Goal: Task Accomplishment & Management: Complete application form

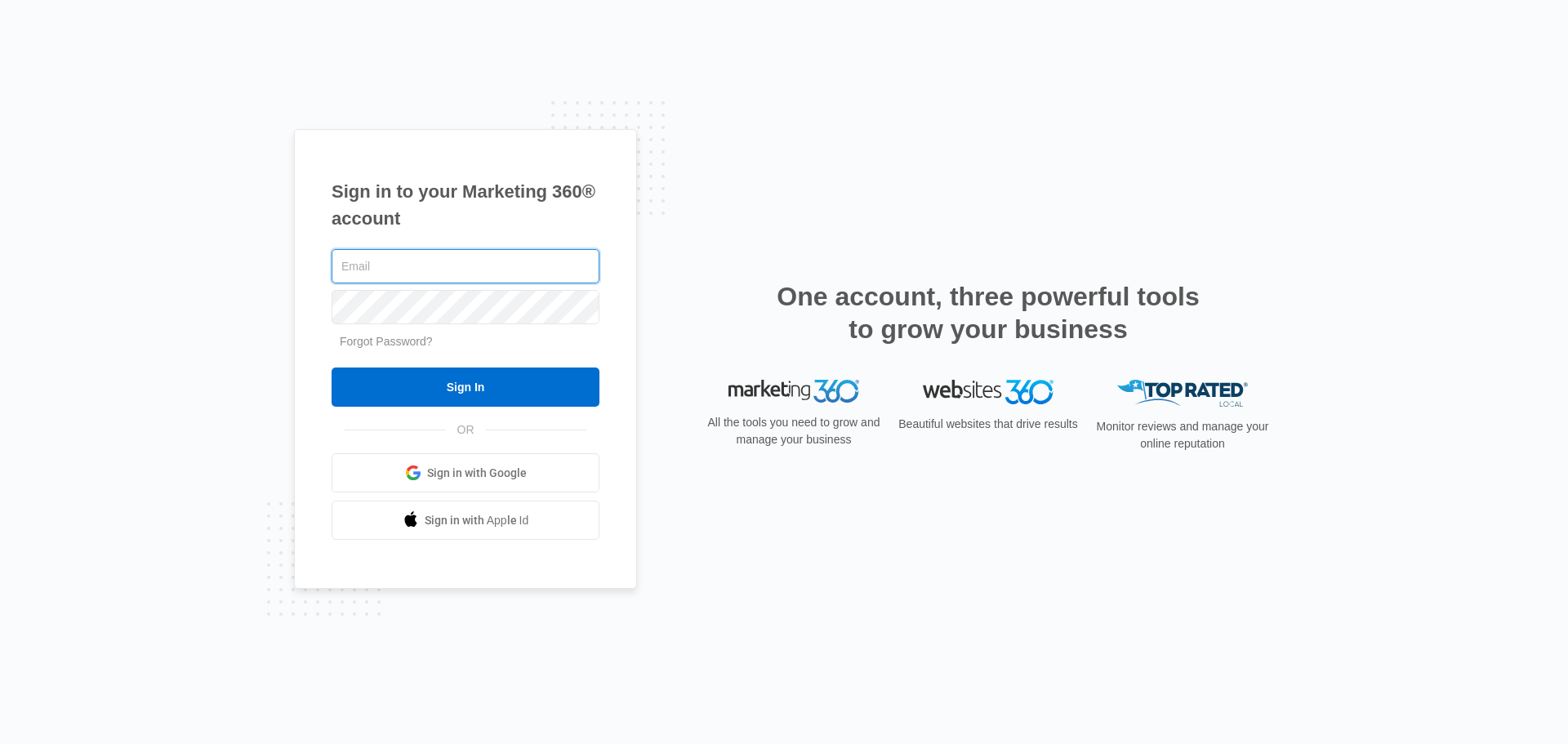
type input "john.obertubbesing@madwire.com"
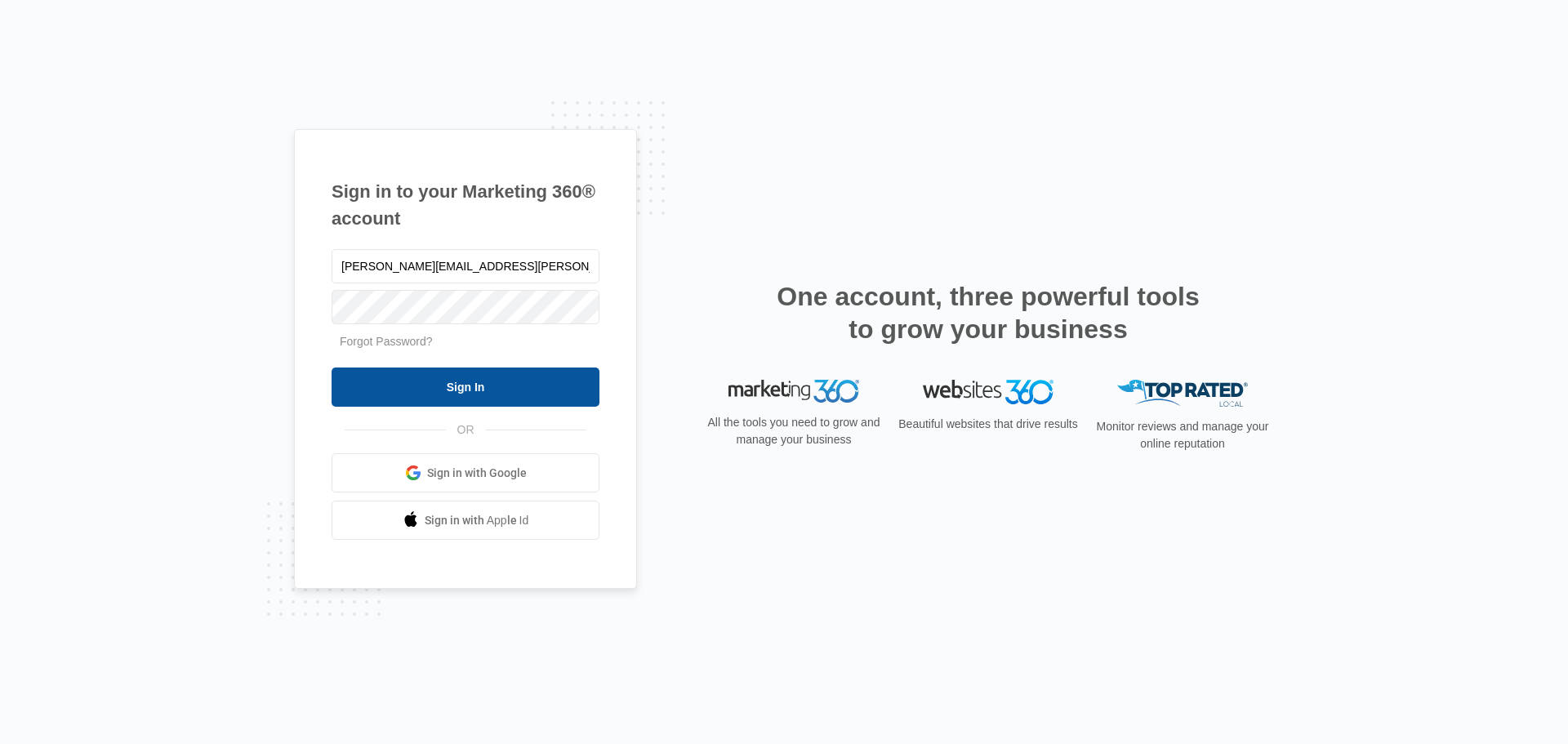
click at [540, 395] on input "Sign In" at bounding box center [465, 388] width 268 height 40
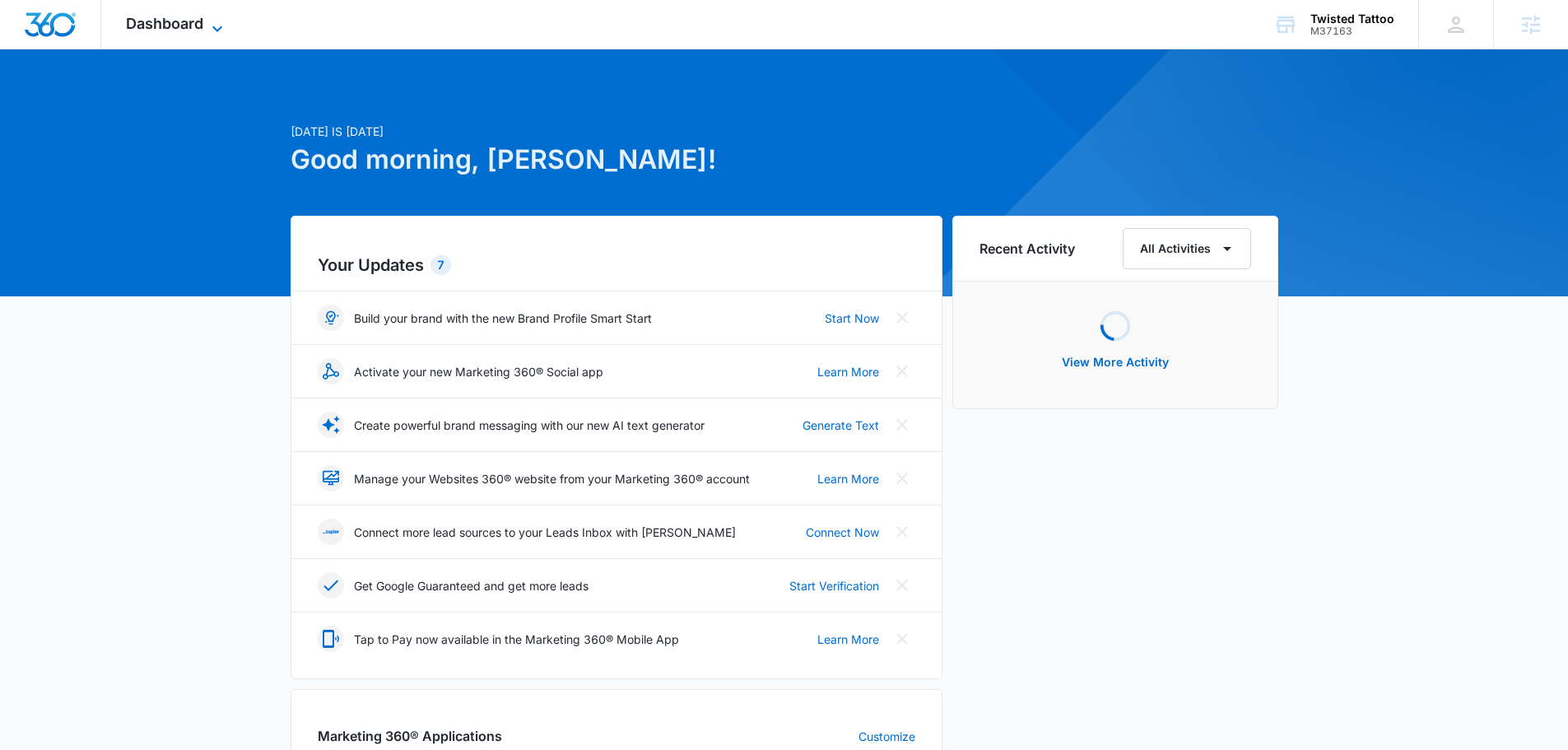
click at [175, 31] on span "Dashboard" at bounding box center [164, 23] width 77 height 17
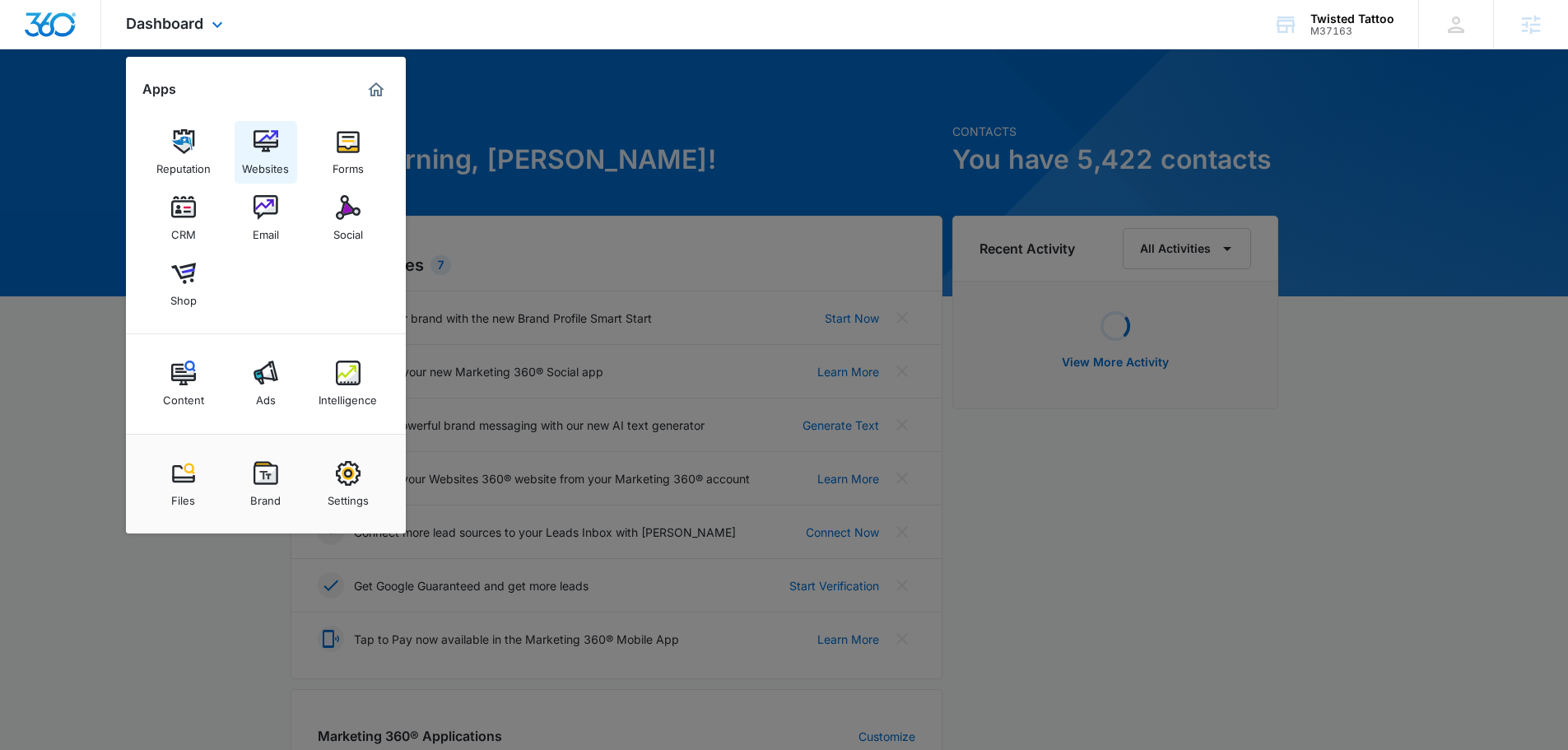
click at [288, 147] on link "Websites" at bounding box center [266, 152] width 63 height 63
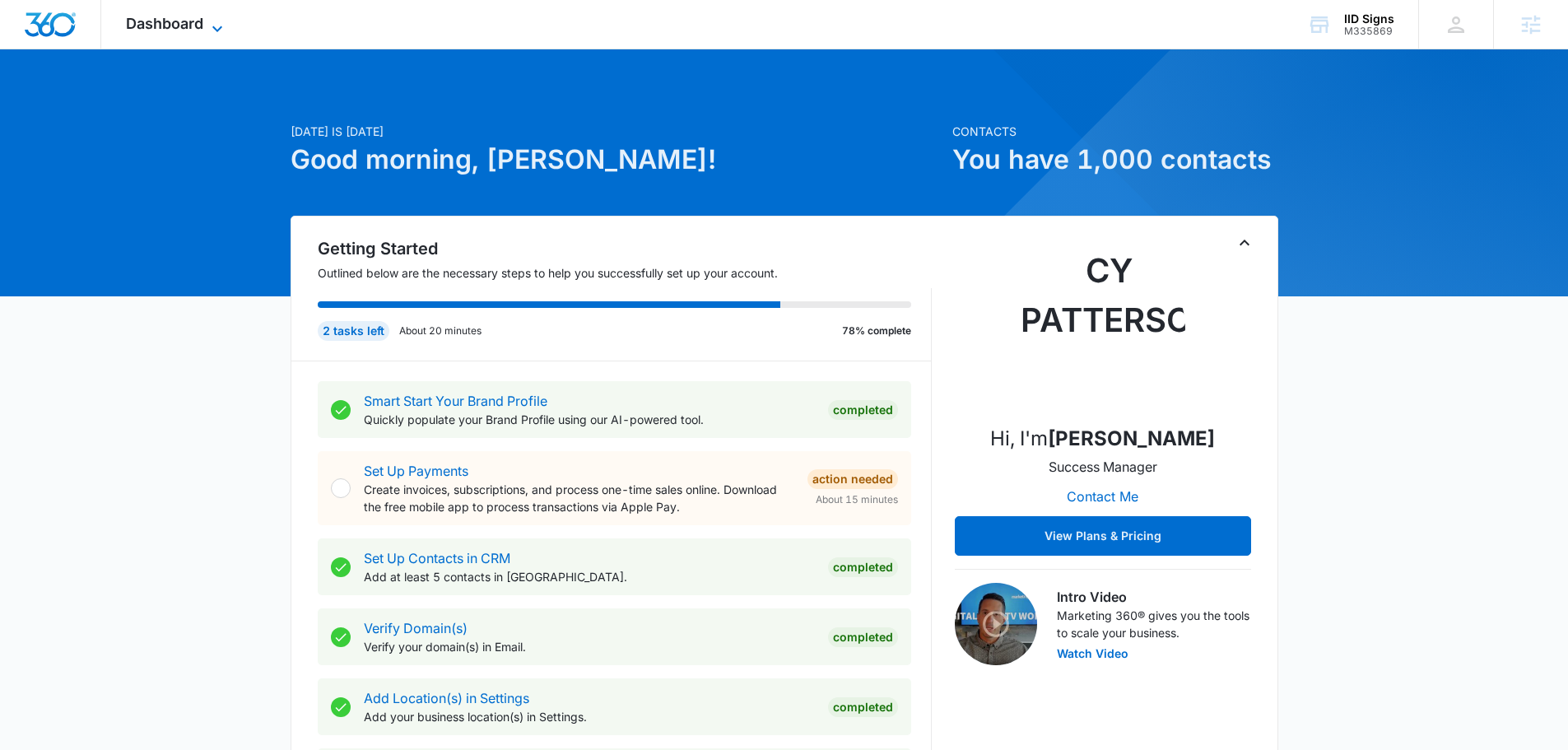
click at [194, 22] on span "Dashboard" at bounding box center [164, 23] width 77 height 17
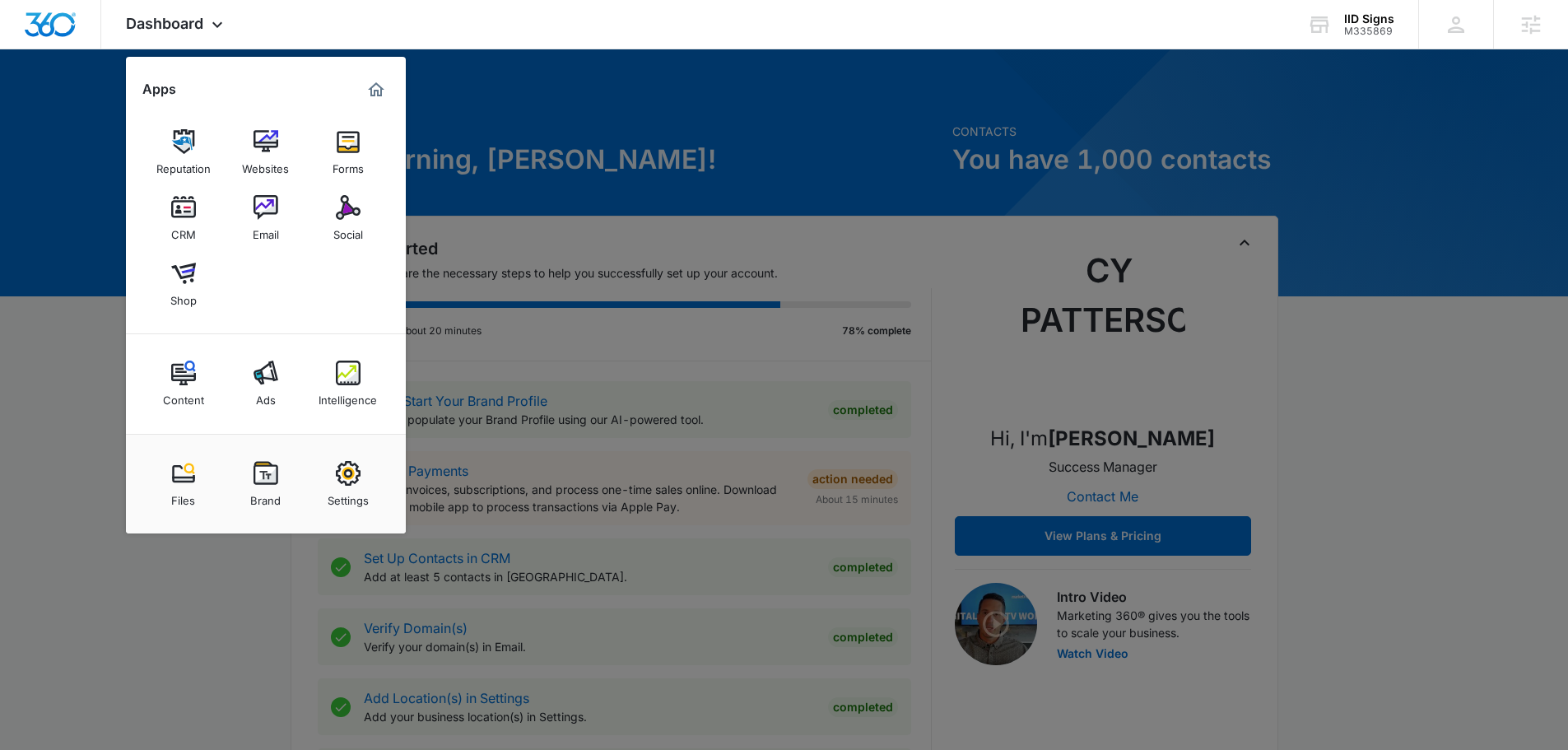
click at [347, 377] on img at bounding box center [348, 373] width 25 height 25
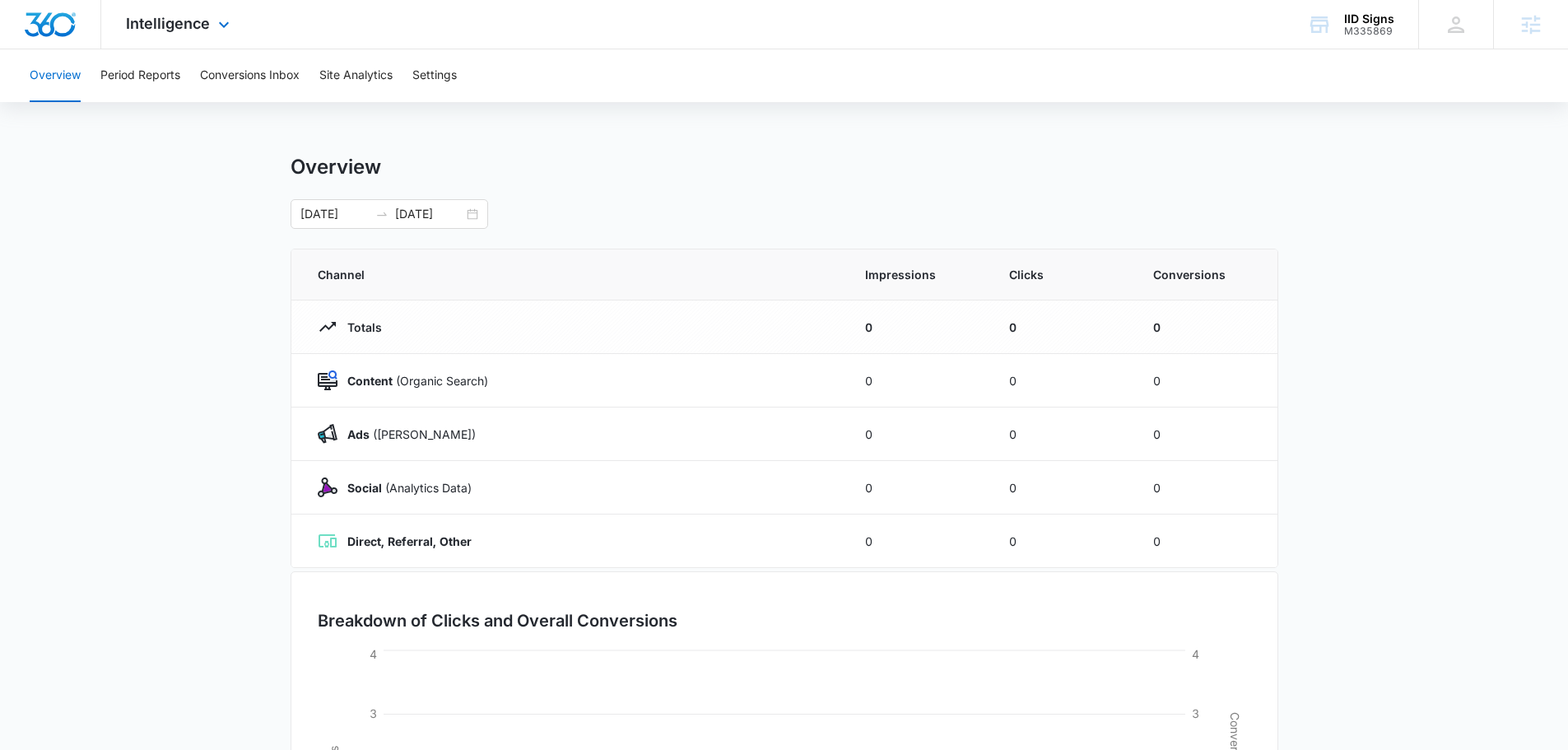
click at [464, 46] on div "Intelligence Apps Reputation Websites Forms CRM Email Social Shop Content Ads I…" at bounding box center [784, 24] width 1568 height 49
click at [452, 66] on button "Settings" at bounding box center [435, 75] width 44 height 53
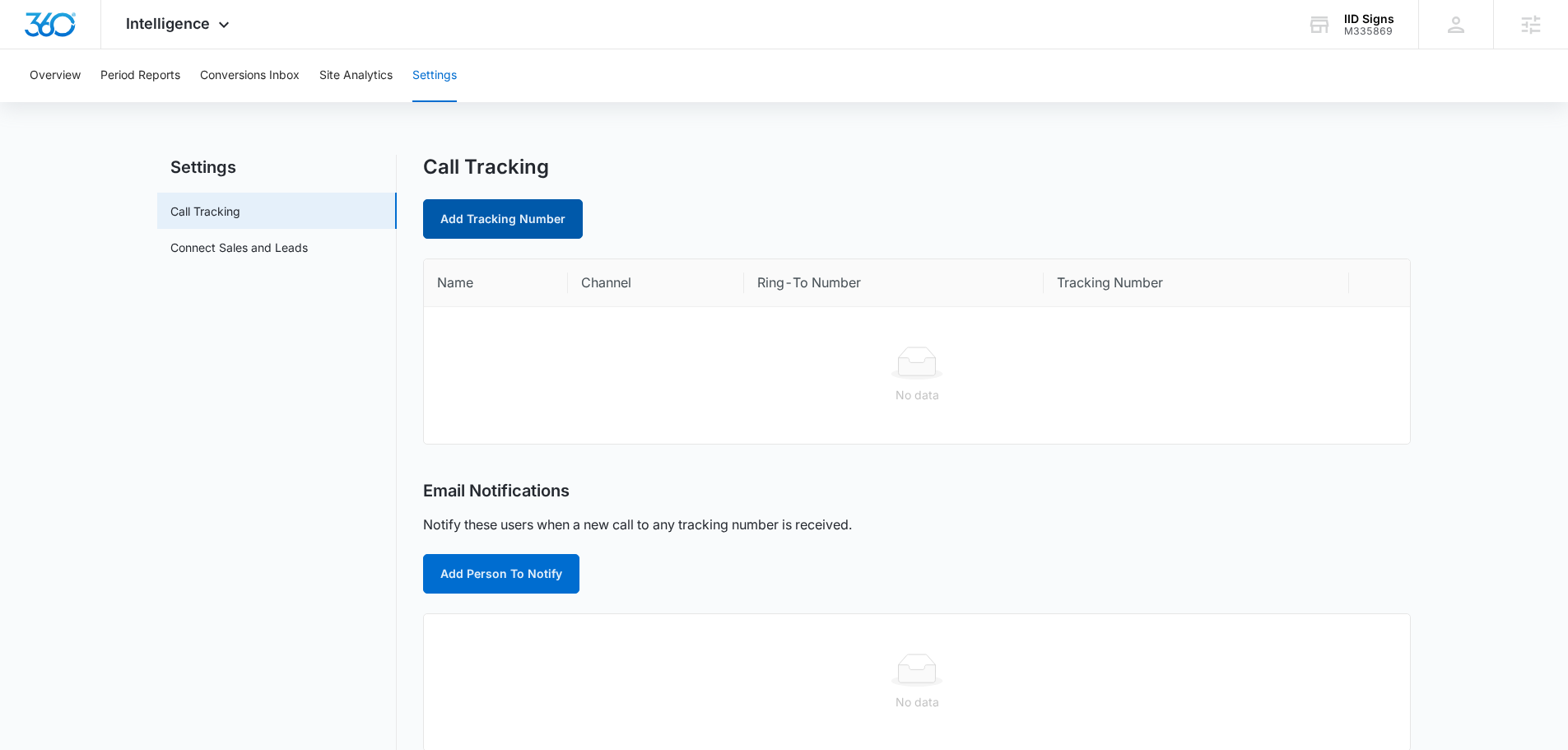
click at [484, 231] on link "Add Tracking Number" at bounding box center [503, 219] width 160 height 40
select select "by_area_code"
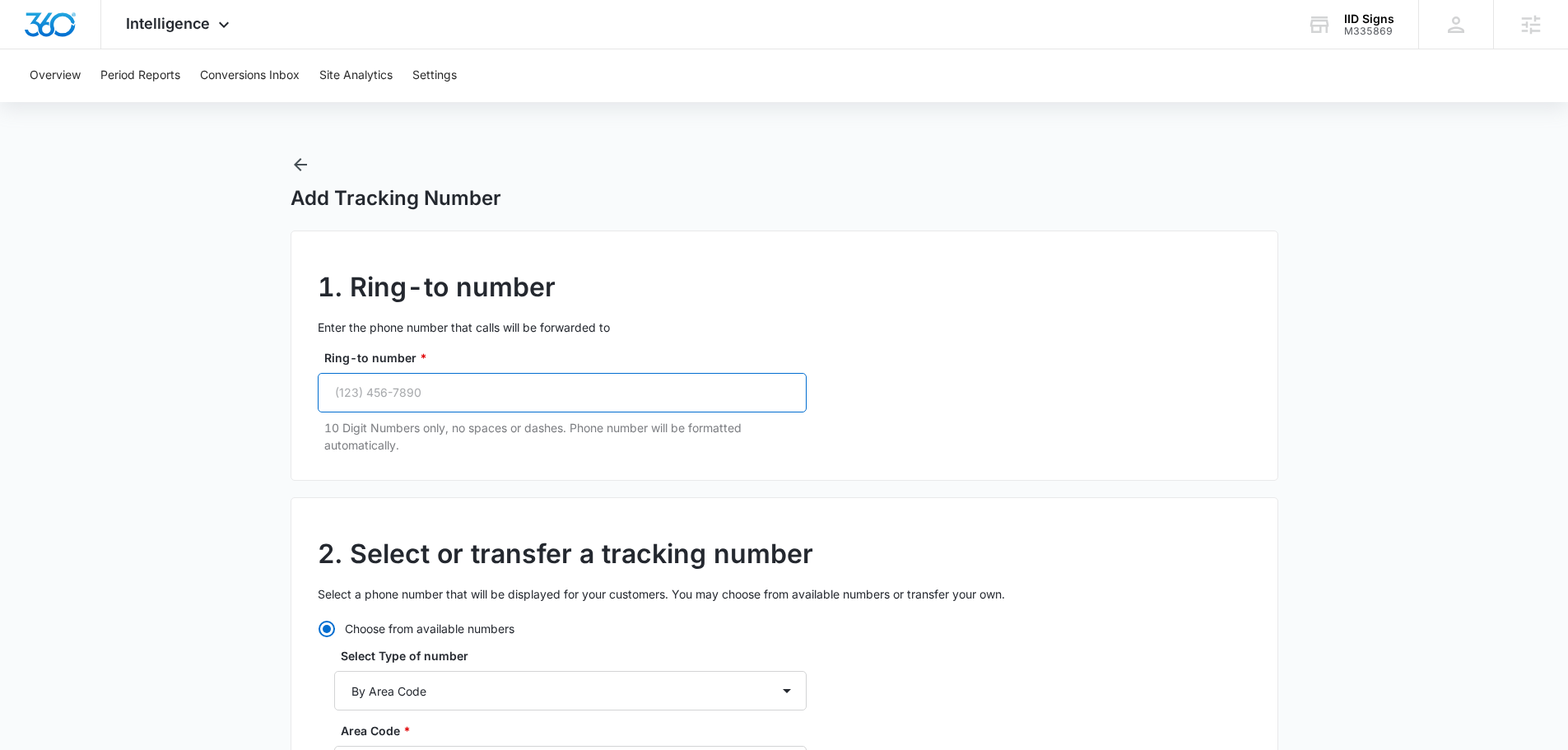
click at [513, 382] on input "Ring-to number *" at bounding box center [562, 393] width 489 height 40
paste input "(609) 230-6272"
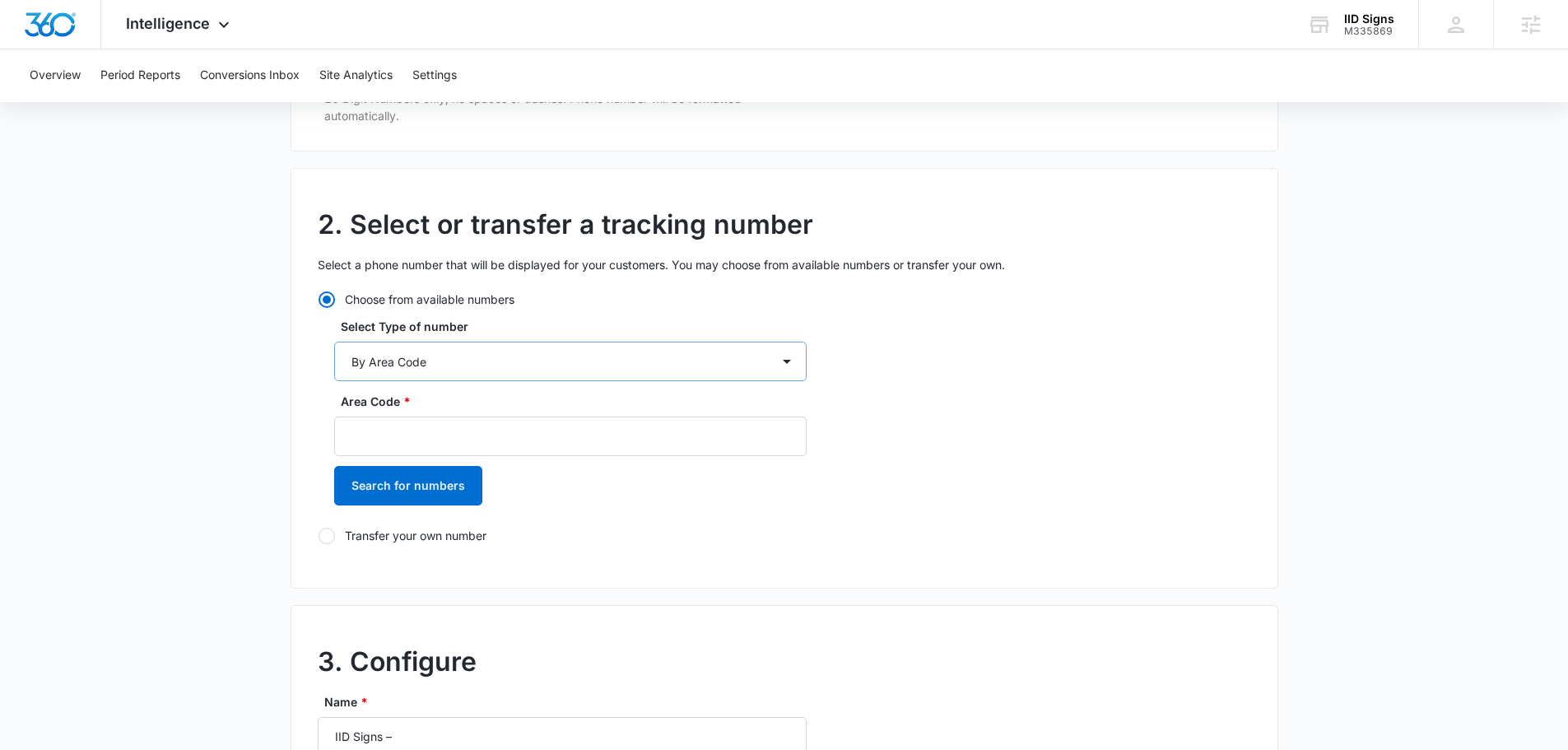
type input "(609) 230-6272"
click at [520, 364] on select "By City & State By State Only By Zip Code By Area Code Toll Free Numbers" at bounding box center [570, 362] width 473 height 40
click at [268, 399] on main "Add Tracking Number 1. Ring-to number Enter the phone number that calls will be…" at bounding box center [784, 624] width 1568 height 1598
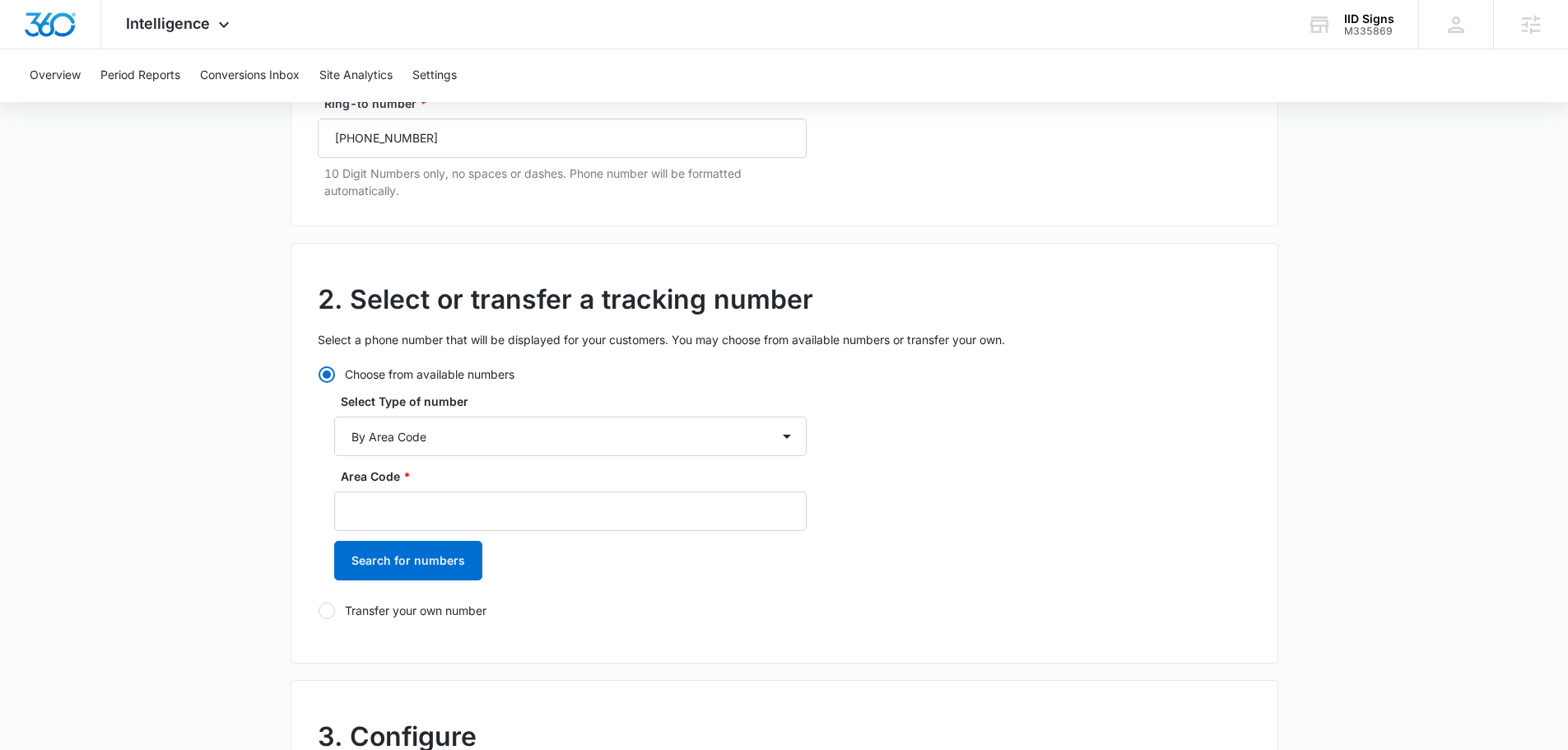
scroll to position [494, 0]
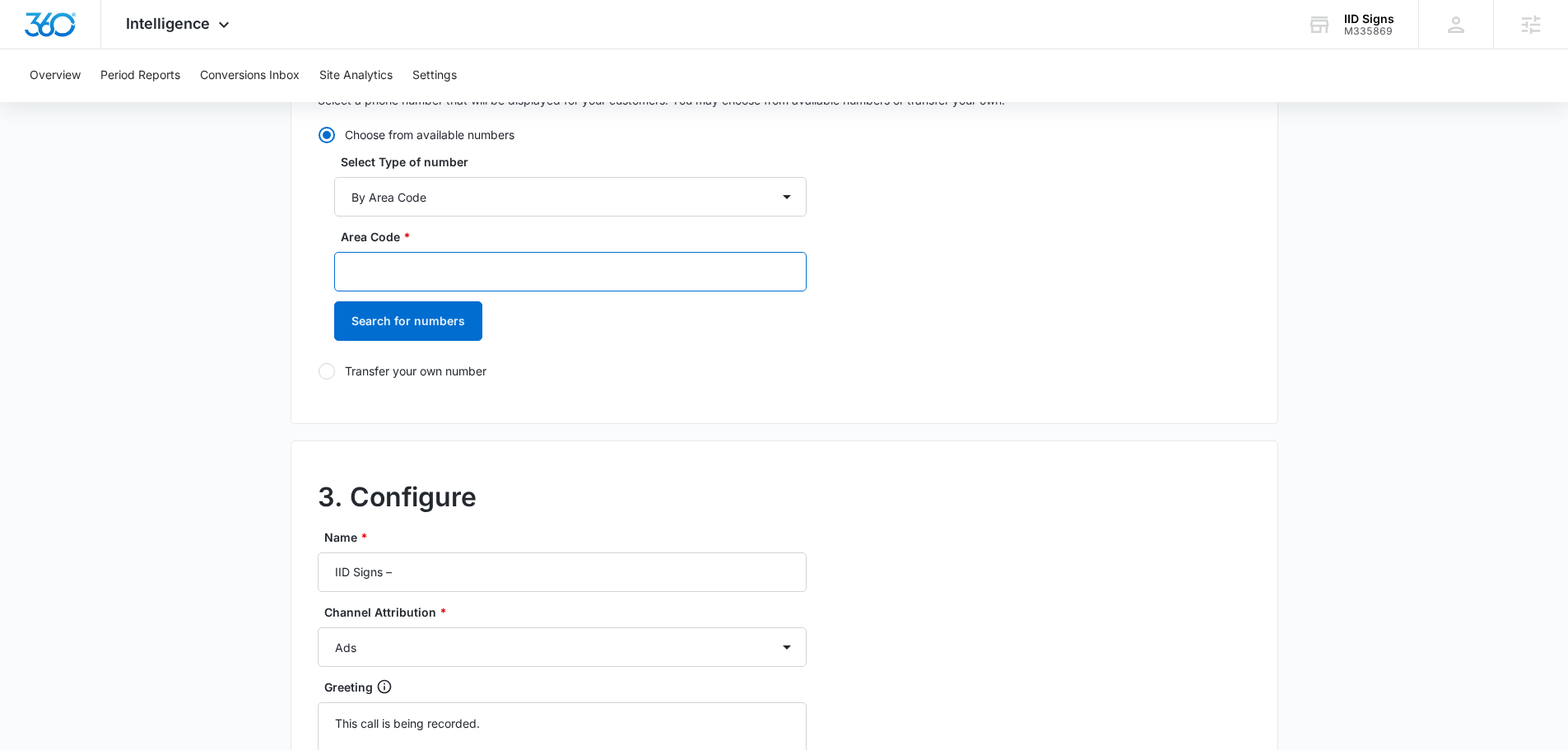
click at [403, 277] on input "Area Code *" at bounding box center [570, 272] width 473 height 40
type input "609"
click at [242, 340] on main "Add Tracking Number 1. Ring-to number Enter the phone number that calls will be…" at bounding box center [784, 460] width 1568 height 1598
click at [407, 345] on div "Area Code * 609 Search for numbers" at bounding box center [570, 290] width 473 height 124
click at [411, 329] on button "Search for numbers" at bounding box center [408, 321] width 148 height 40
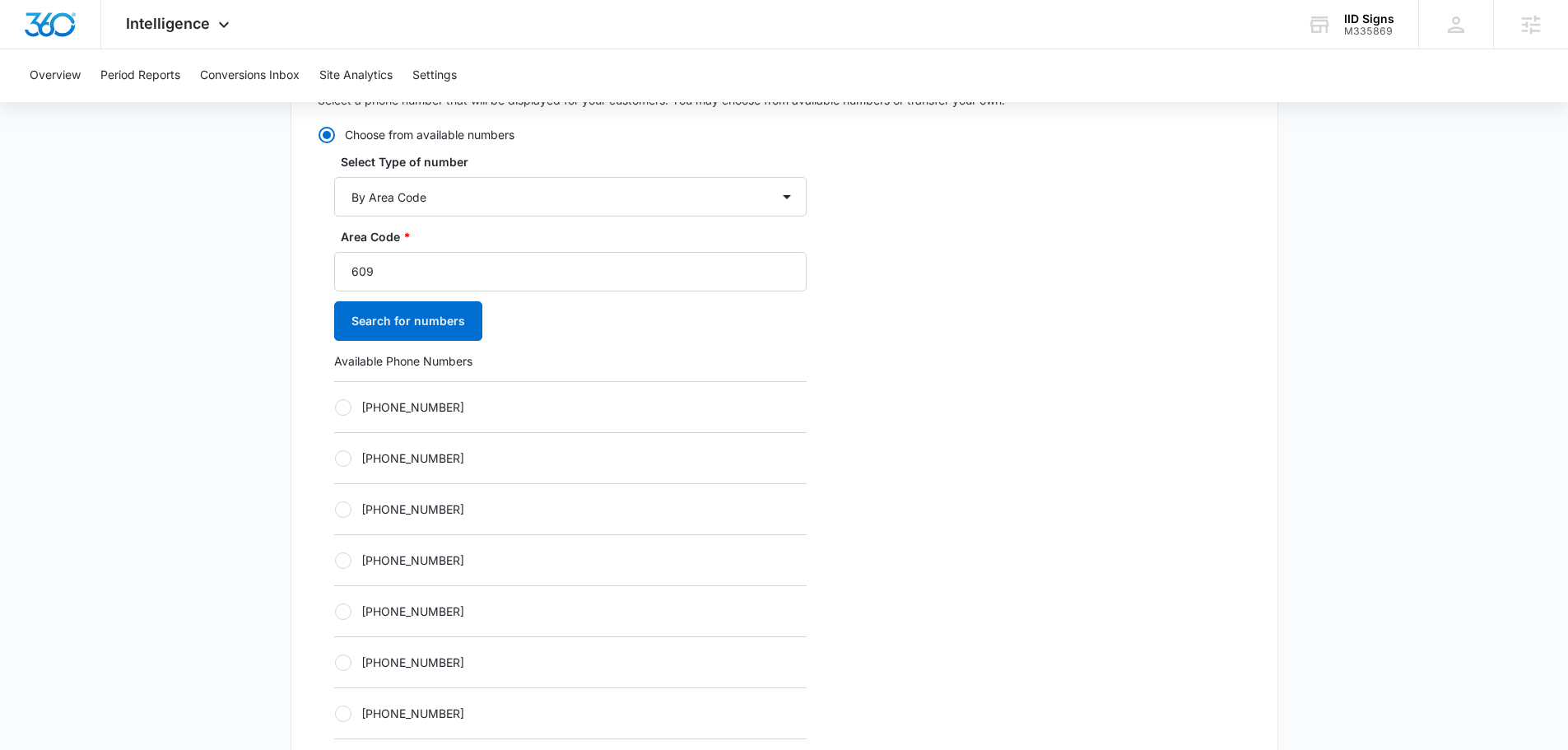
click at [436, 510] on label "+16092419397" at bounding box center [570, 509] width 473 height 17
click at [335, 510] on input "+16092419397" at bounding box center [334, 509] width 1 height 1
radio input "true"
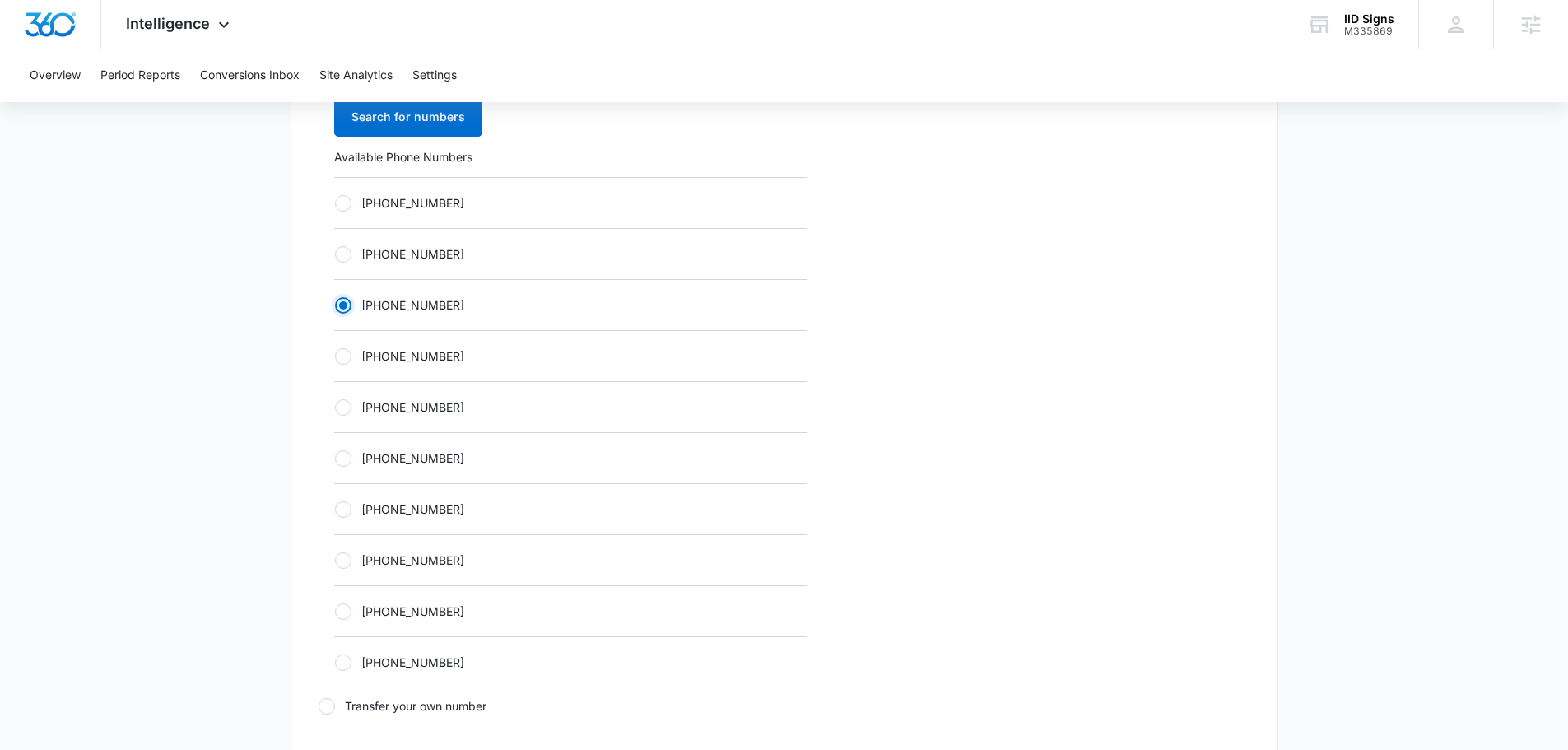
scroll to position [1070, 0]
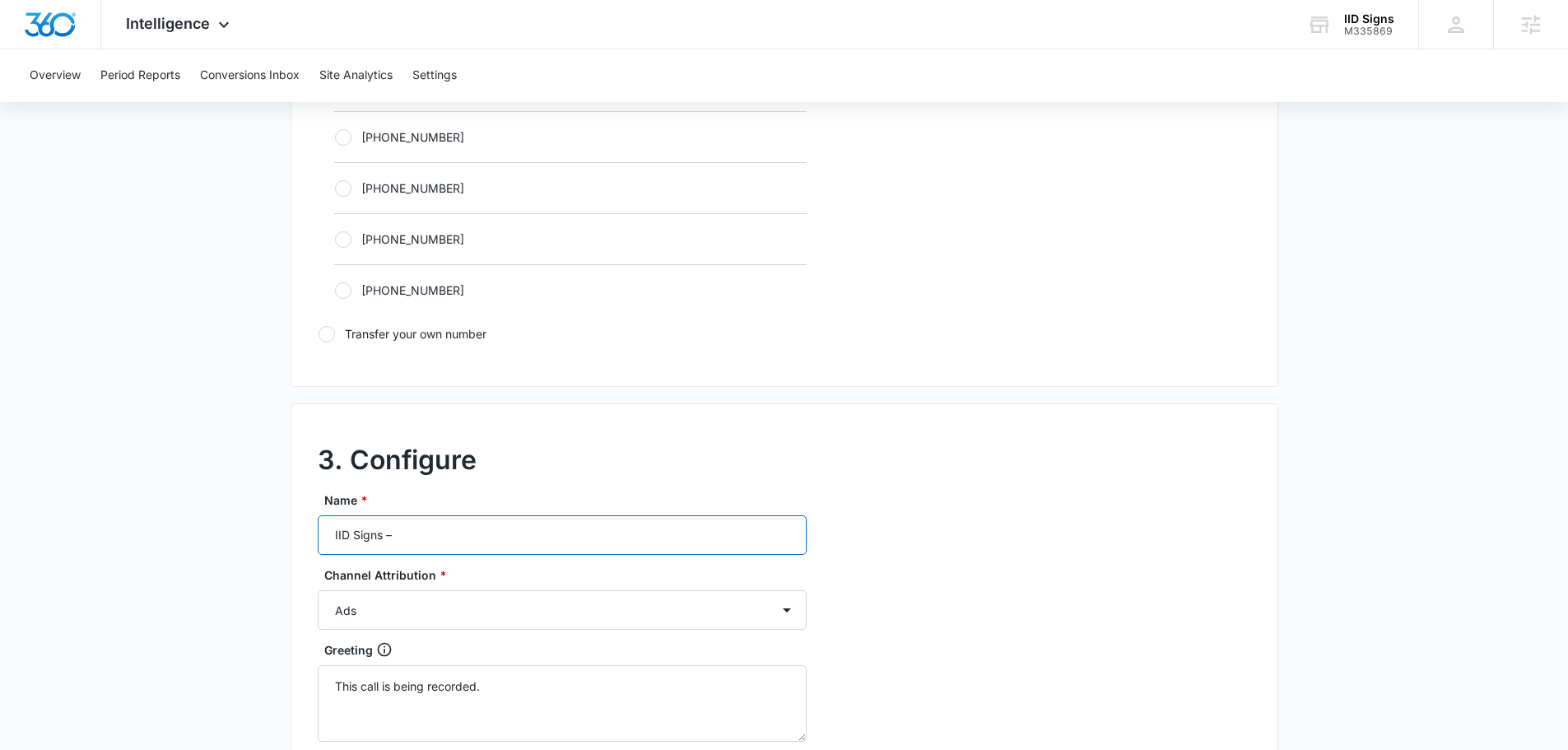
click at [501, 543] on input "IID Signs –" at bounding box center [562, 535] width 489 height 40
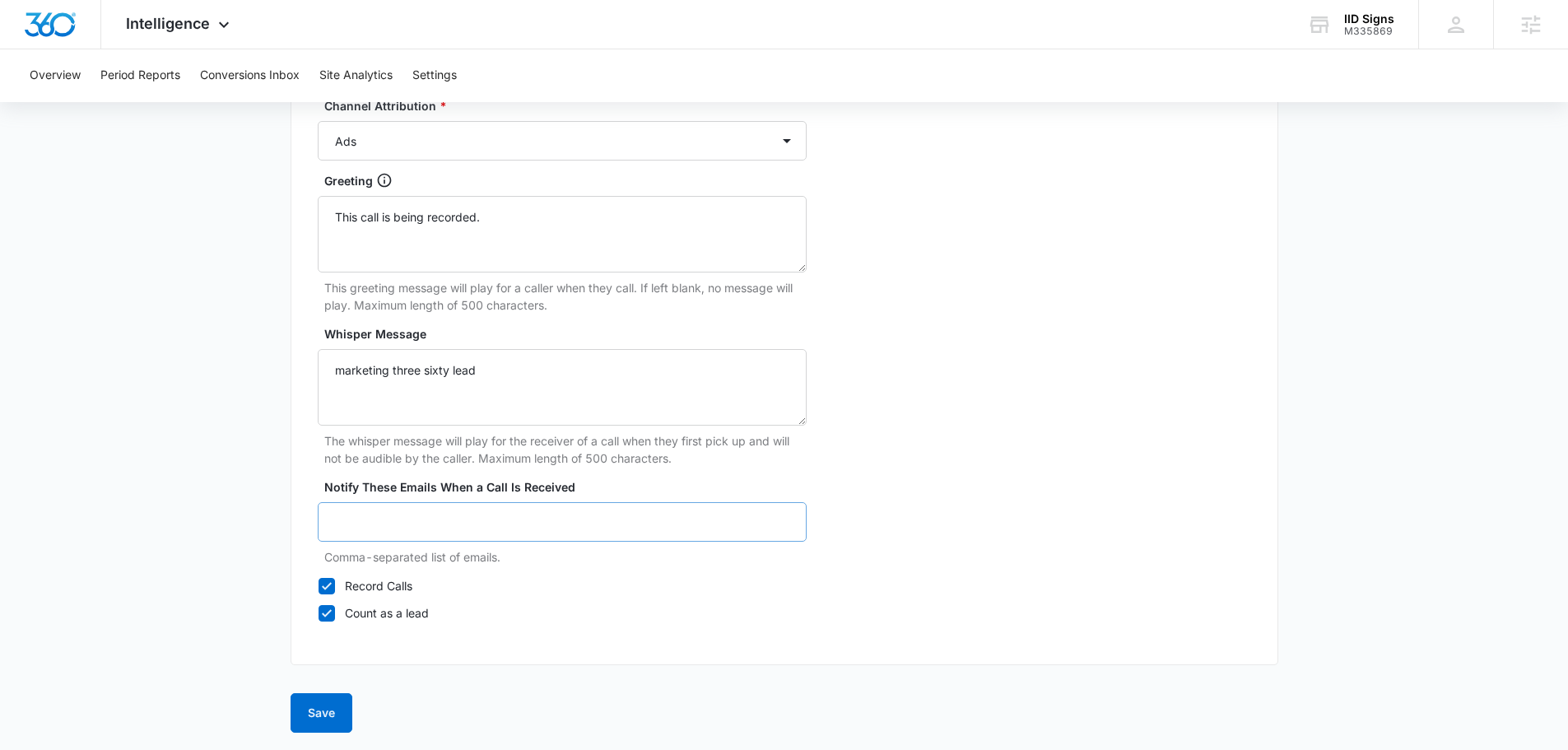
scroll to position [1542, 0]
type input "IID Signs – ads"
click at [329, 713] on button "Save" at bounding box center [322, 711] width 62 height 40
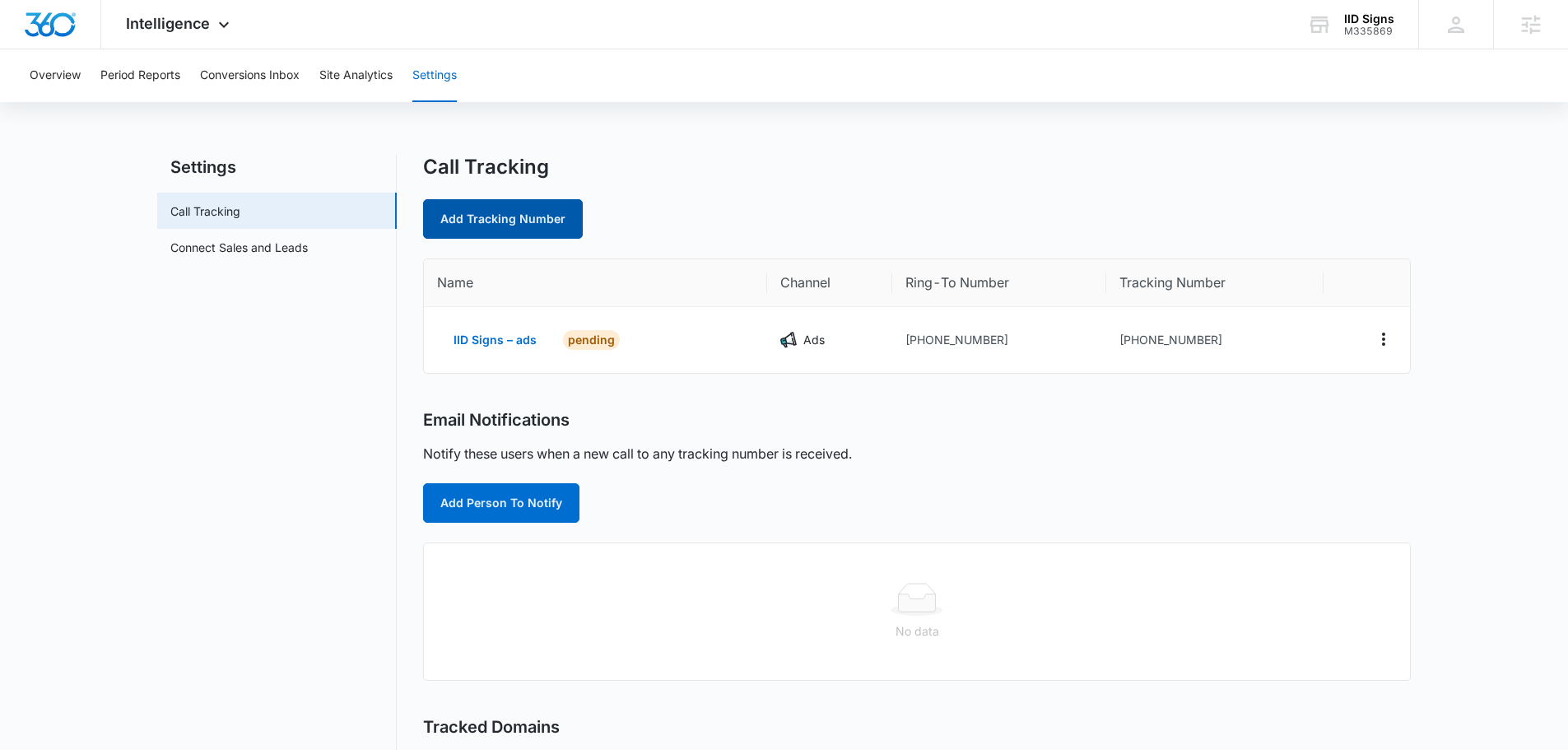
click at [501, 212] on link "Add Tracking Number" at bounding box center [503, 219] width 160 height 40
select select "by_area_code"
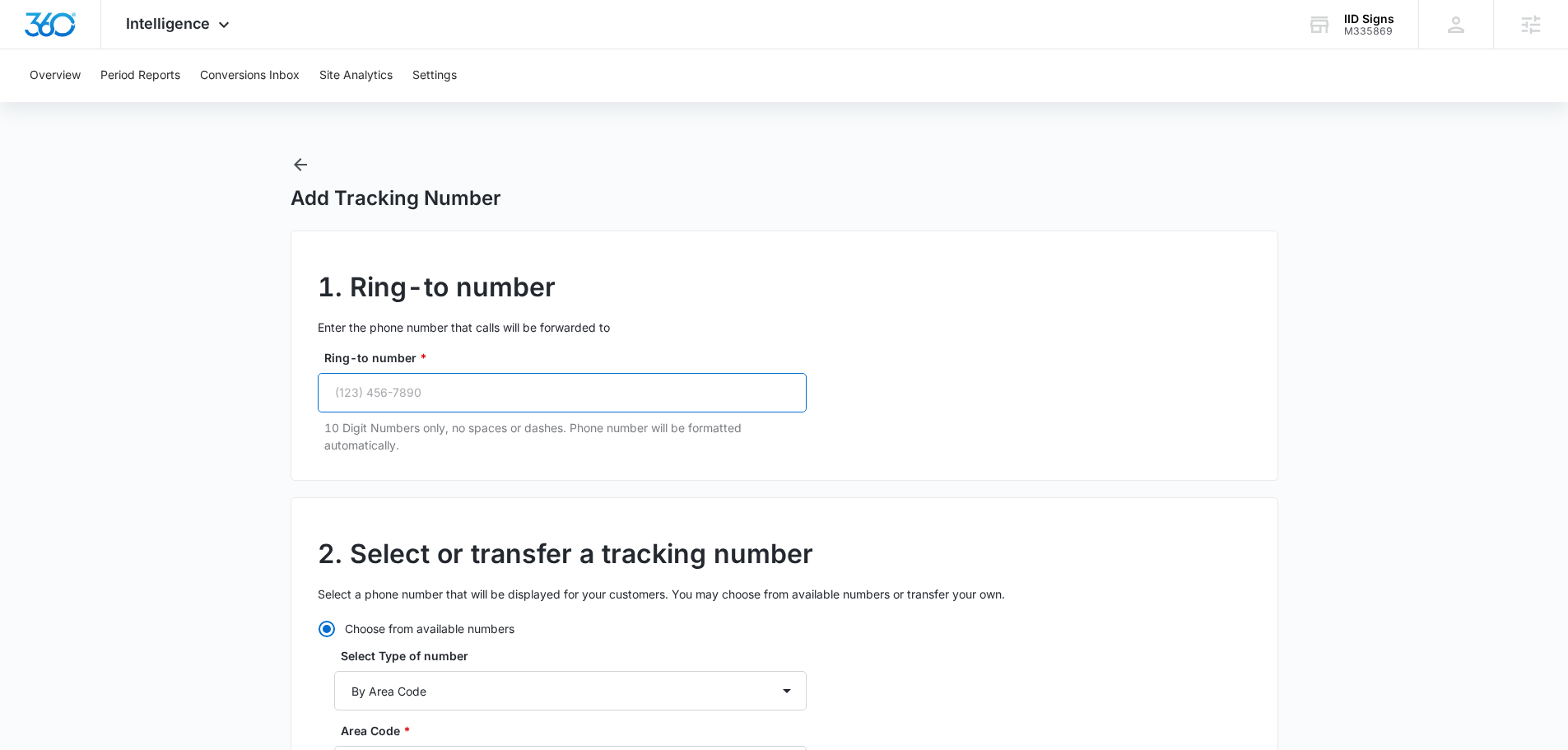
click at [471, 403] on input "Ring-to number *" at bounding box center [562, 393] width 489 height 40
paste input "(609) 230-6272"
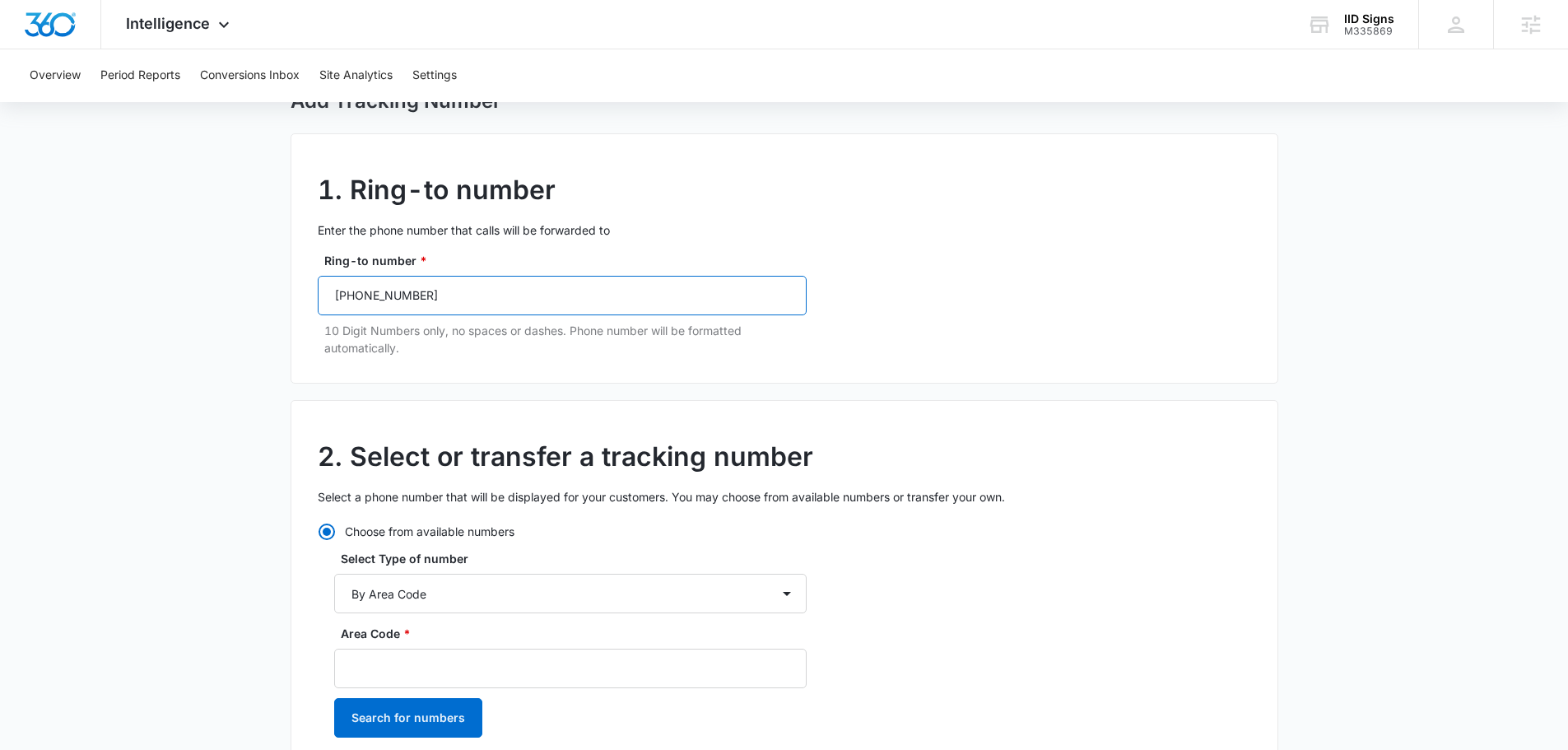
scroll to position [247, 0]
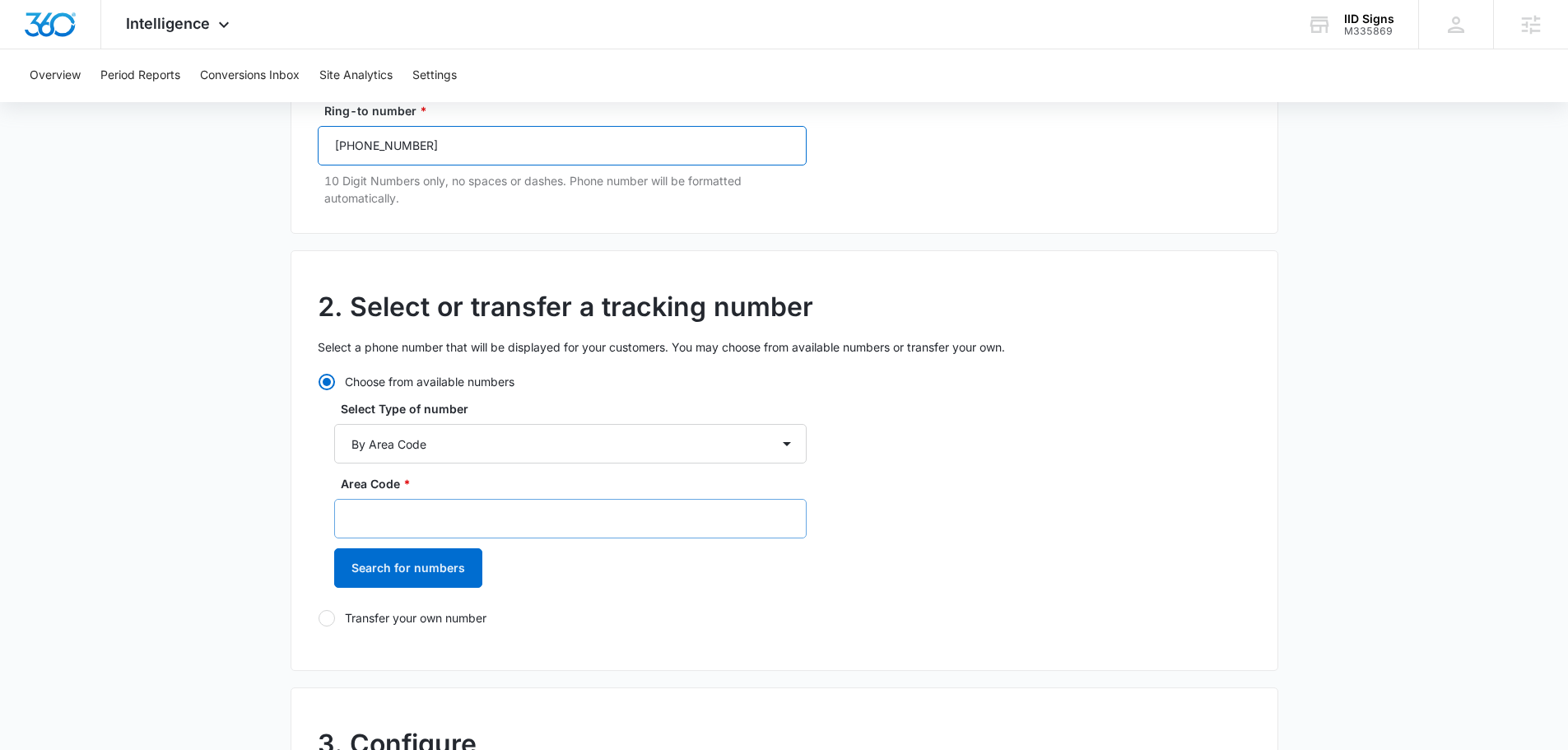
type input "(609) 230-6272"
click at [435, 515] on input "Area Code *" at bounding box center [570, 519] width 473 height 40
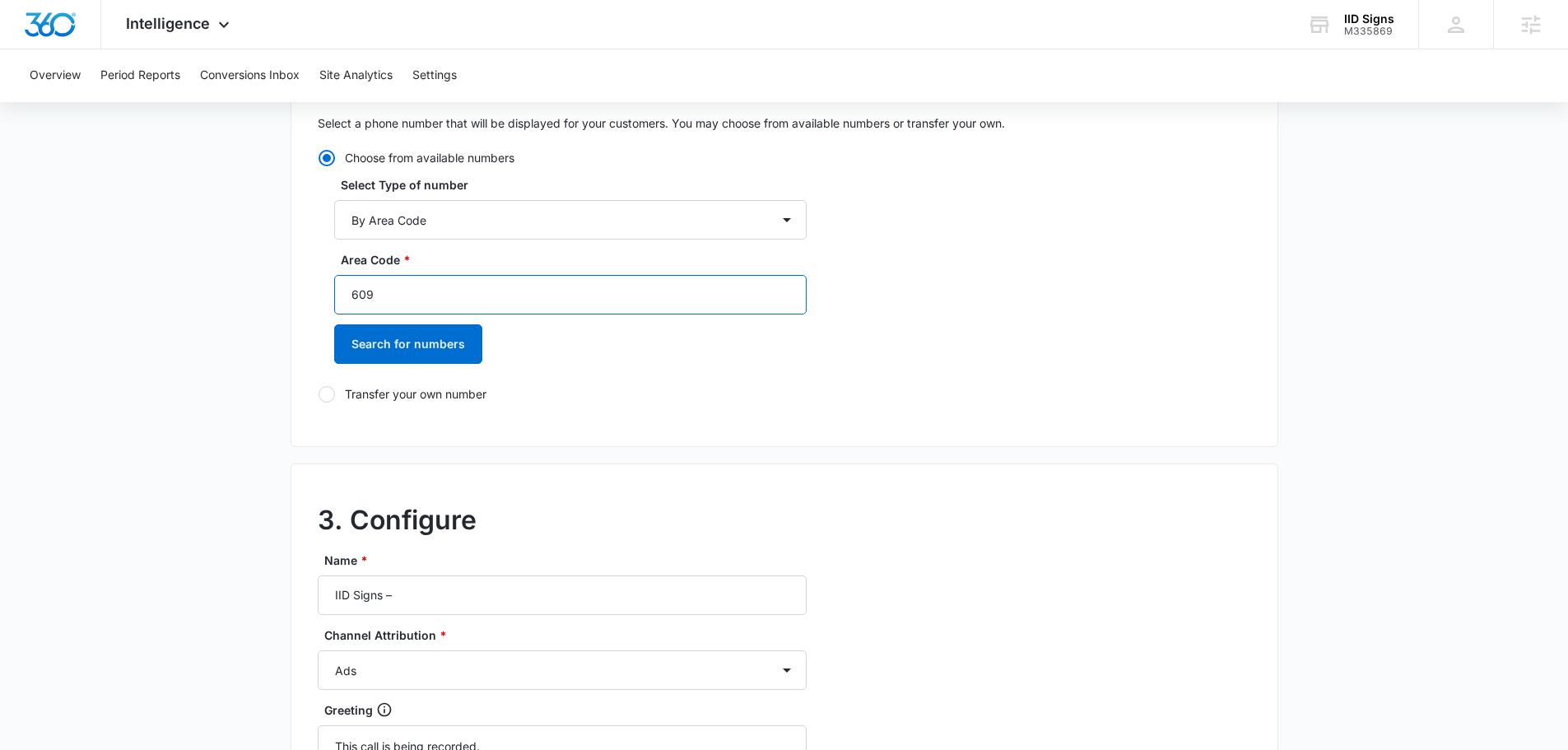
scroll to position [494, 0]
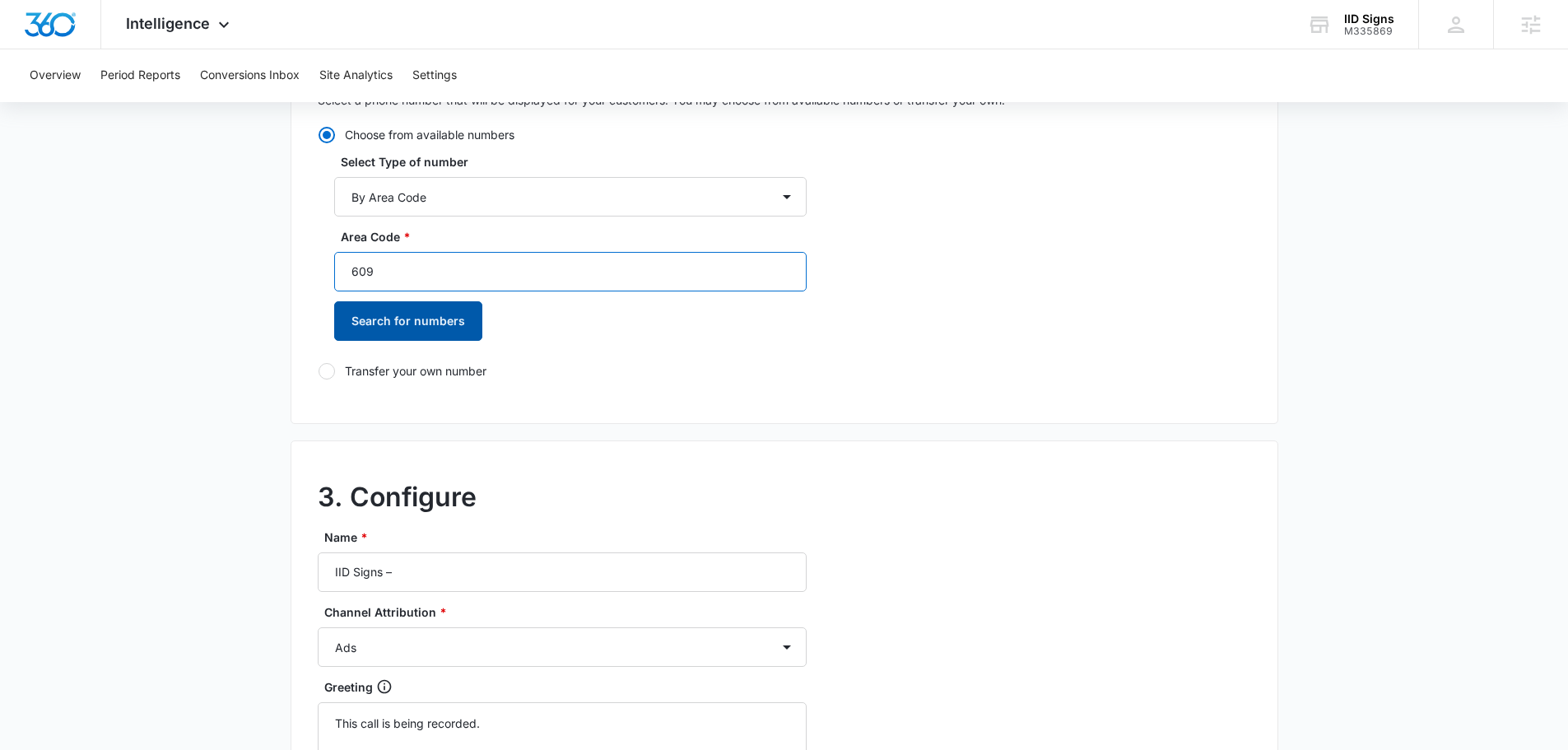
type input "609"
click at [420, 314] on button "Search for numbers" at bounding box center [408, 321] width 148 height 40
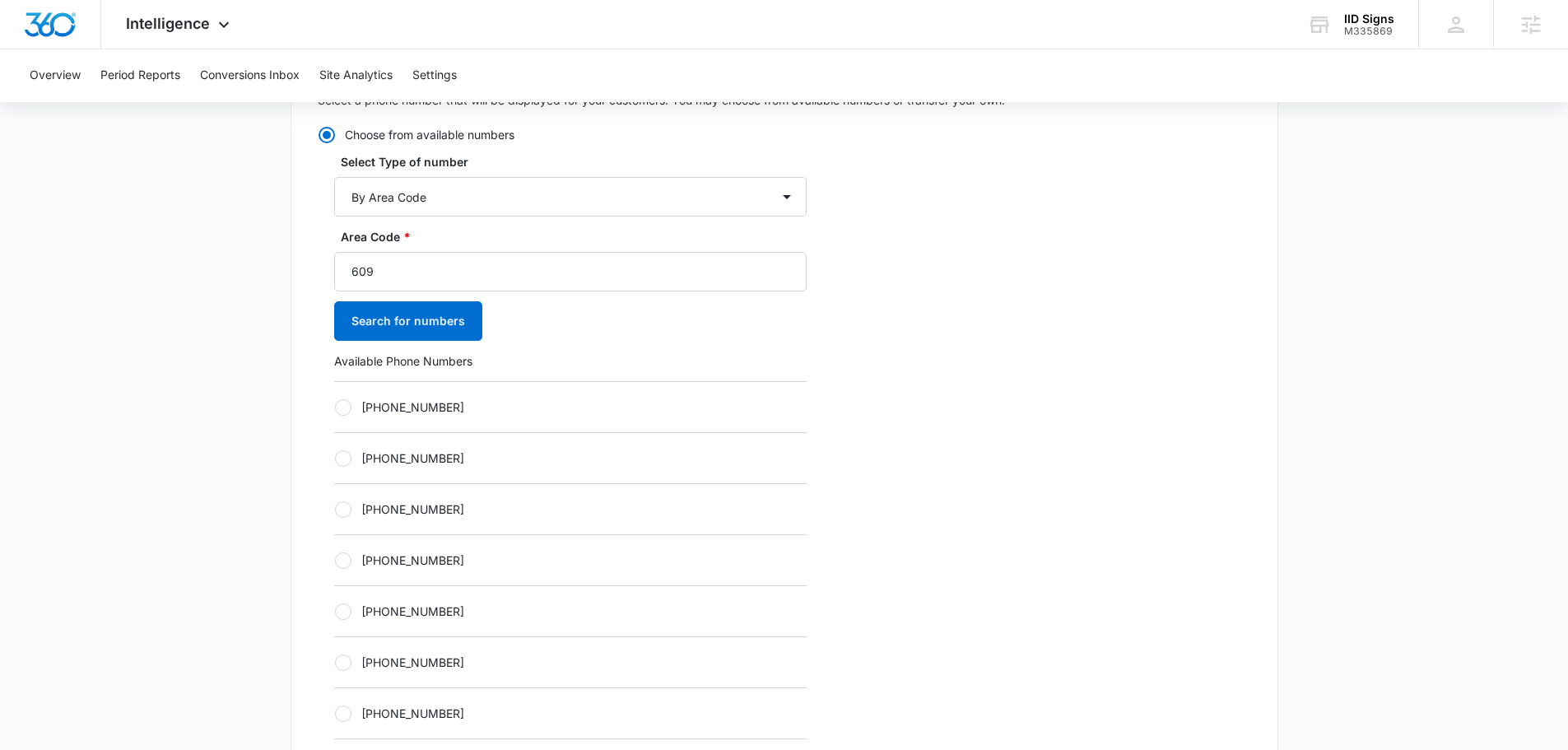
click at [371, 548] on div "+16092419640" at bounding box center [570, 559] width 473 height 51
click at [371, 552] on label "+16092419640" at bounding box center [570, 560] width 473 height 17
click at [335, 560] on input "+16092419640" at bounding box center [334, 560] width 1 height 1
radio input "true"
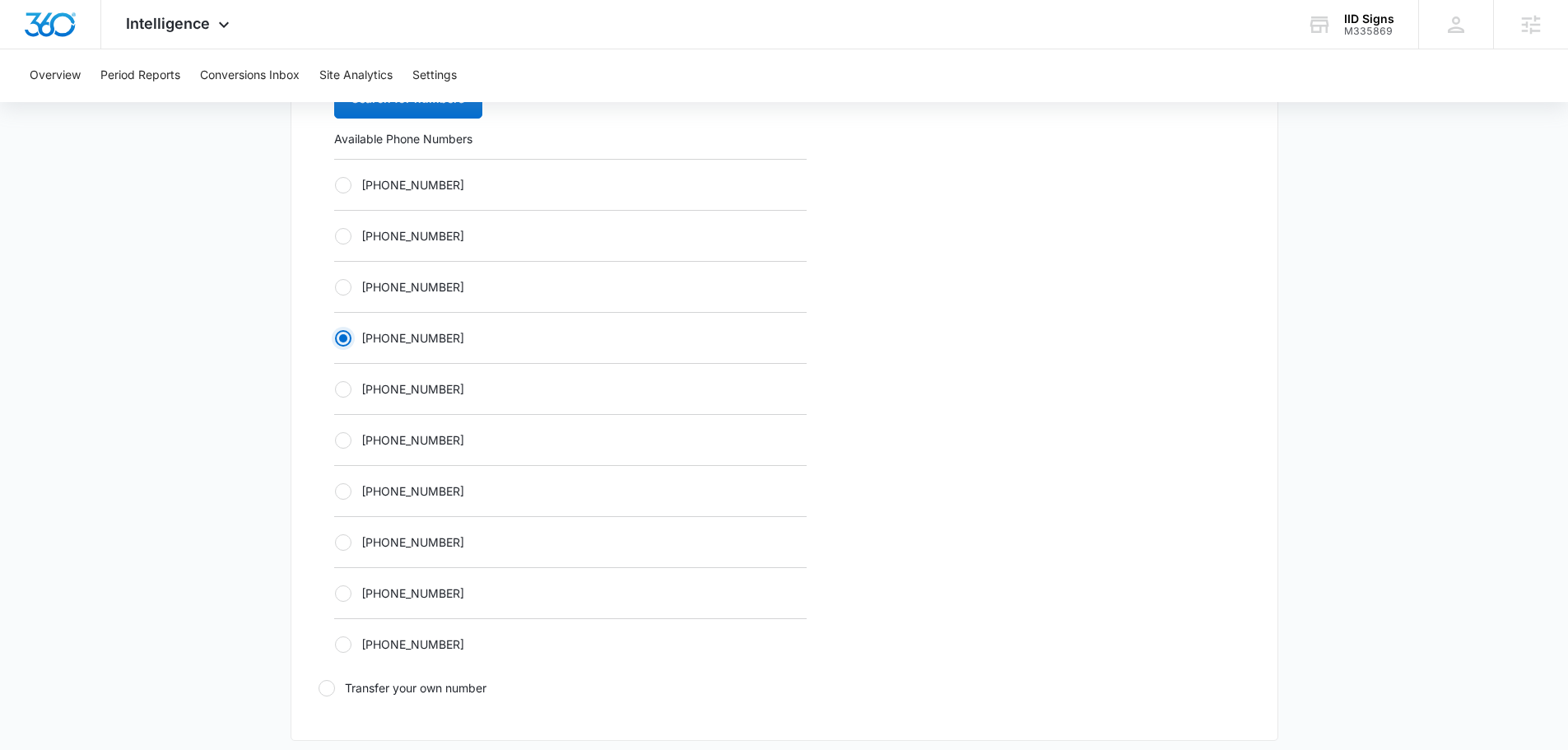
scroll to position [988, 0]
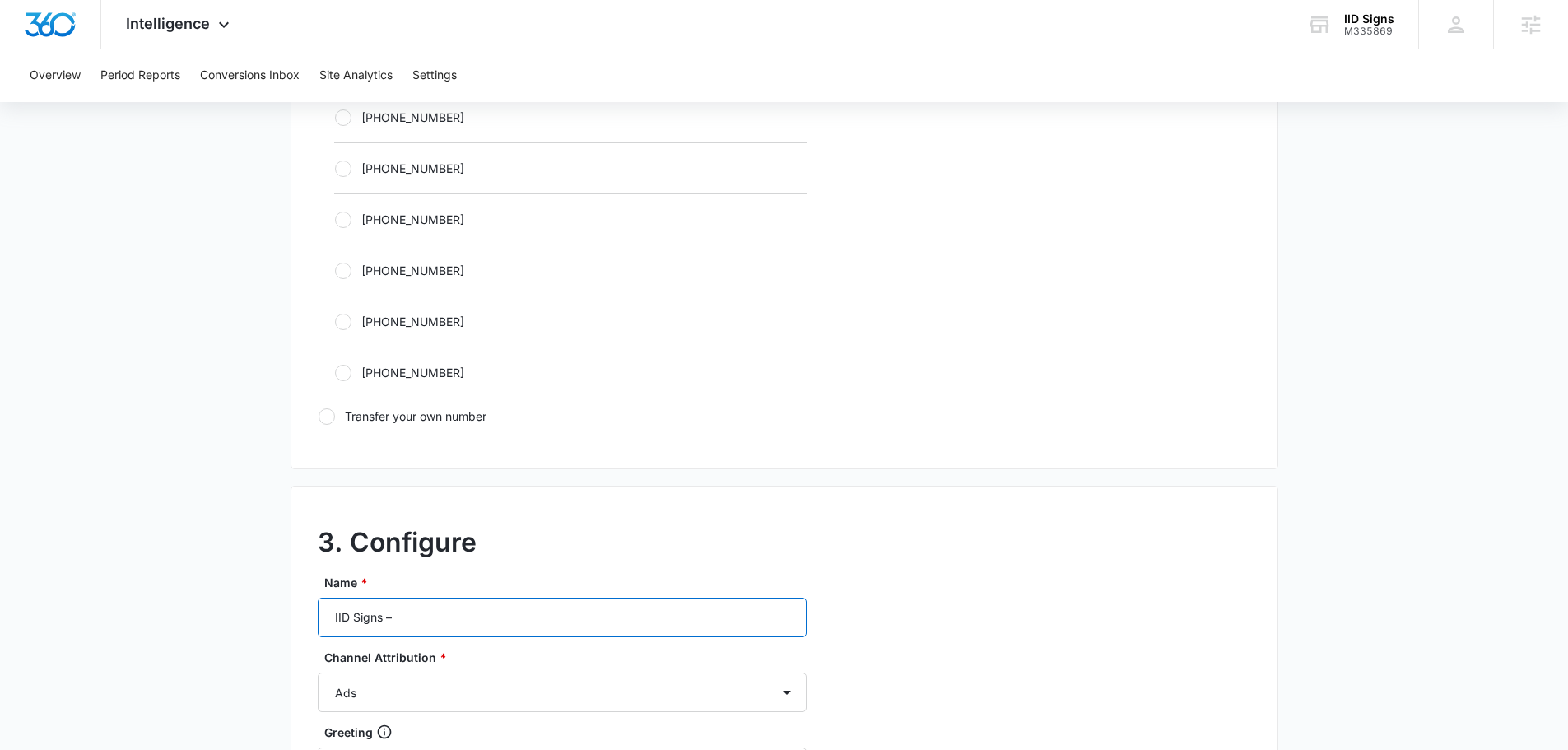
click at [464, 619] on input "IID Signs –" at bounding box center [562, 618] width 489 height 40
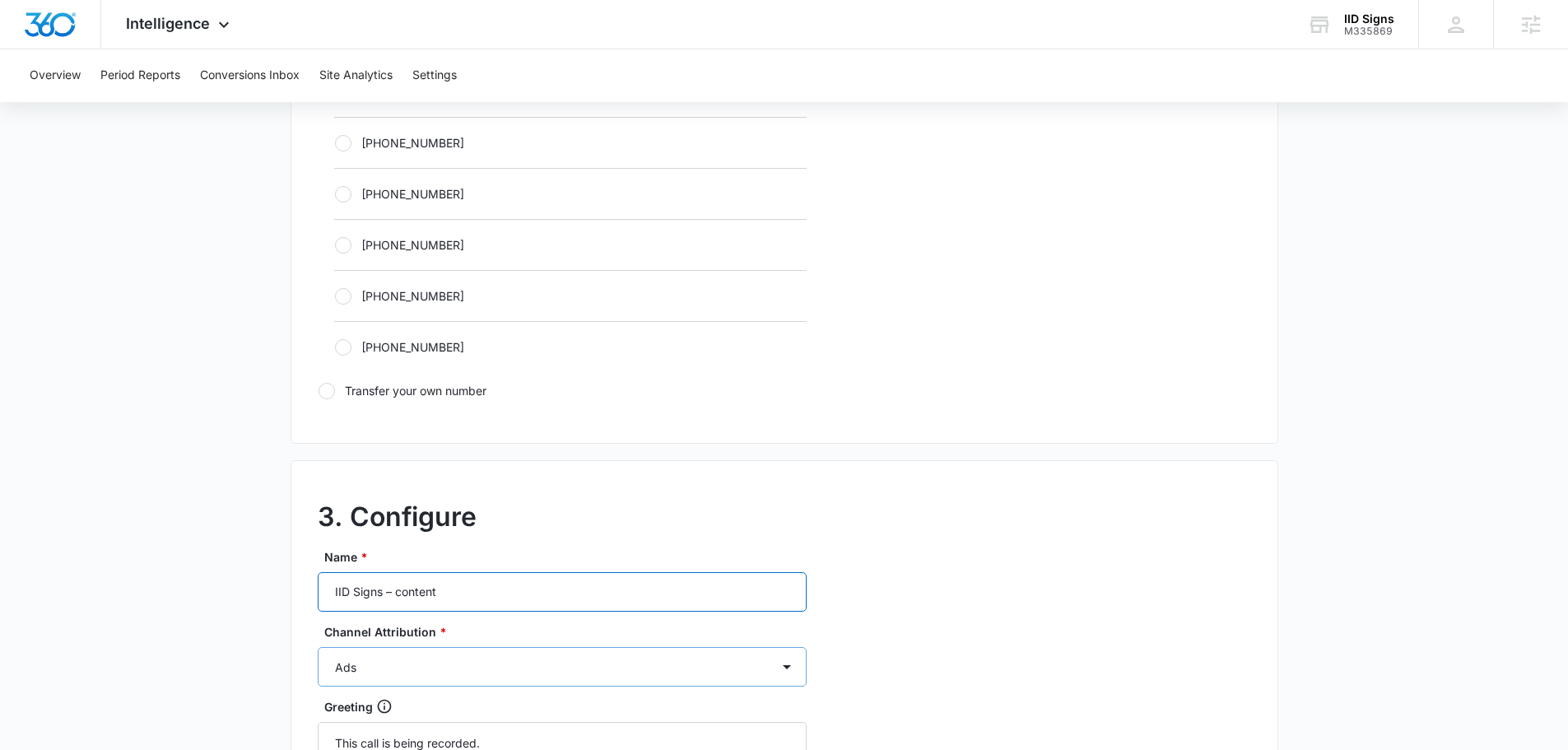
scroll to position [1235, 0]
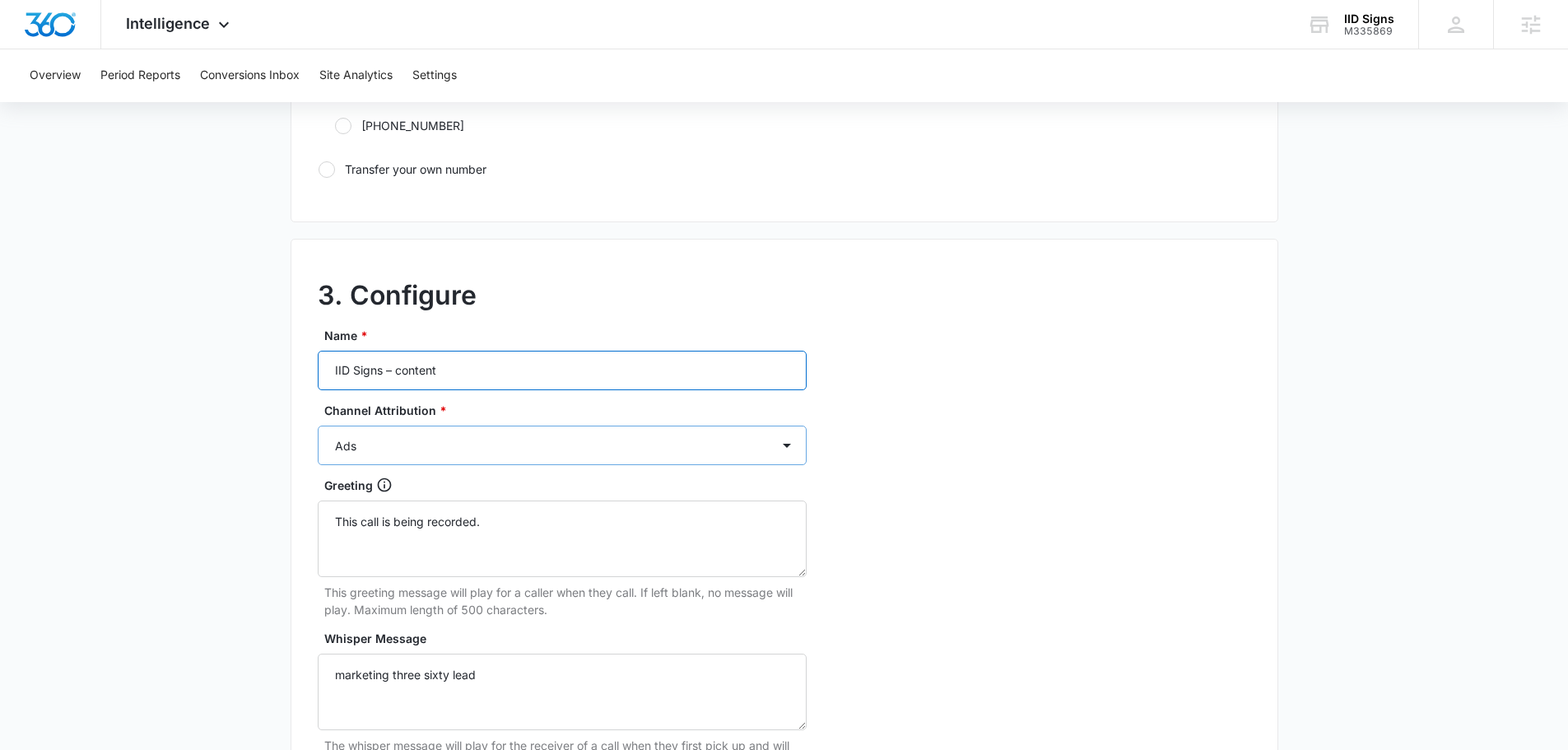
type input "IID Signs – content"
click at [441, 461] on select "Ads Local Service Ads Content Social Other" at bounding box center [562, 446] width 489 height 40
select select "CONTENT"
click at [318, 426] on select "Ads Local Service Ads Content Social Other" at bounding box center [562, 446] width 489 height 40
click at [834, 469] on div "3. Configure Name * IID Signs – content Channel Attribution * Ads Local Service…" at bounding box center [784, 604] width 987 height 731
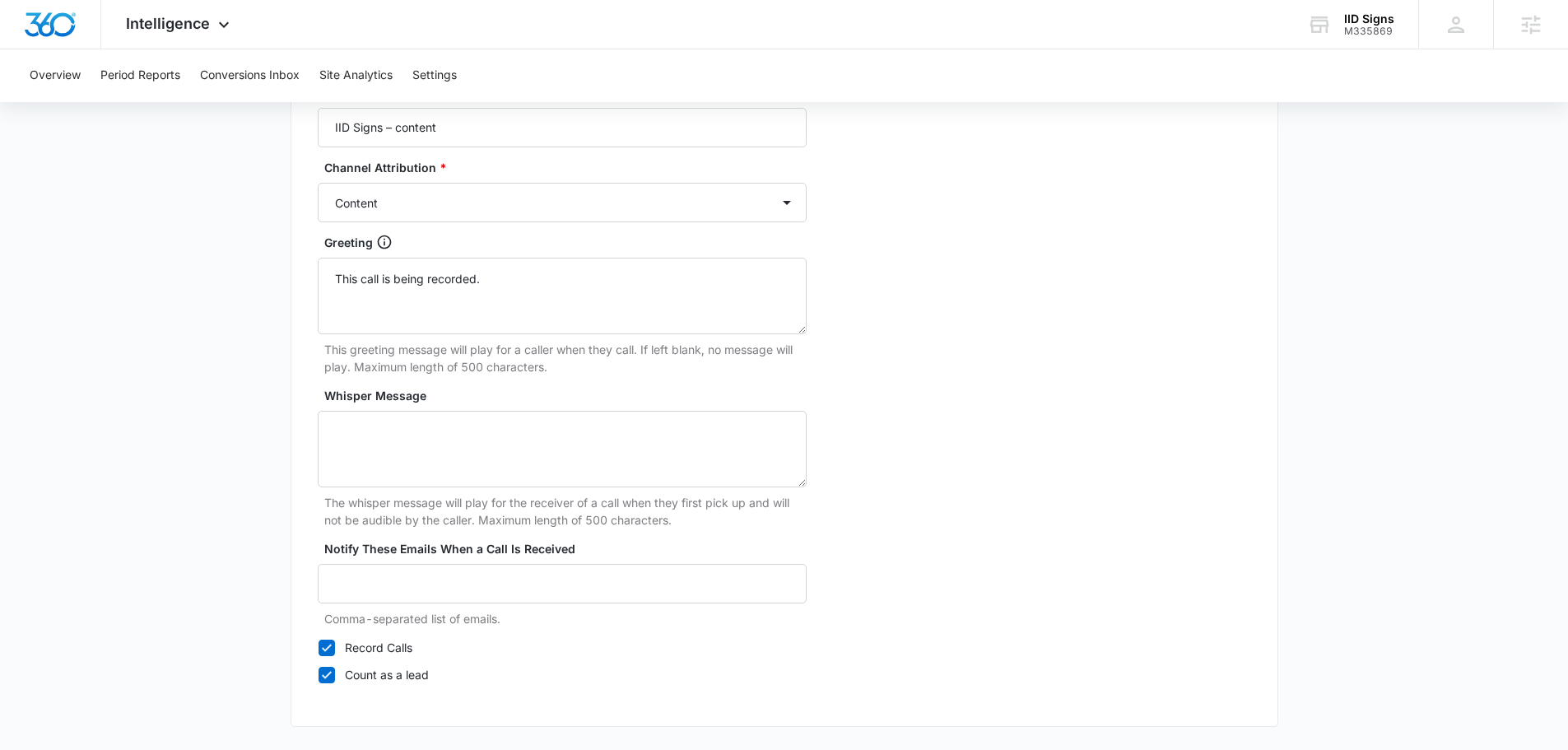
scroll to position [1542, 0]
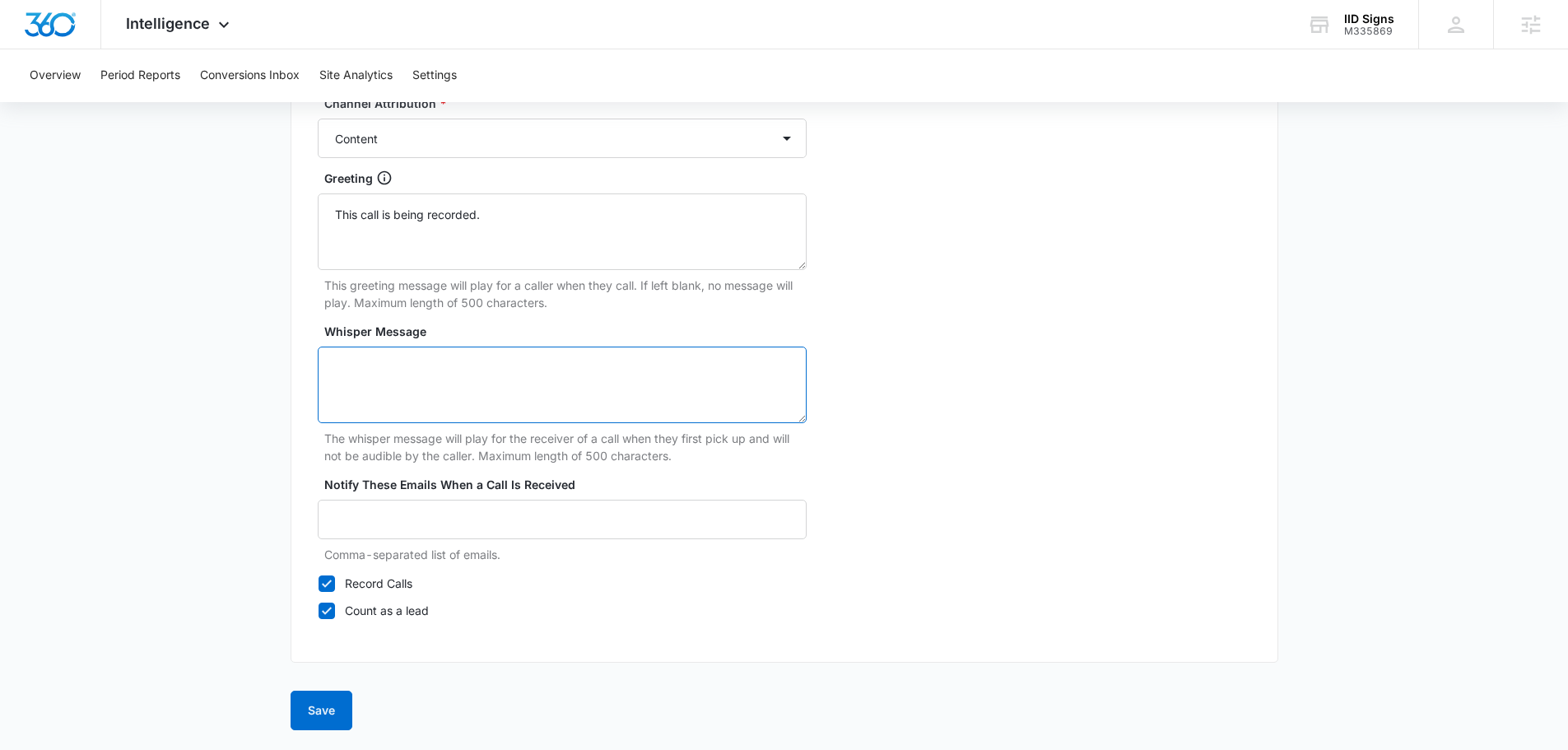
click at [498, 383] on textarea "Whisper Message" at bounding box center [562, 385] width 489 height 77
type textarea "marketing three sixty lead"
click at [330, 702] on button "Save" at bounding box center [322, 711] width 62 height 40
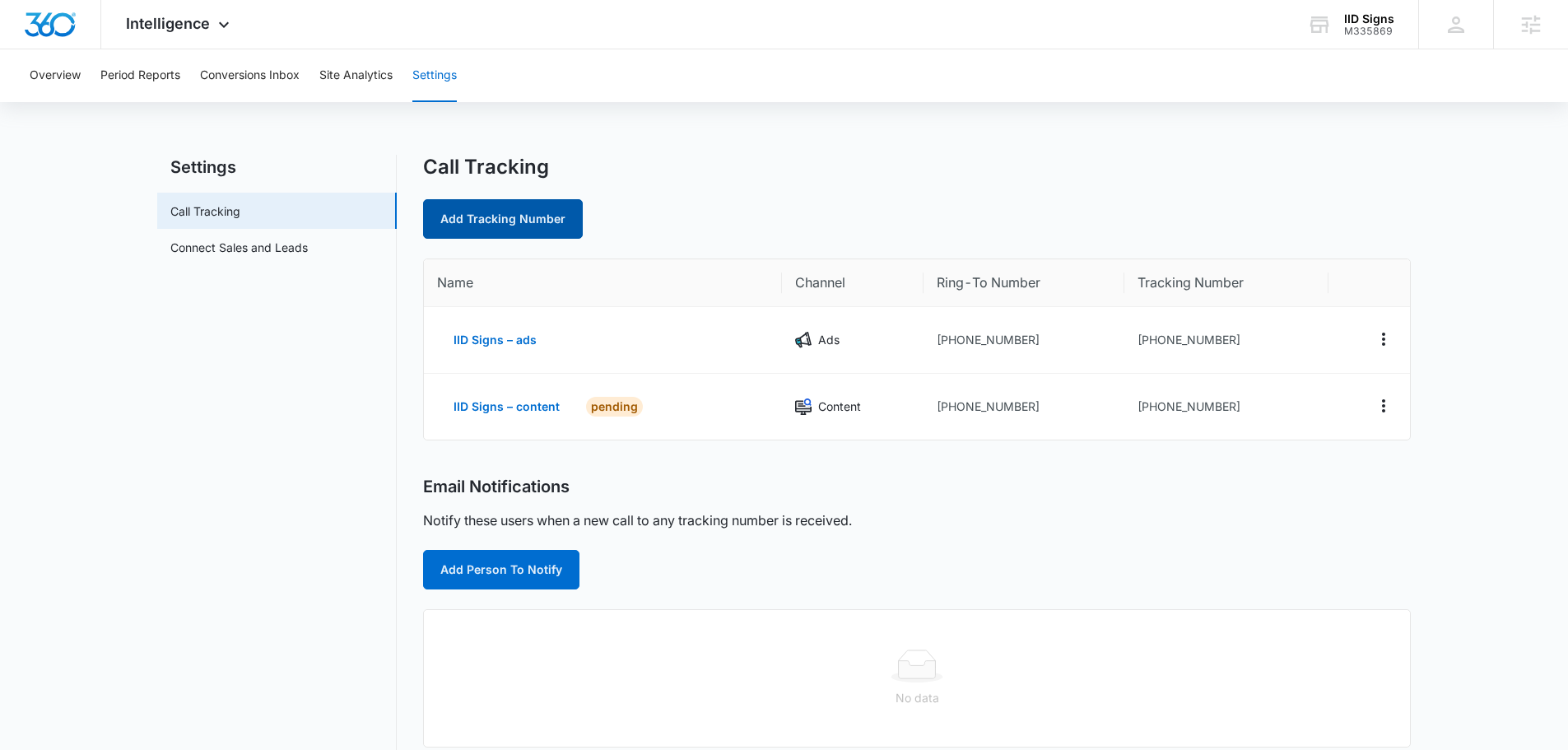
click at [469, 223] on link "Add Tracking Number" at bounding box center [503, 219] width 160 height 40
select select "by_area_code"
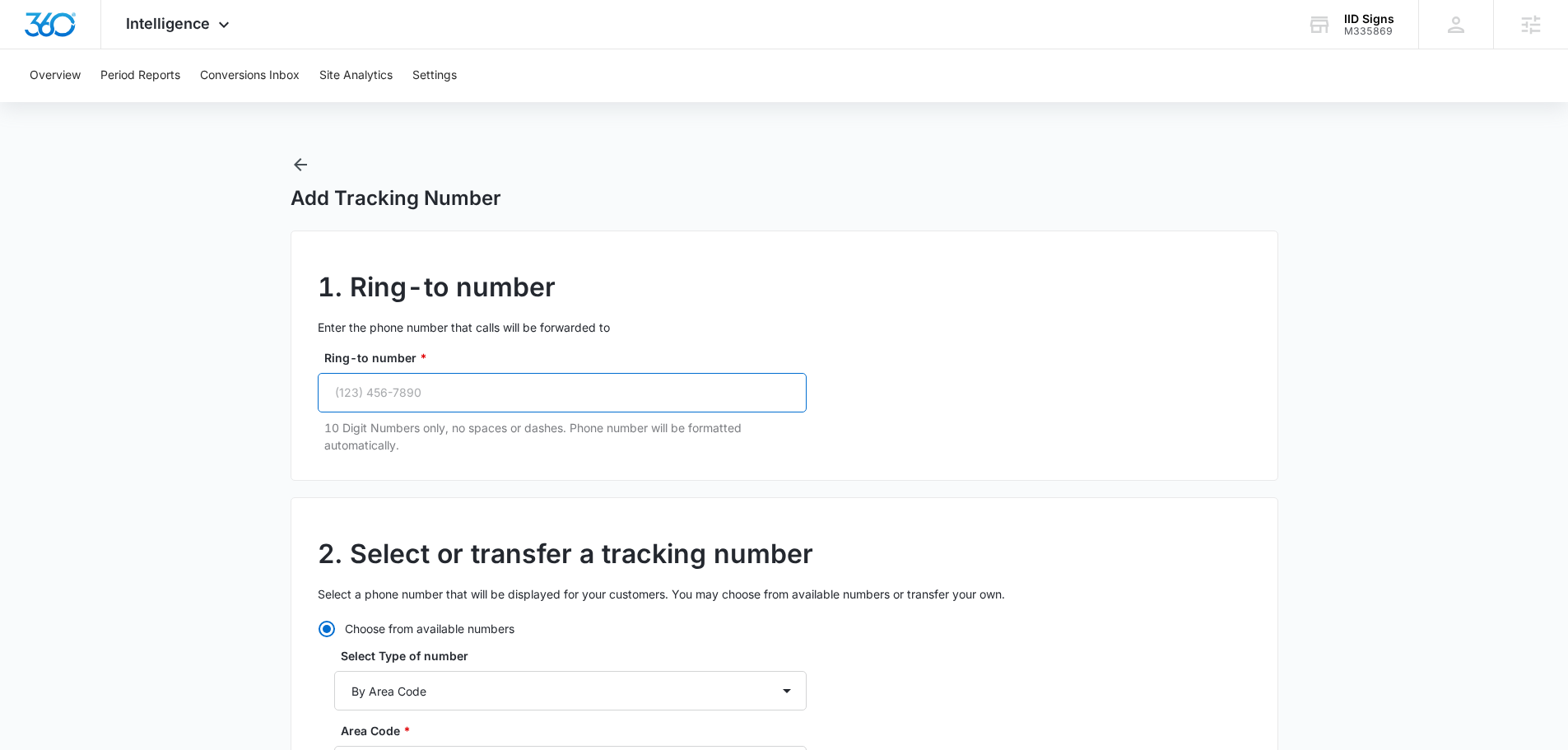
click at [450, 396] on input "Ring-to number *" at bounding box center [562, 393] width 489 height 40
paste input "(609) 230-6272"
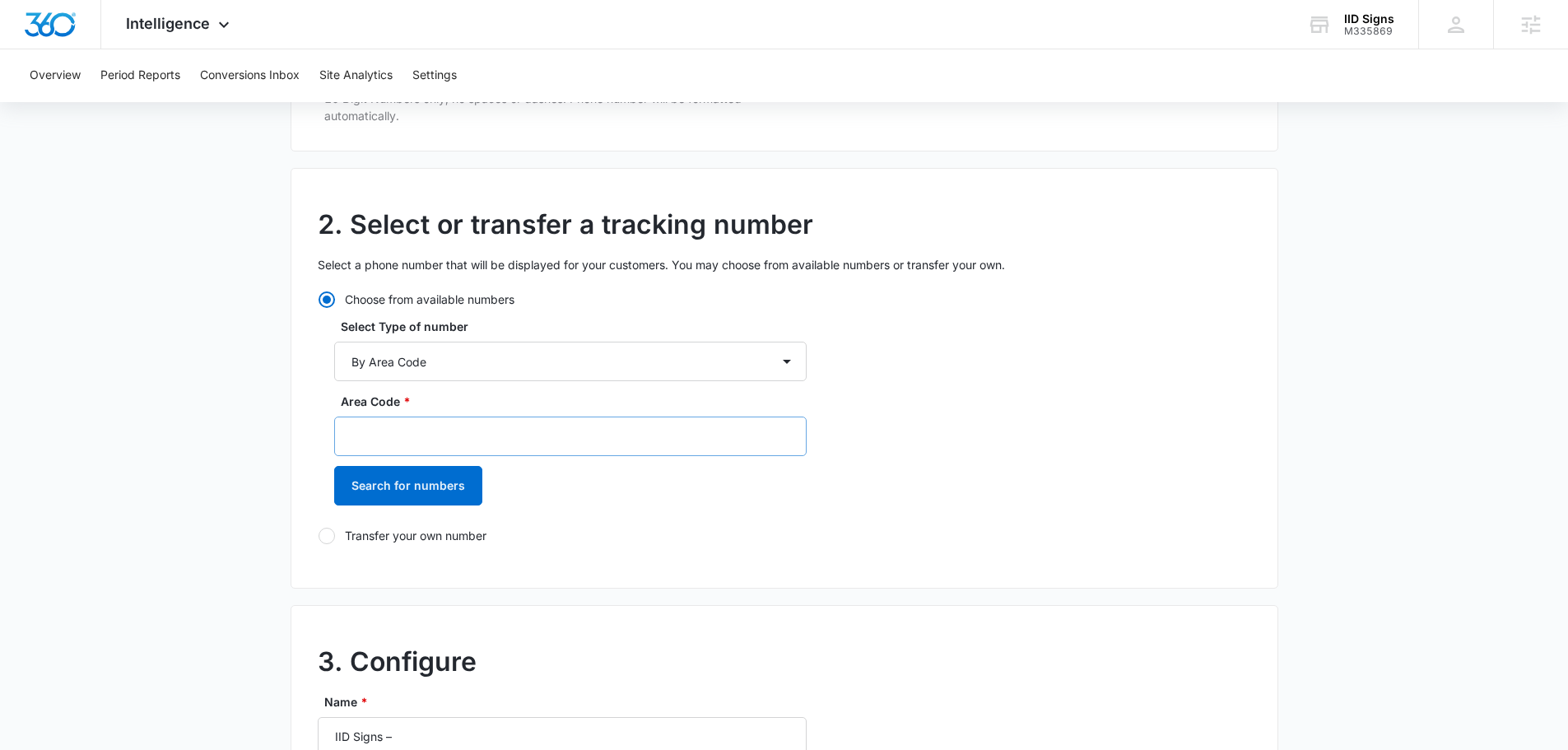
type input "(609) 230-6272"
click at [434, 431] on input "Area Code *" at bounding box center [570, 437] width 473 height 40
type input "609"
click at [395, 503] on button "Search for numbers" at bounding box center [408, 486] width 148 height 40
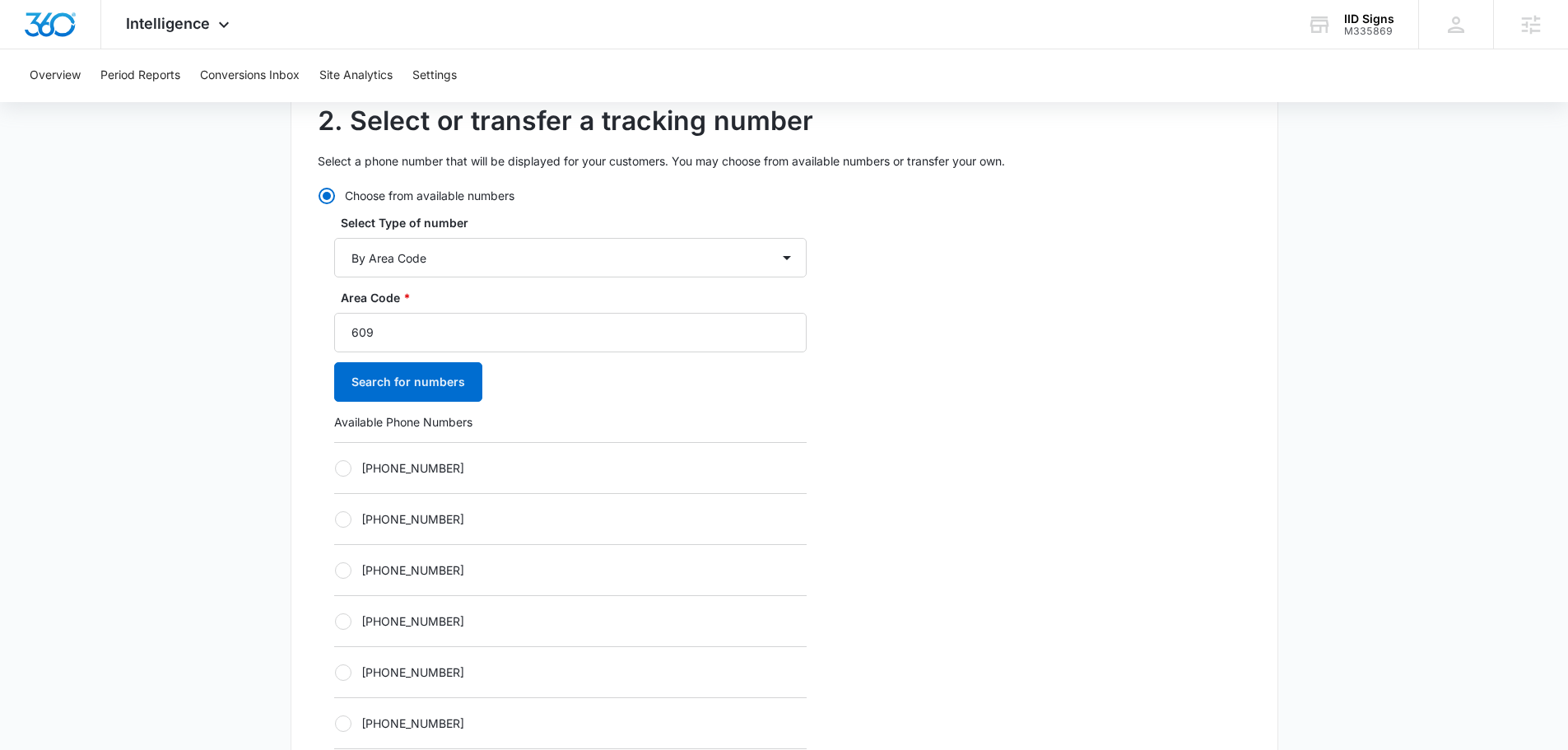
scroll to position [576, 0]
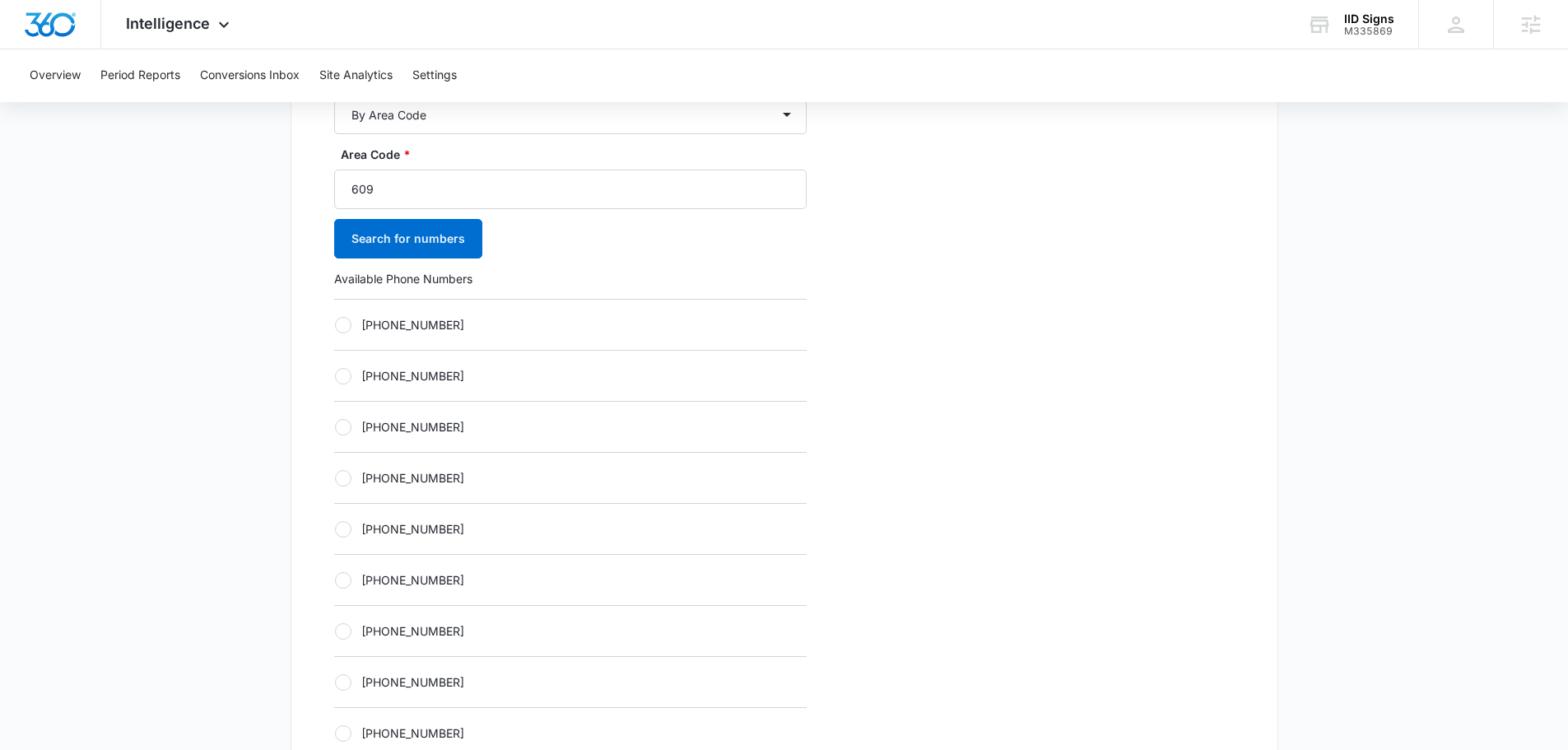
click at [441, 489] on div "+16092460756" at bounding box center [570, 477] width 473 height 51
click at [439, 486] on div "+16092460756" at bounding box center [570, 477] width 473 height 51
click at [391, 482] on label "+16092460756" at bounding box center [570, 477] width 473 height 17
click at [335, 478] on input "+16092460756" at bounding box center [334, 478] width 1 height 1
radio input "true"
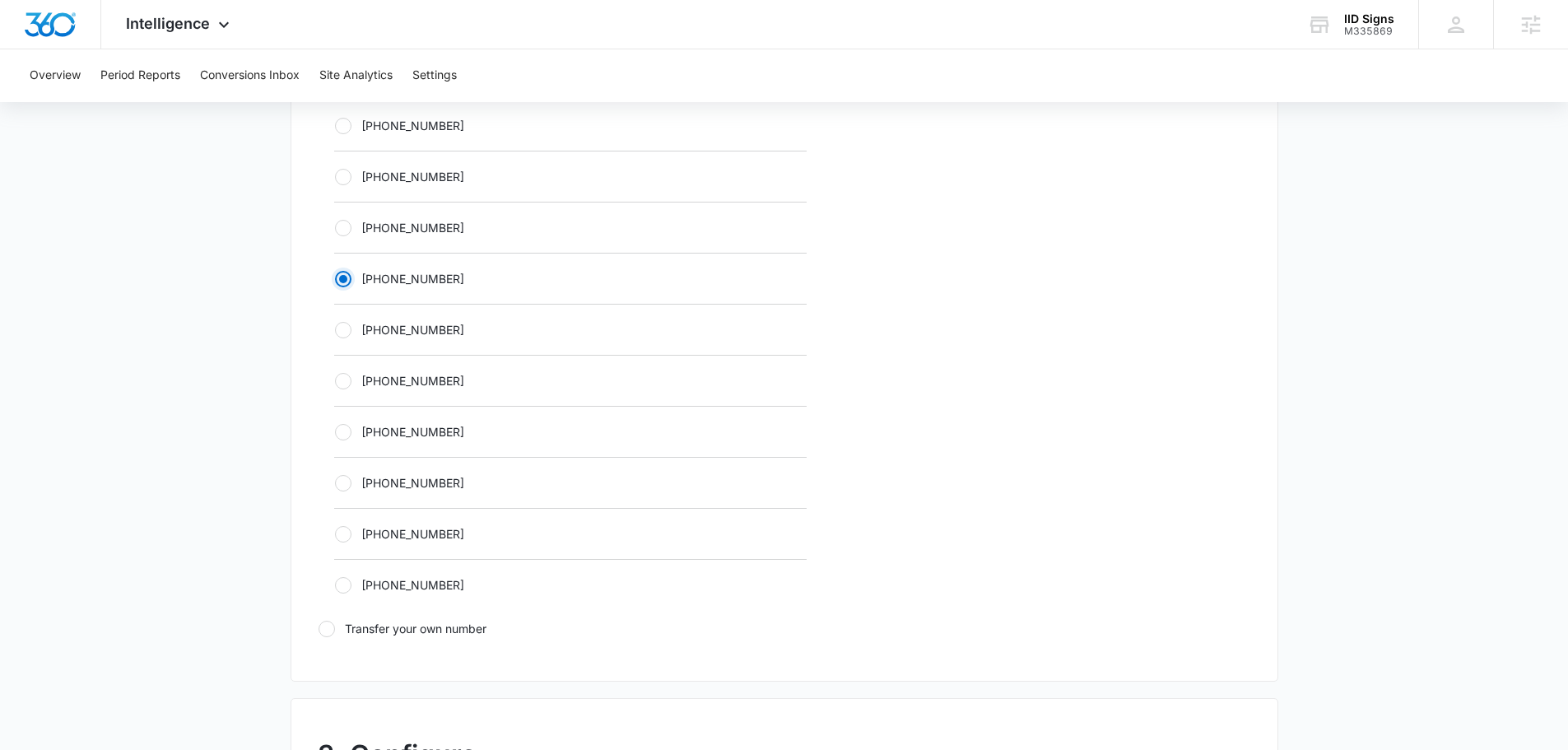
scroll to position [1153, 0]
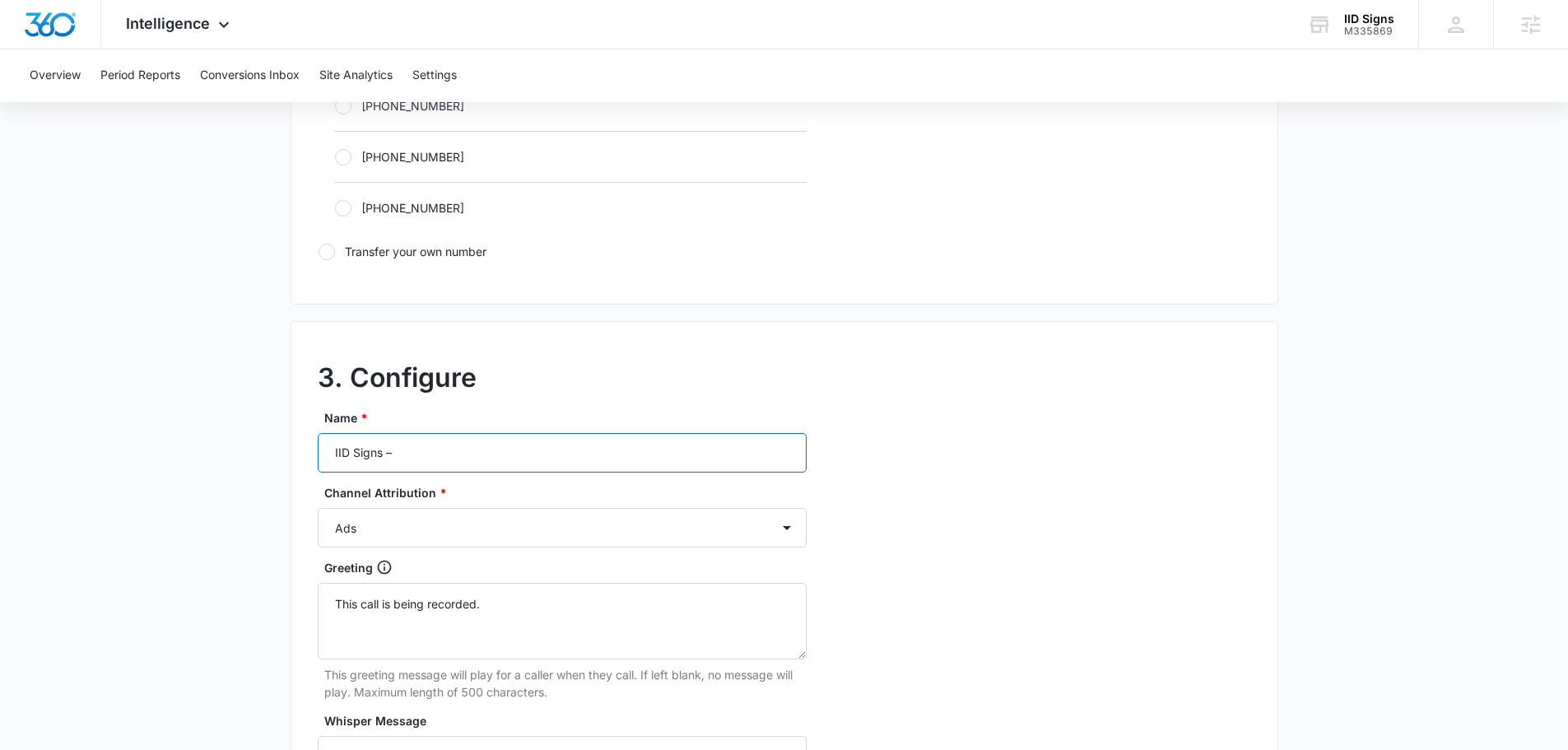
click at [485, 465] on input "IID Signs –" at bounding box center [562, 453] width 489 height 40
type input "IID Signs – social"
click at [506, 517] on select "Ads Local Service Ads Content Social Other" at bounding box center [562, 528] width 489 height 40
select select "SOCIAL"
click at [318, 508] on select "Ads Local Service Ads Content Social Other" at bounding box center [562, 528] width 489 height 40
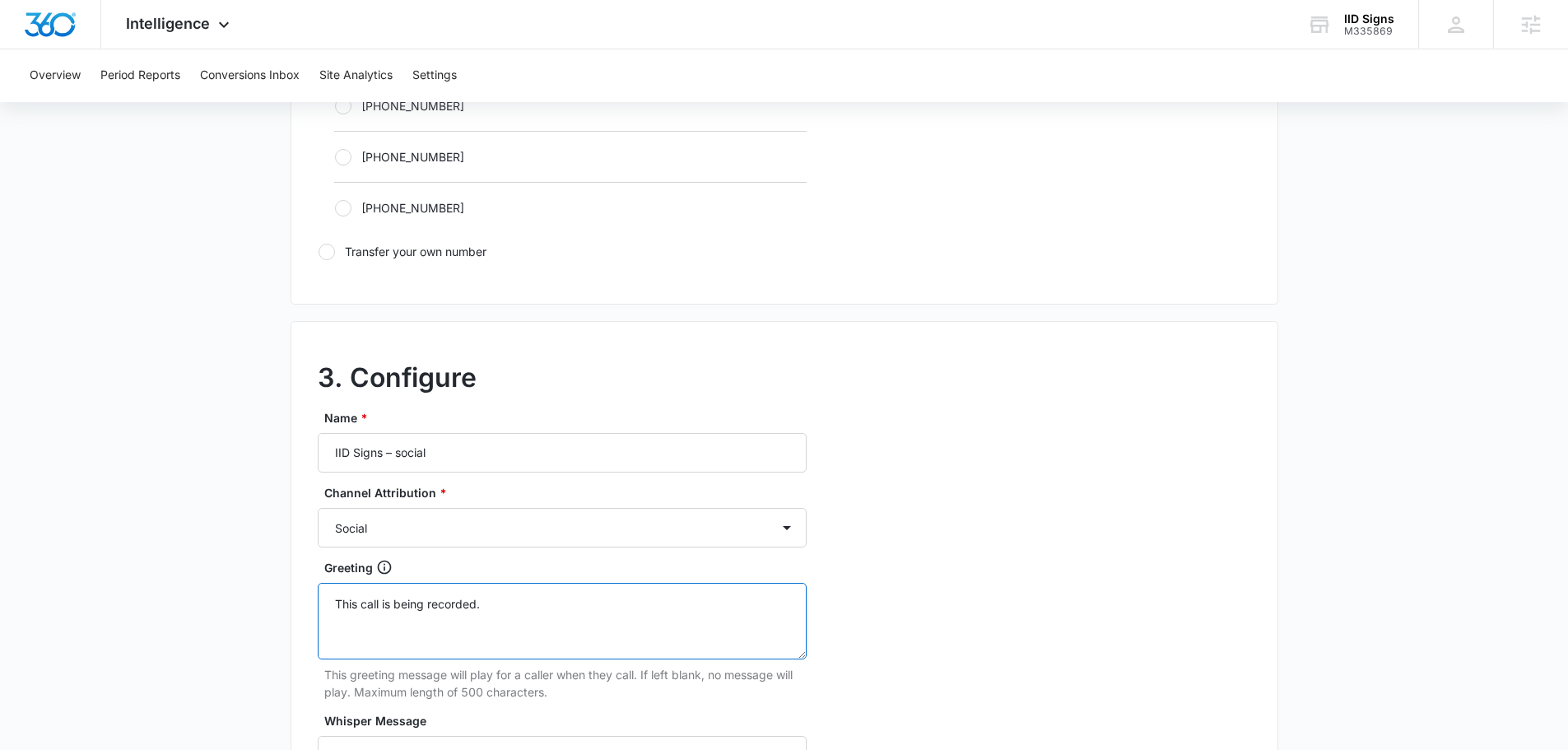
click at [399, 630] on textarea "This call is being recorded." at bounding box center [562, 621] width 489 height 77
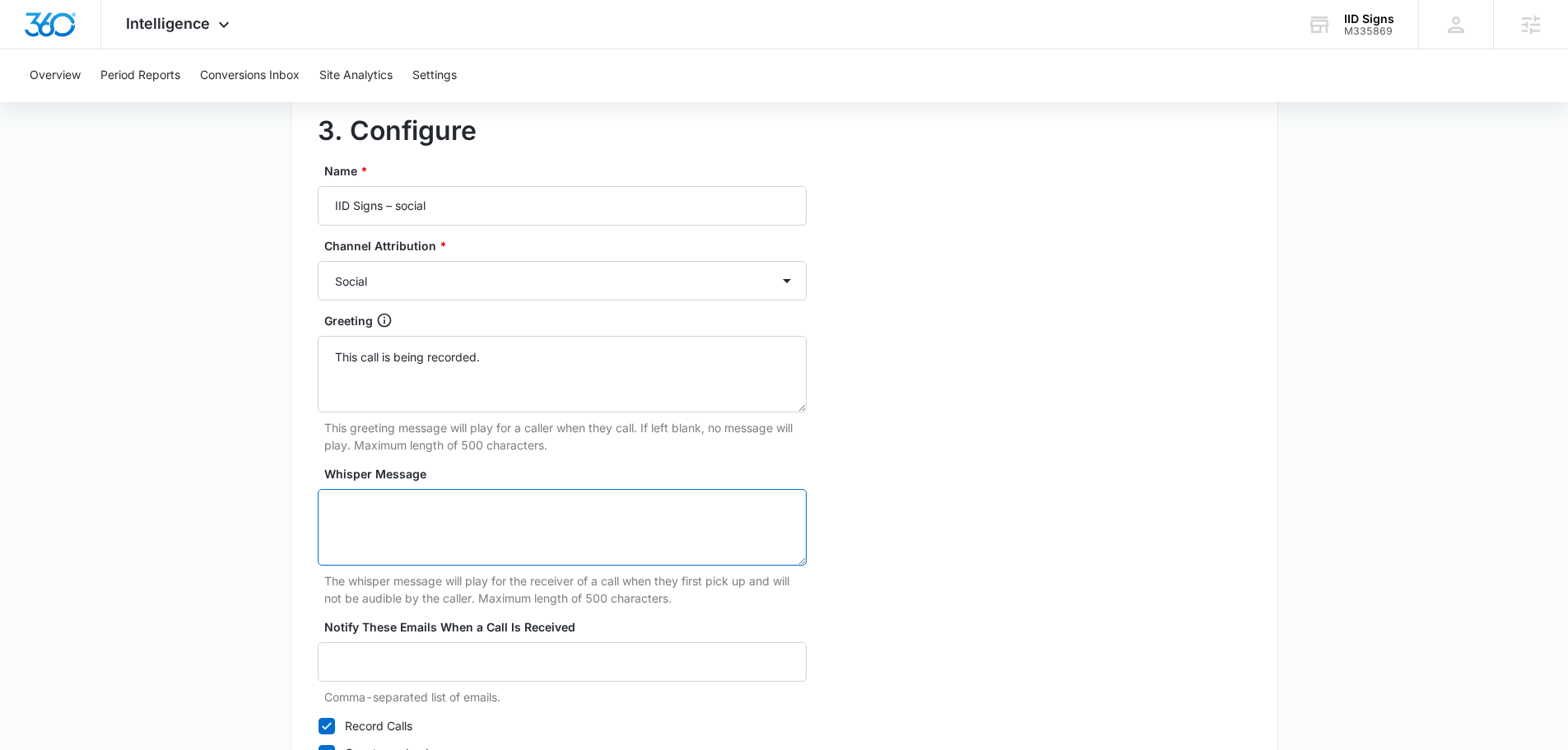
click at [406, 534] on textarea "Whisper Message" at bounding box center [562, 527] width 489 height 77
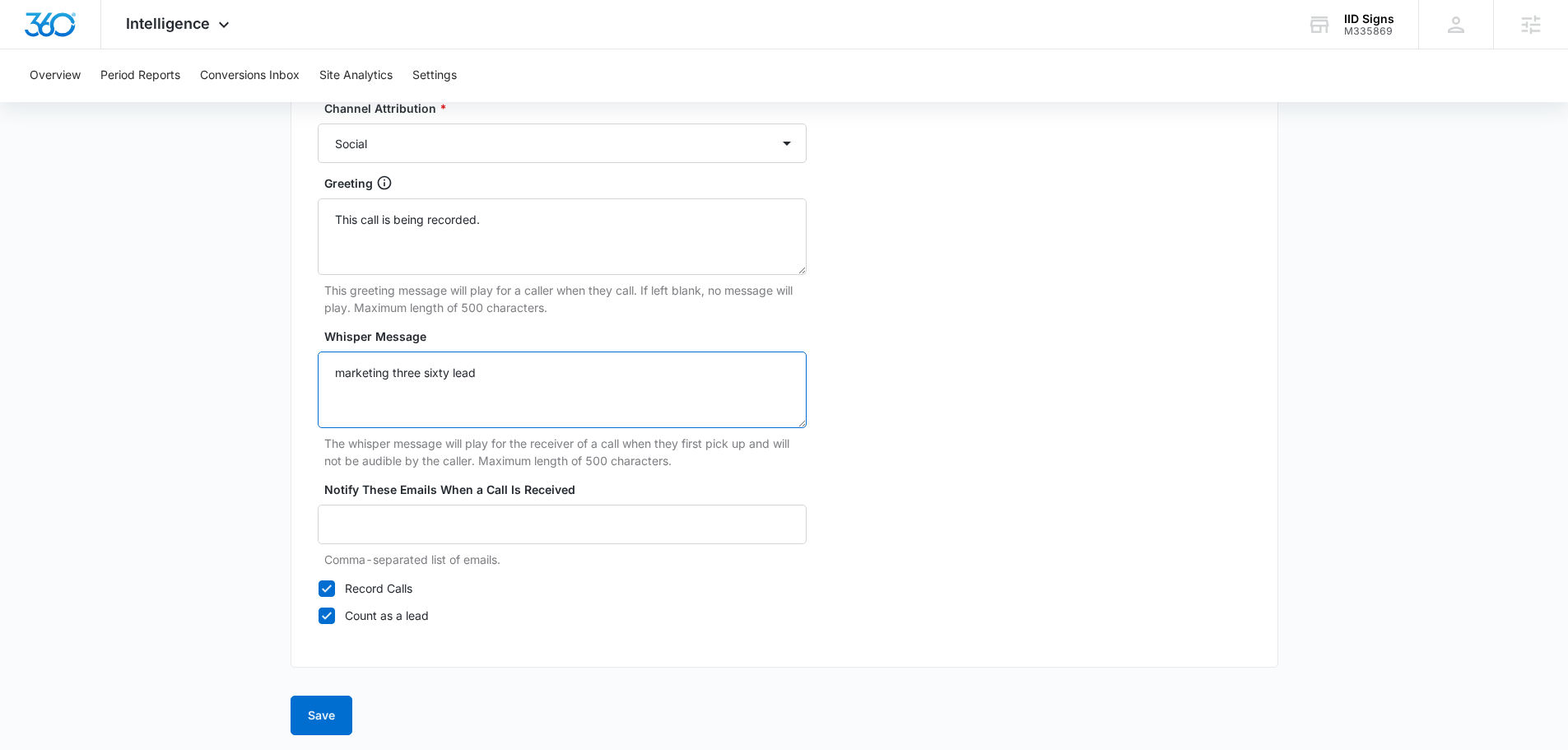
scroll to position [1542, 0]
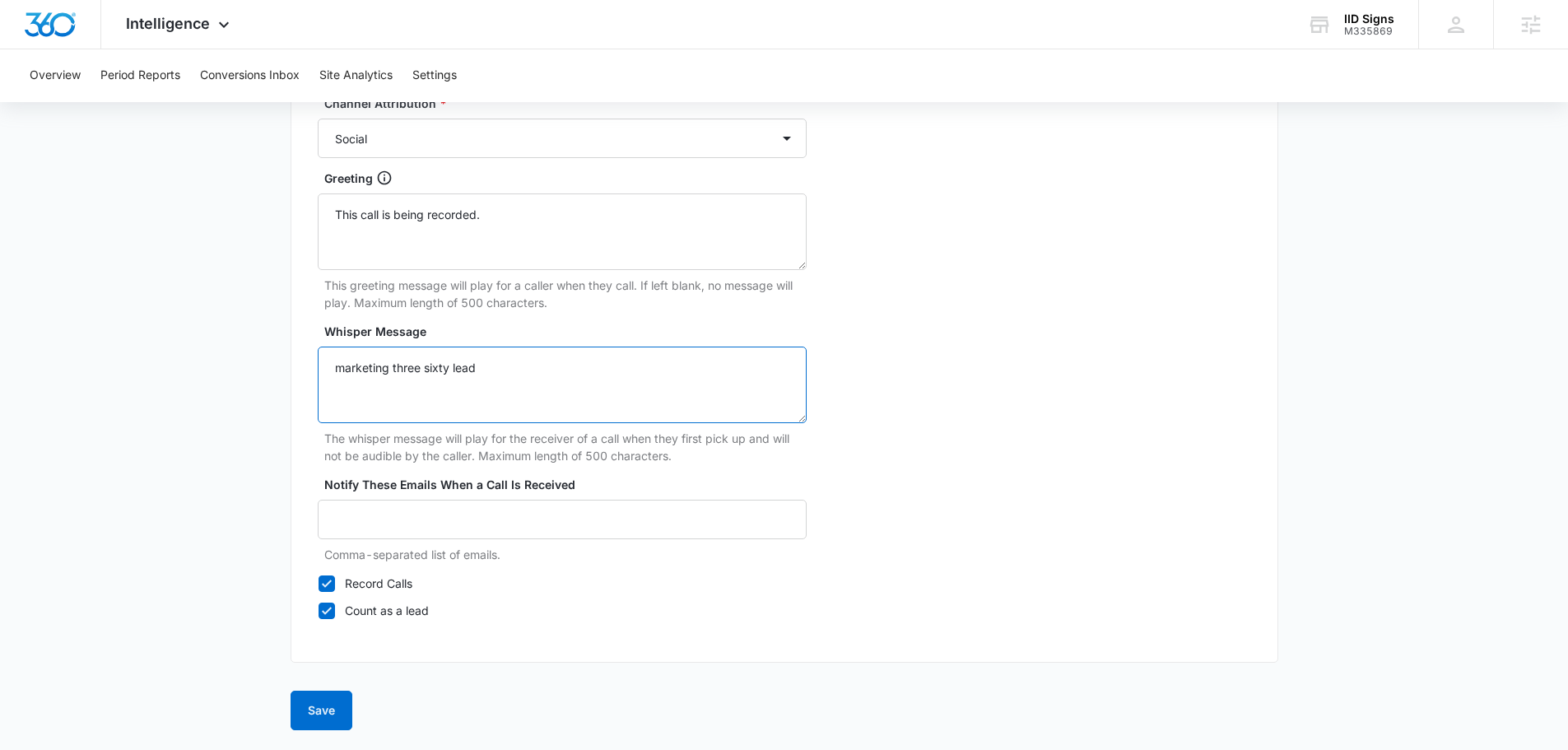
type textarea "marketing three sixty lead"
click at [337, 702] on button "Save" at bounding box center [322, 711] width 62 height 40
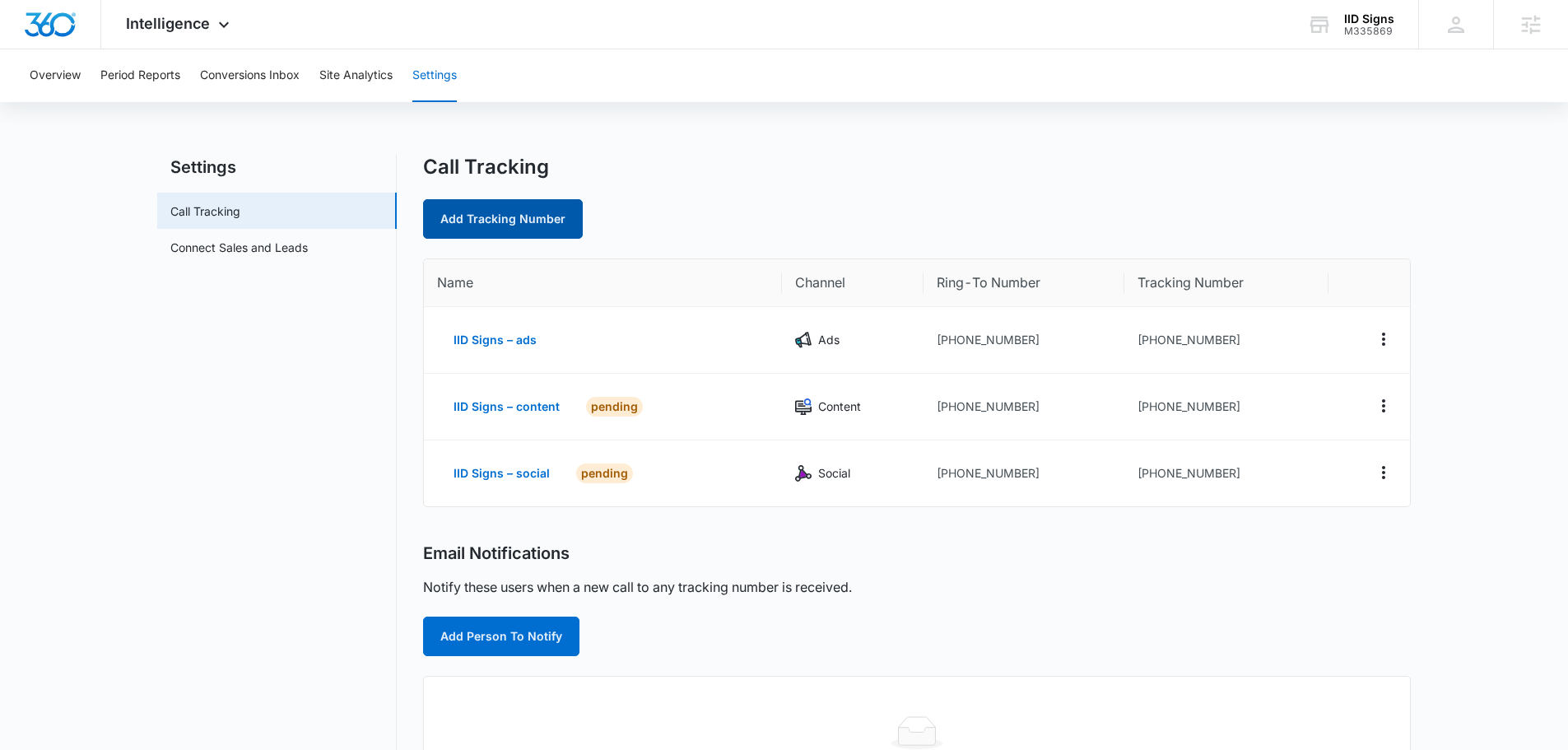
click at [480, 238] on link "Add Tracking Number" at bounding box center [503, 219] width 160 height 40
select select "by_area_code"
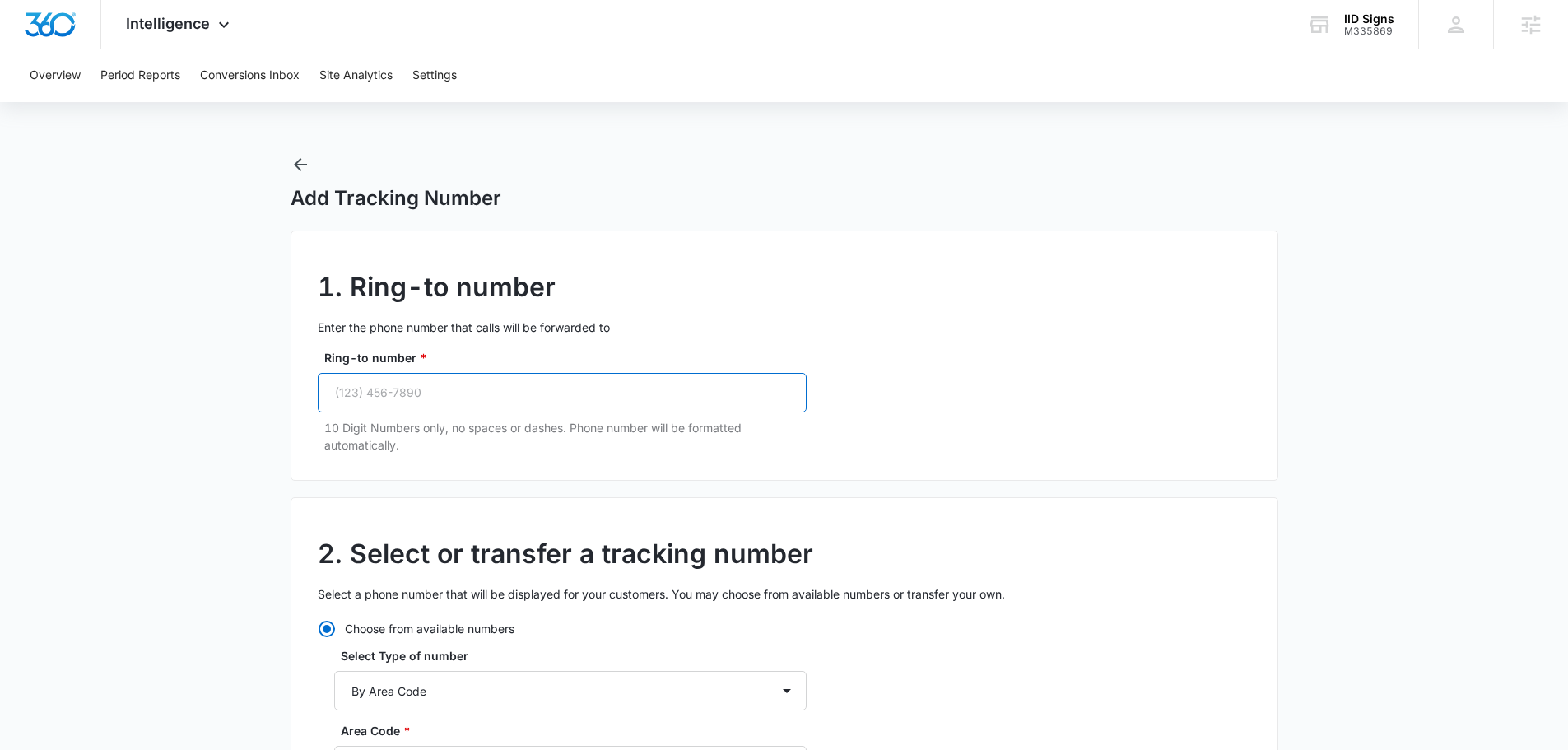
click at [428, 393] on input "Ring-to number *" at bounding box center [562, 393] width 489 height 40
paste input "(609) 230-6272"
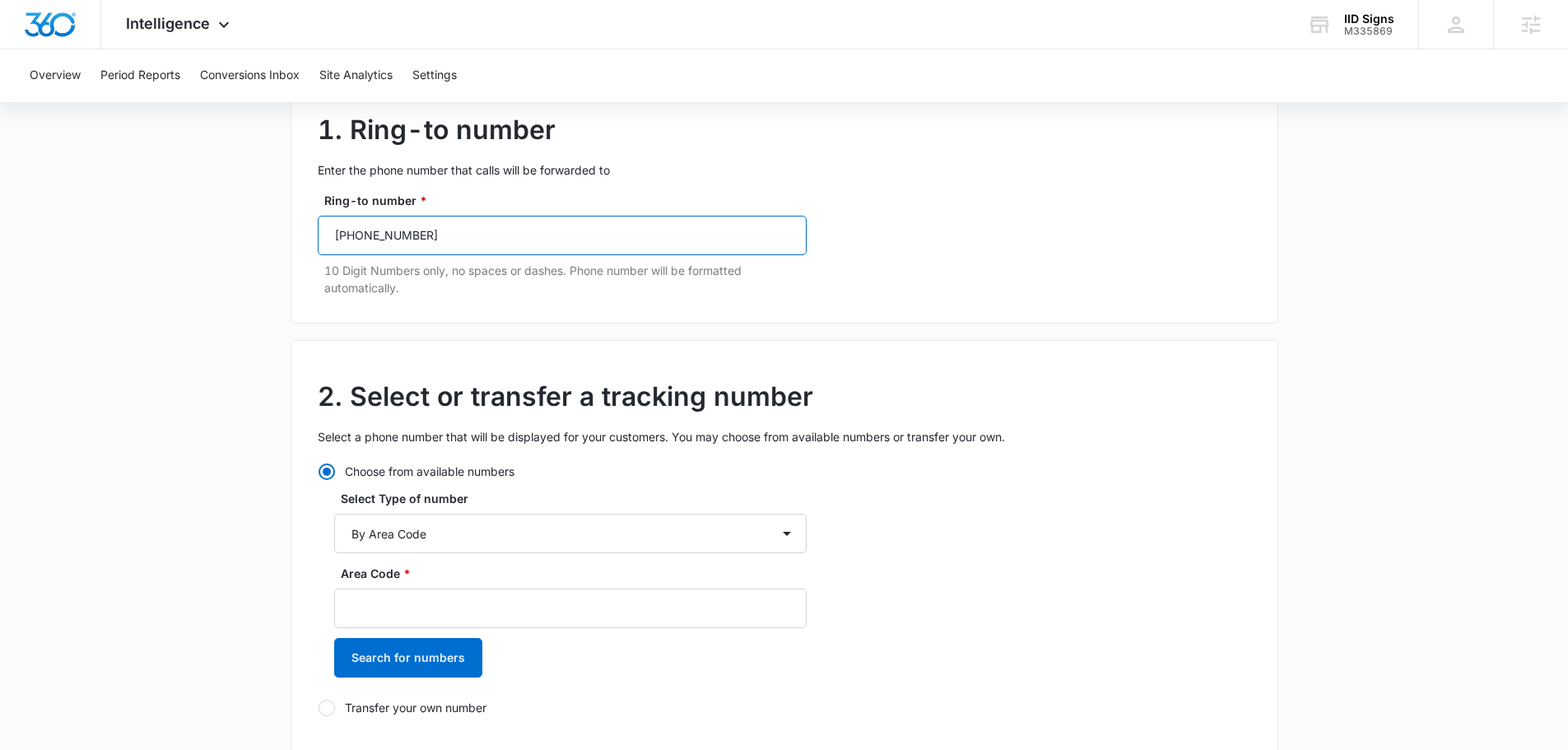
scroll to position [247, 0]
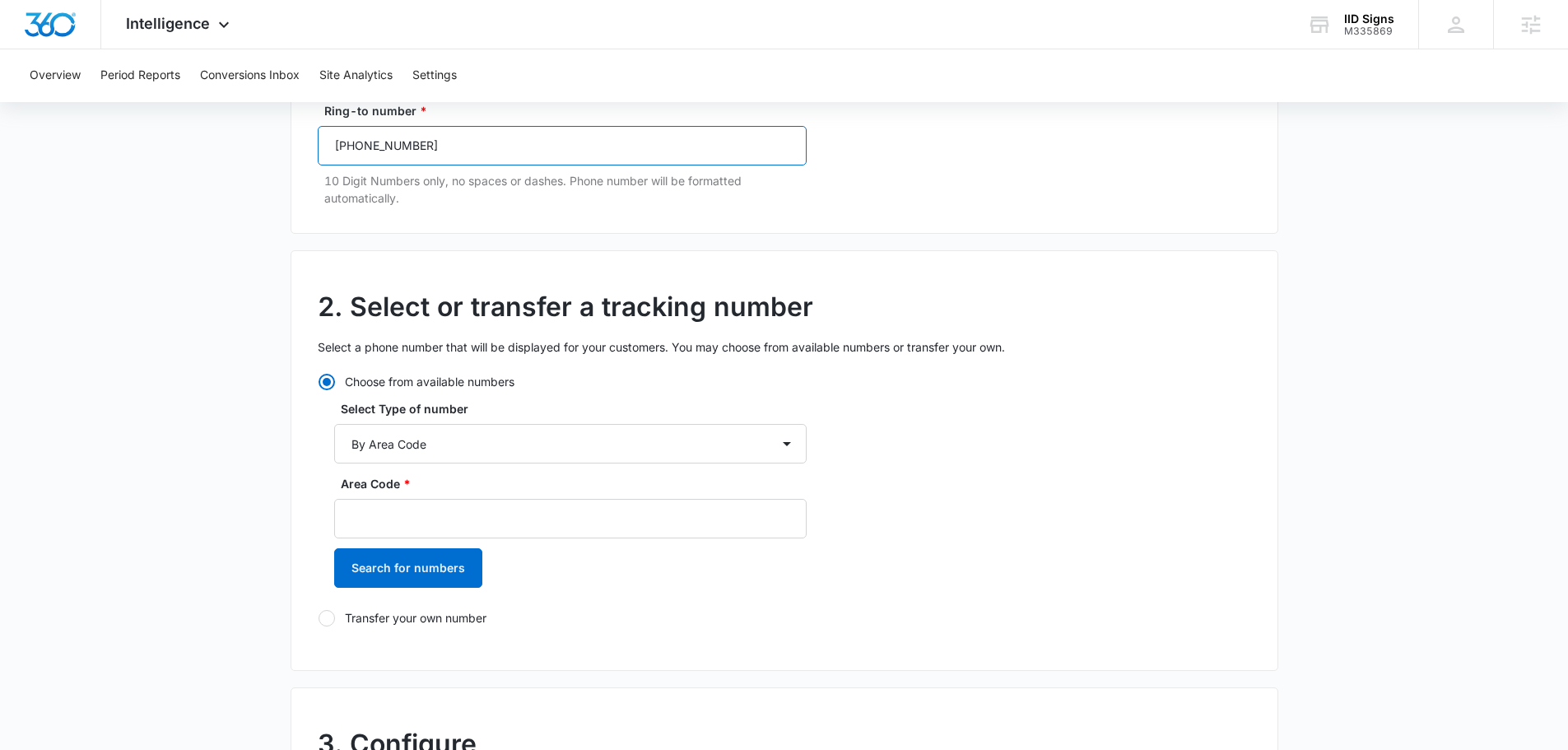
type input "(609) 230-6272"
click at [429, 539] on div "Area Code * Search for numbers" at bounding box center [570, 537] width 473 height 124
click at [439, 520] on input "Area Code *" at bounding box center [570, 519] width 473 height 40
type input "609"
drag, startPoint x: 437, startPoint y: 607, endPoint x: 435, endPoint y: 576, distance: 31.1
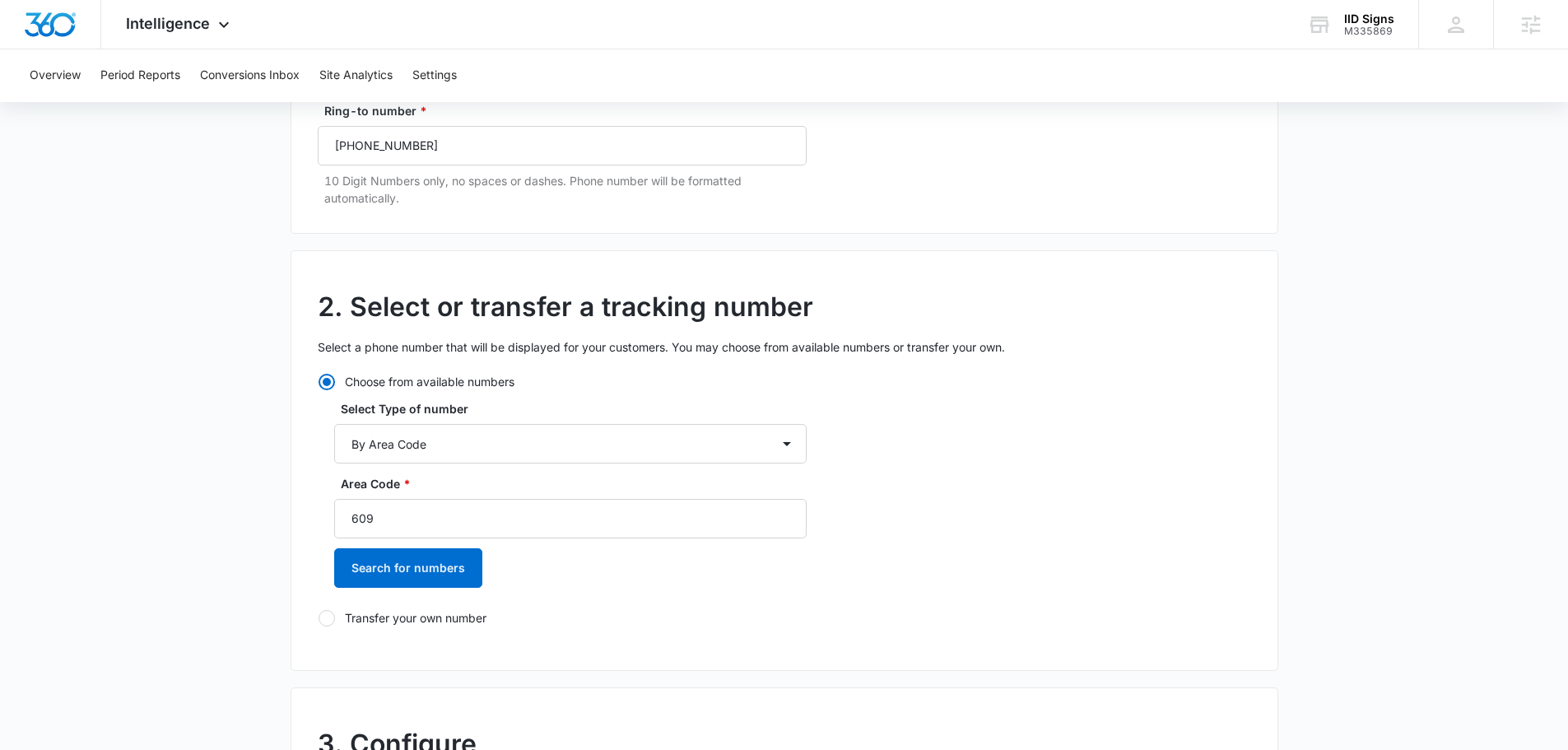
click at [437, 605] on div "Choose from available numbers Select Type of number By City & State By State On…" at bounding box center [562, 500] width 489 height 254
click at [434, 571] on button "Search for numbers" at bounding box center [408, 568] width 148 height 40
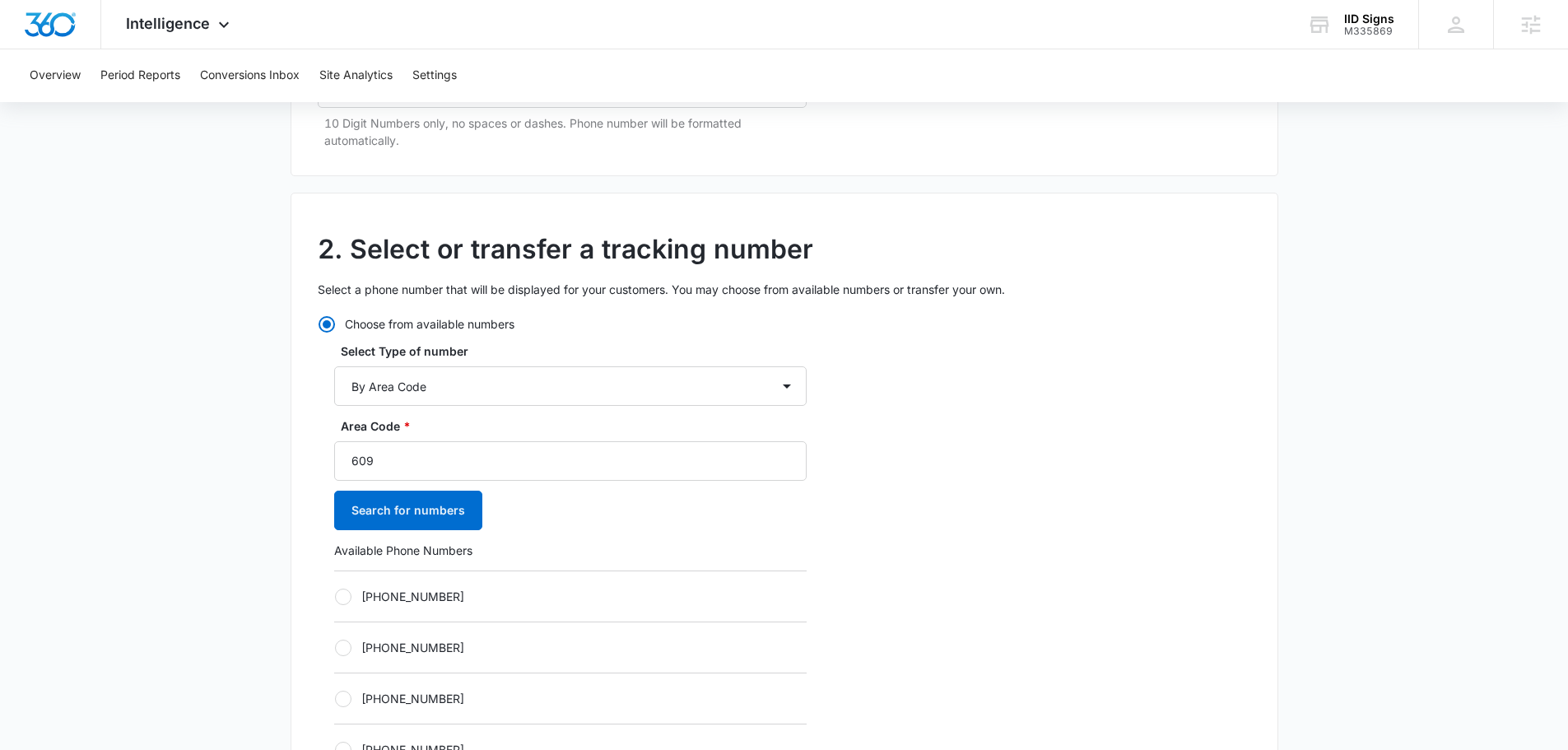
scroll to position [659, 0]
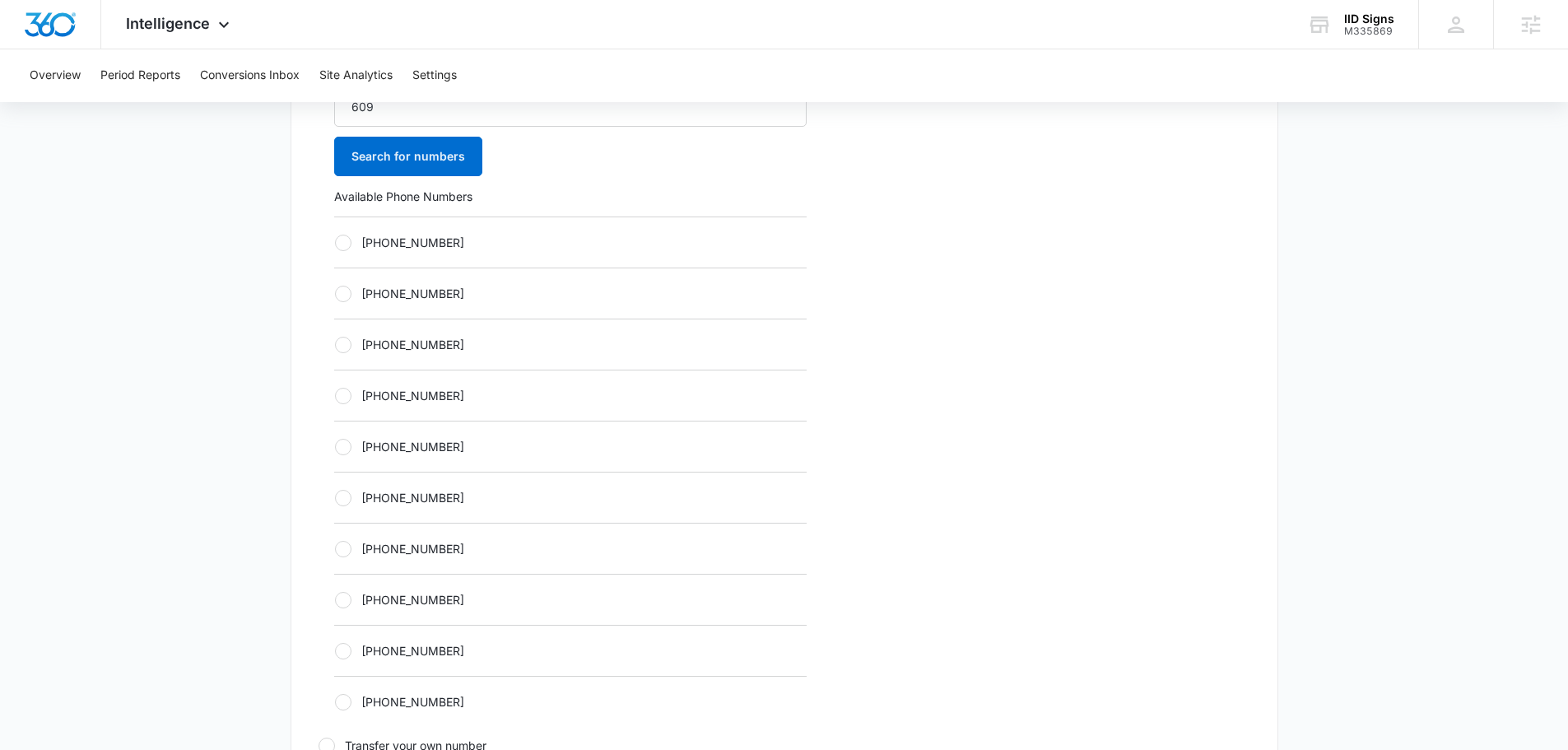
click at [440, 455] on label "+16092460863" at bounding box center [570, 446] width 473 height 17
click at [335, 447] on input "+16092460863" at bounding box center [334, 446] width 1 height 1
radio input "true"
drag, startPoint x: 441, startPoint y: 451, endPoint x: 463, endPoint y: 442, distance: 23.8
click at [441, 450] on label "+16092460863" at bounding box center [570, 446] width 473 height 17
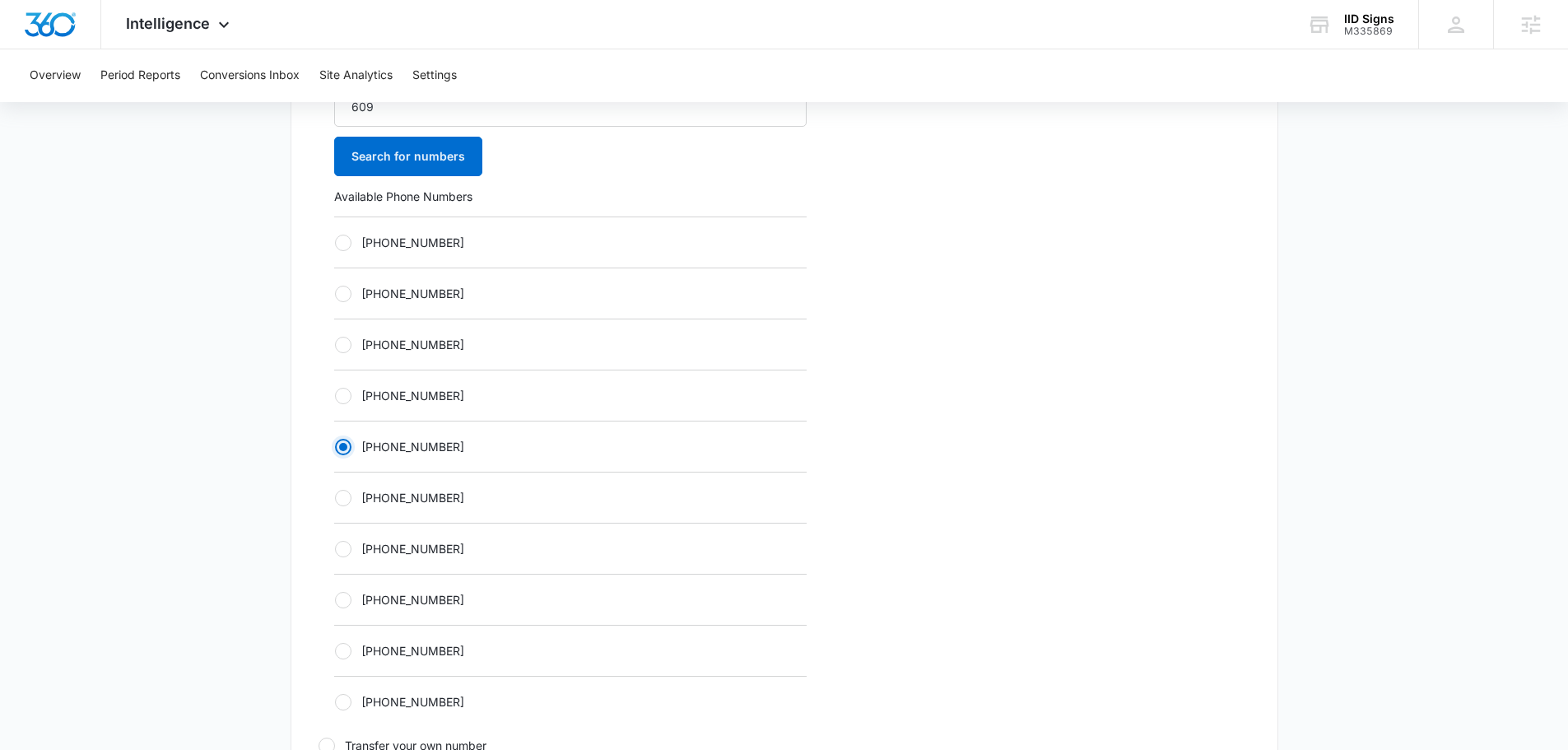
click at [335, 447] on input "+16092460863" at bounding box center [334, 446] width 1 height 1
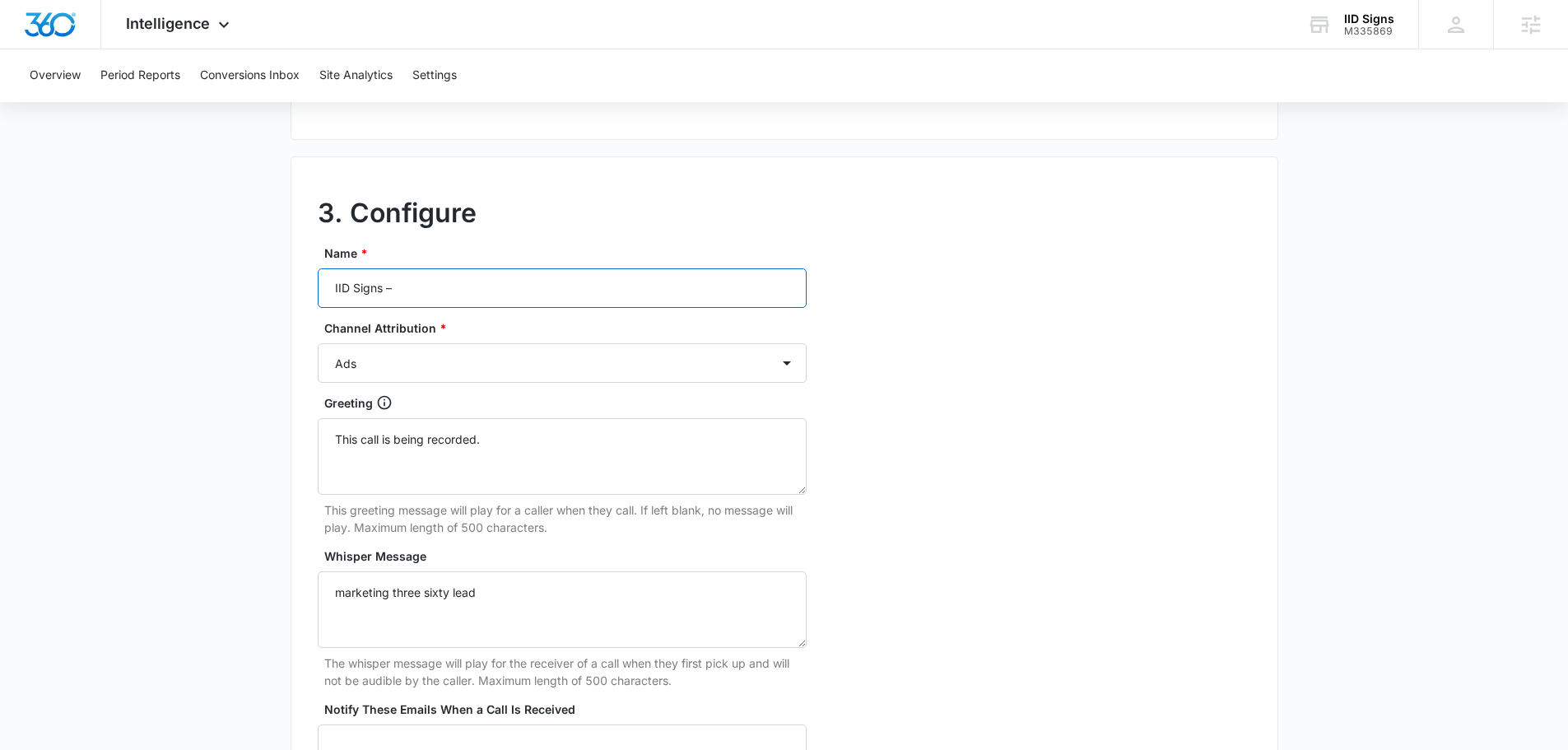
click at [492, 285] on input "IID Signs –" at bounding box center [562, 288] width 489 height 40
type input "IID Signs – other"
click at [502, 350] on select "Ads Local Service Ads Content Social Other" at bounding box center [562, 363] width 489 height 40
select select "OTHER"
click at [318, 343] on select "Ads Local Service Ads Content Social Other" at bounding box center [562, 363] width 489 height 40
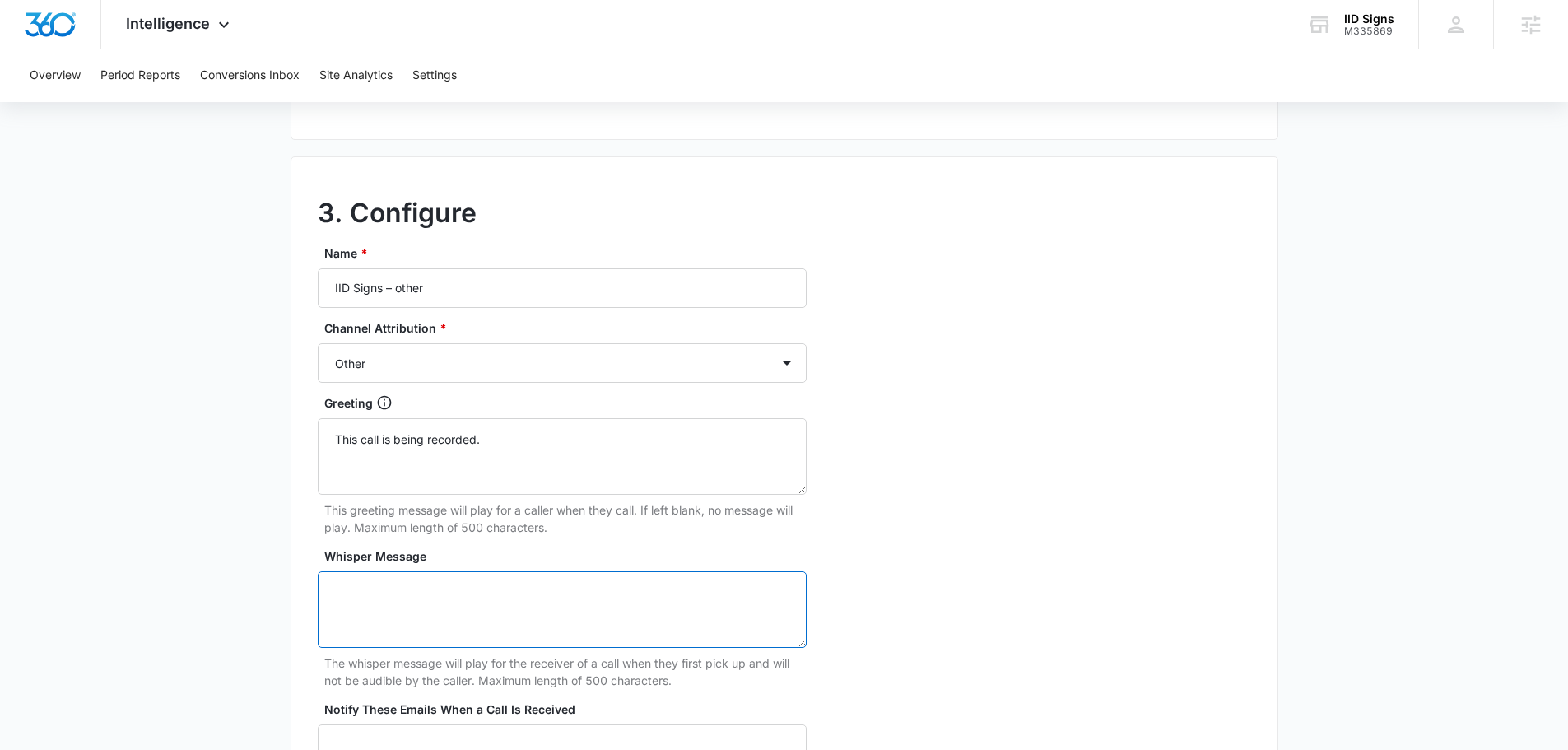
click at [503, 618] on textarea "Whisper Message" at bounding box center [562, 609] width 489 height 77
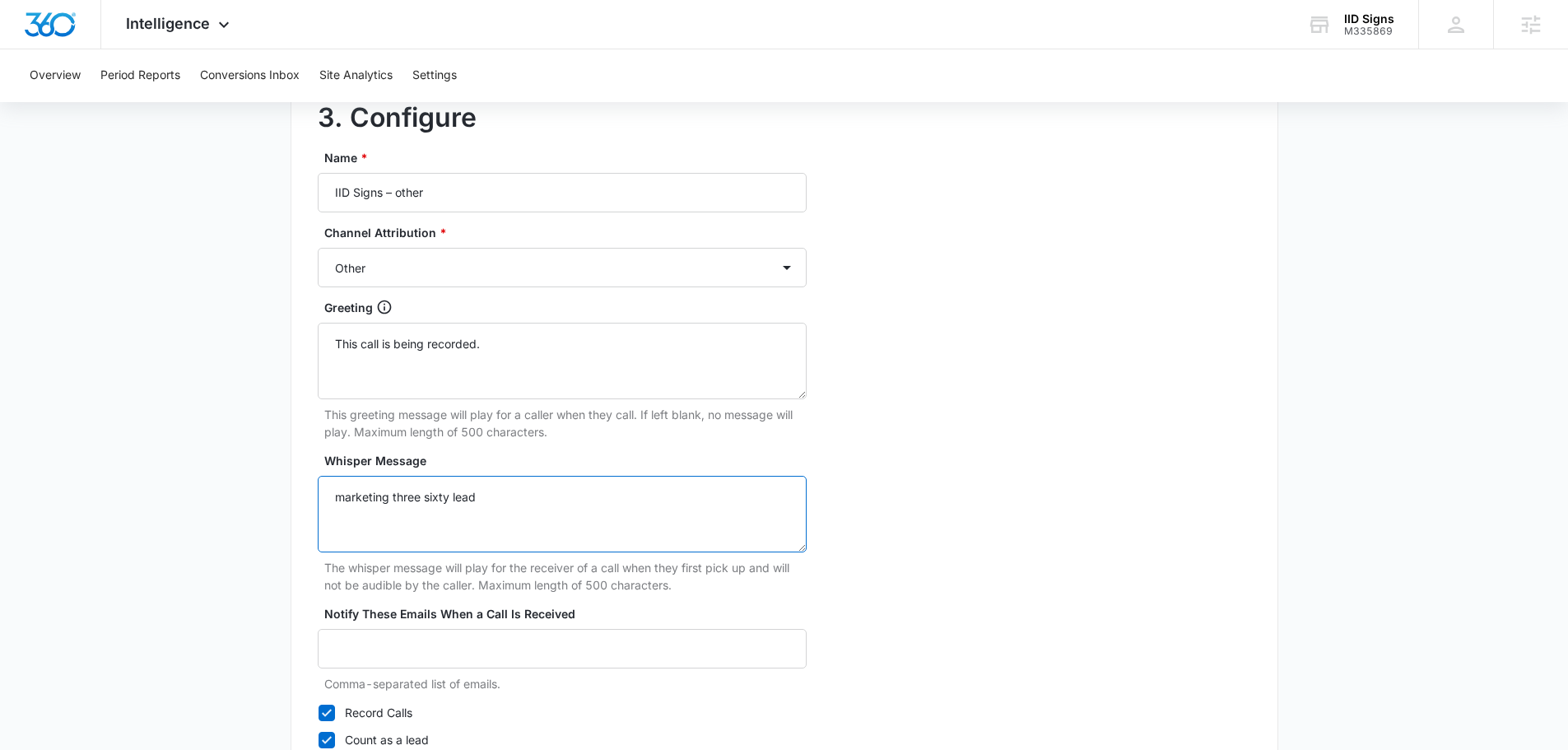
scroll to position [1542, 0]
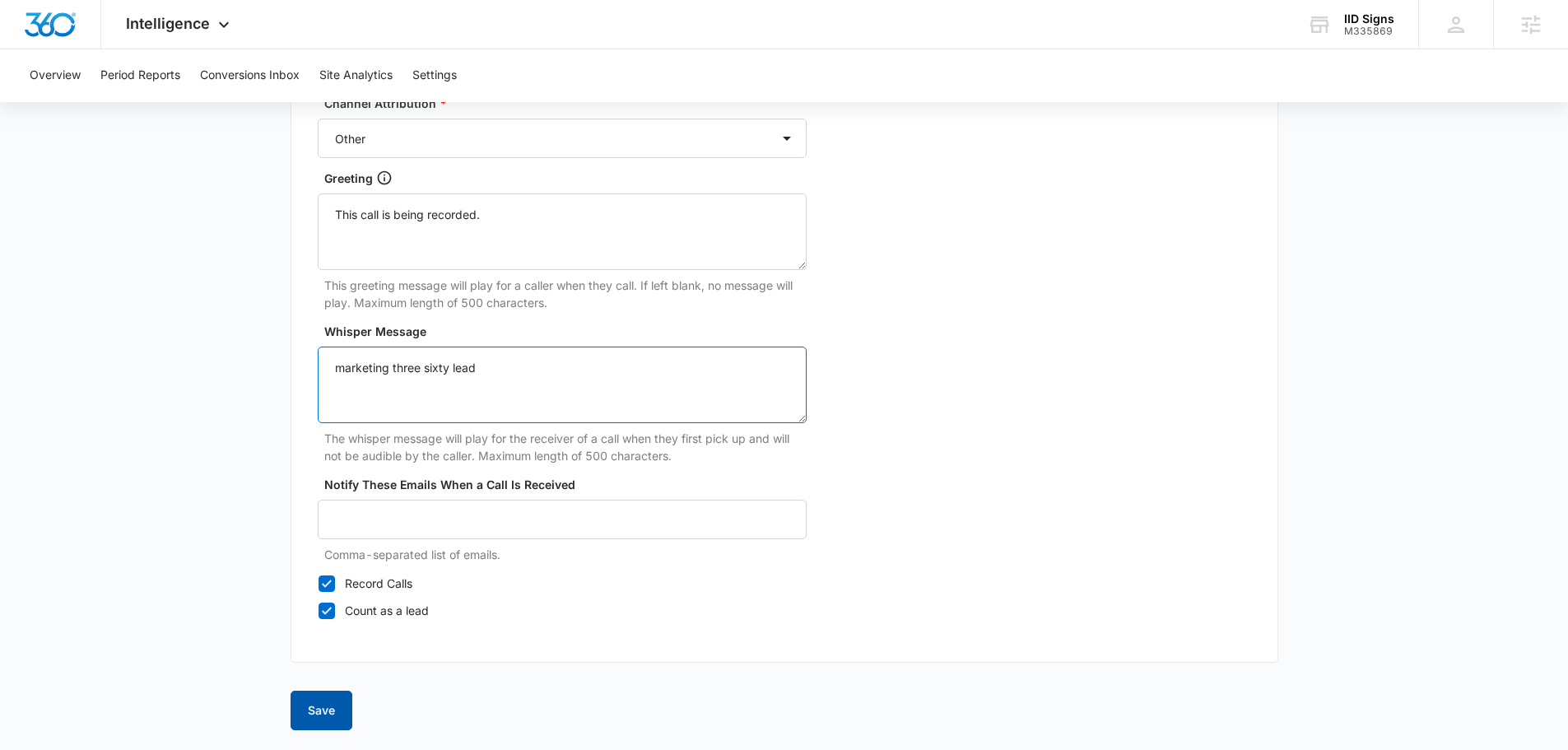
type textarea "marketing three sixty lead"
click at [339, 726] on button "Save" at bounding box center [322, 711] width 62 height 40
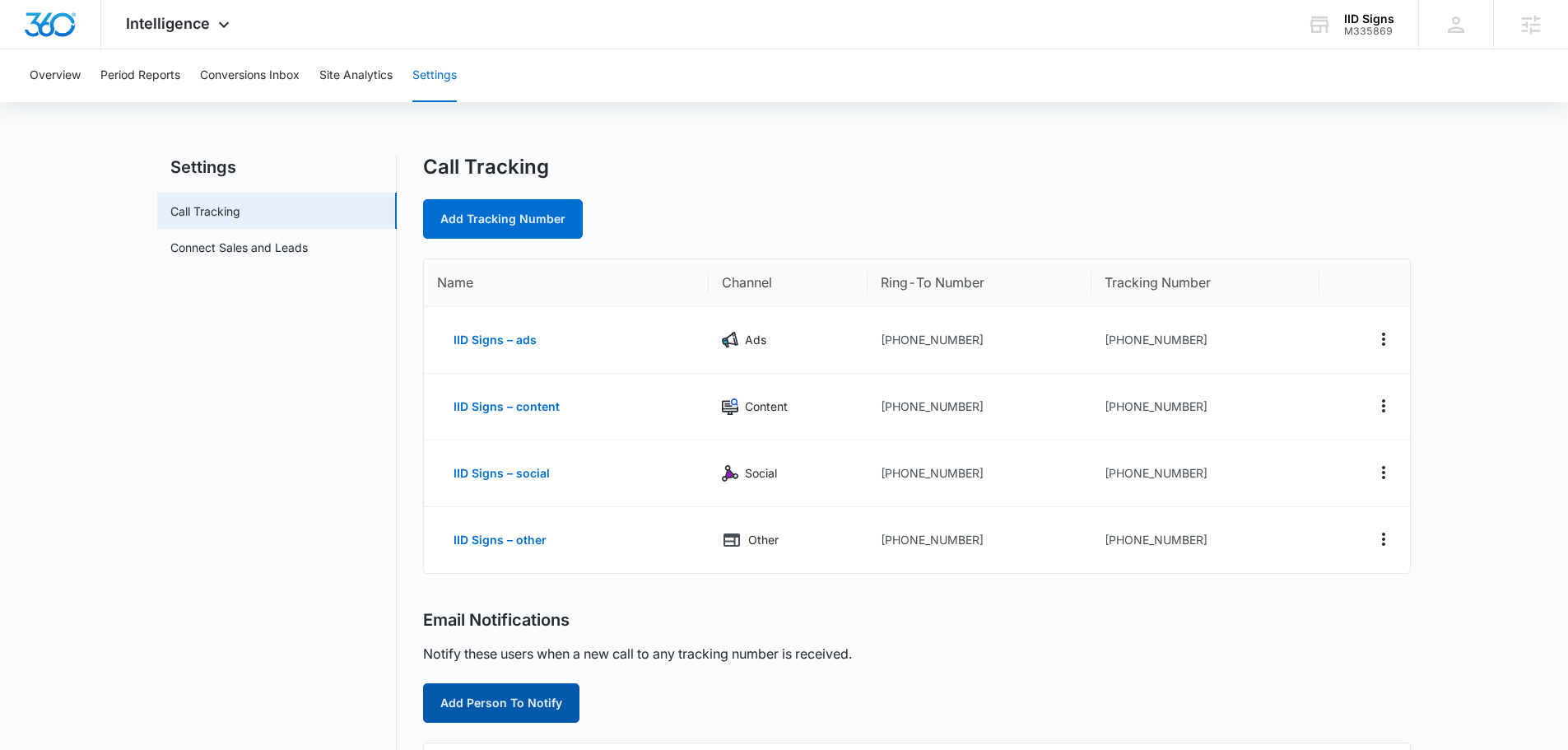
click at [481, 711] on button "Add Person To Notify" at bounding box center [501, 703] width 156 height 40
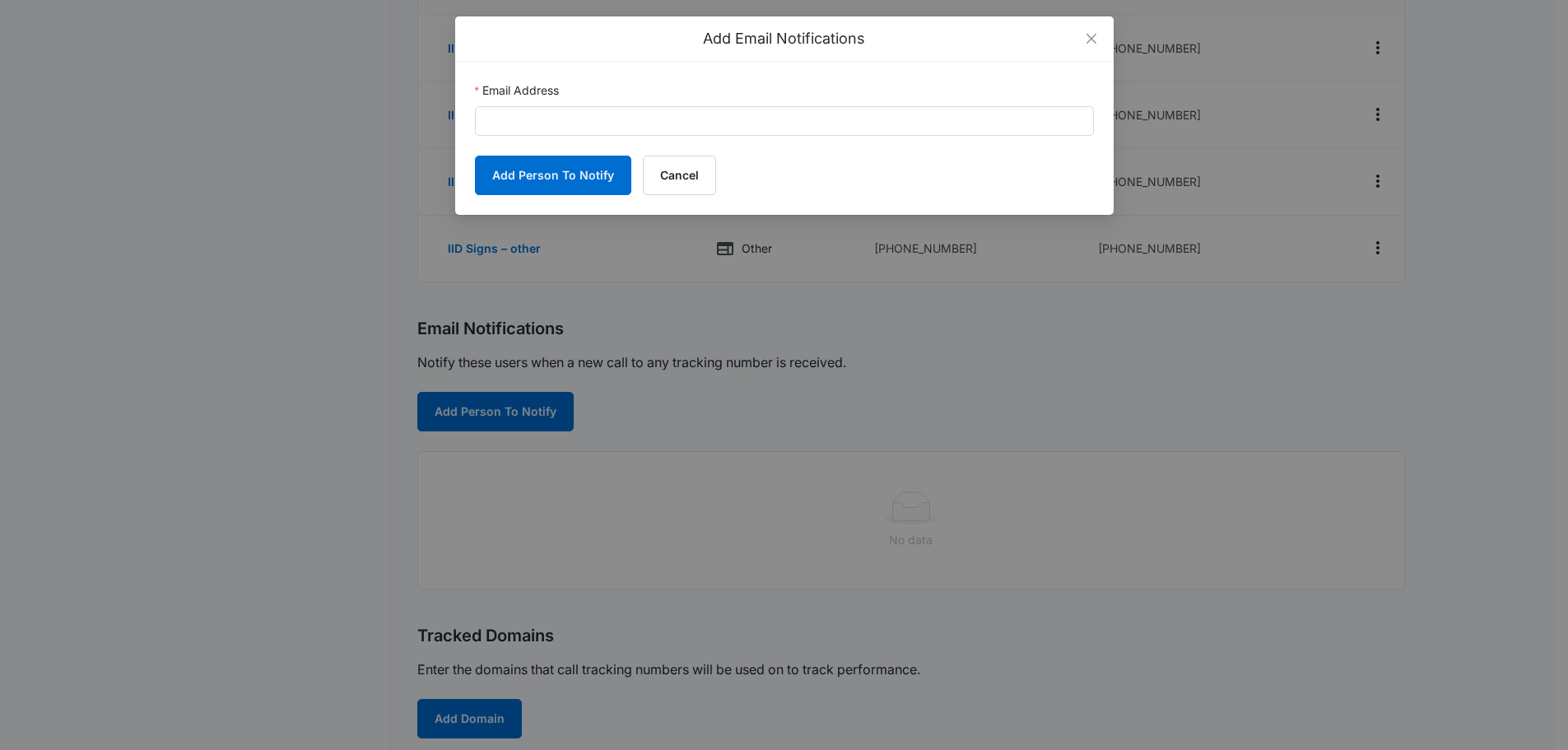
scroll to position [412, 0]
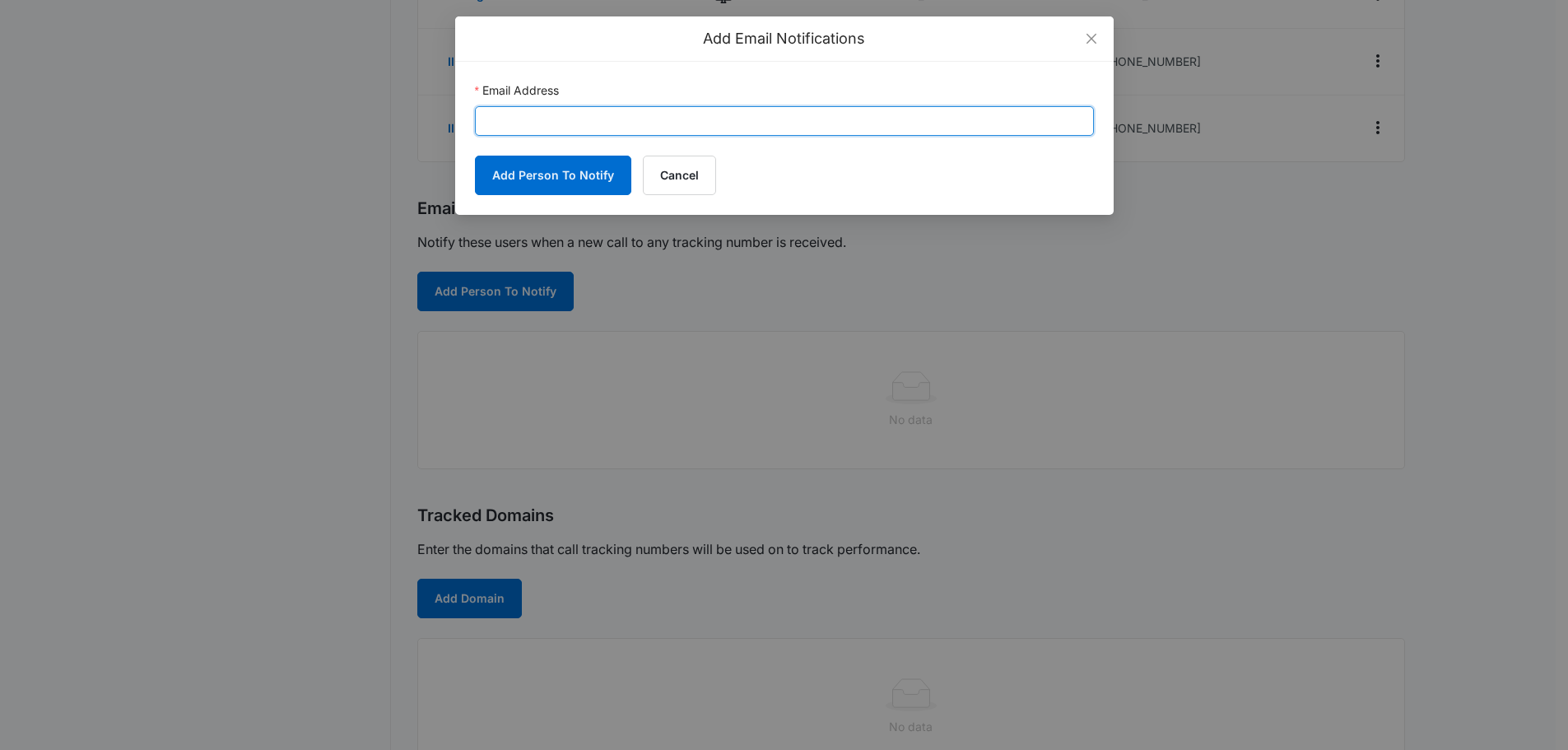
click at [618, 129] on input "Email Address" at bounding box center [784, 121] width 619 height 30
paste input "cy.patterson@madwire.com"
type input "cy.patterson@madwire.com"
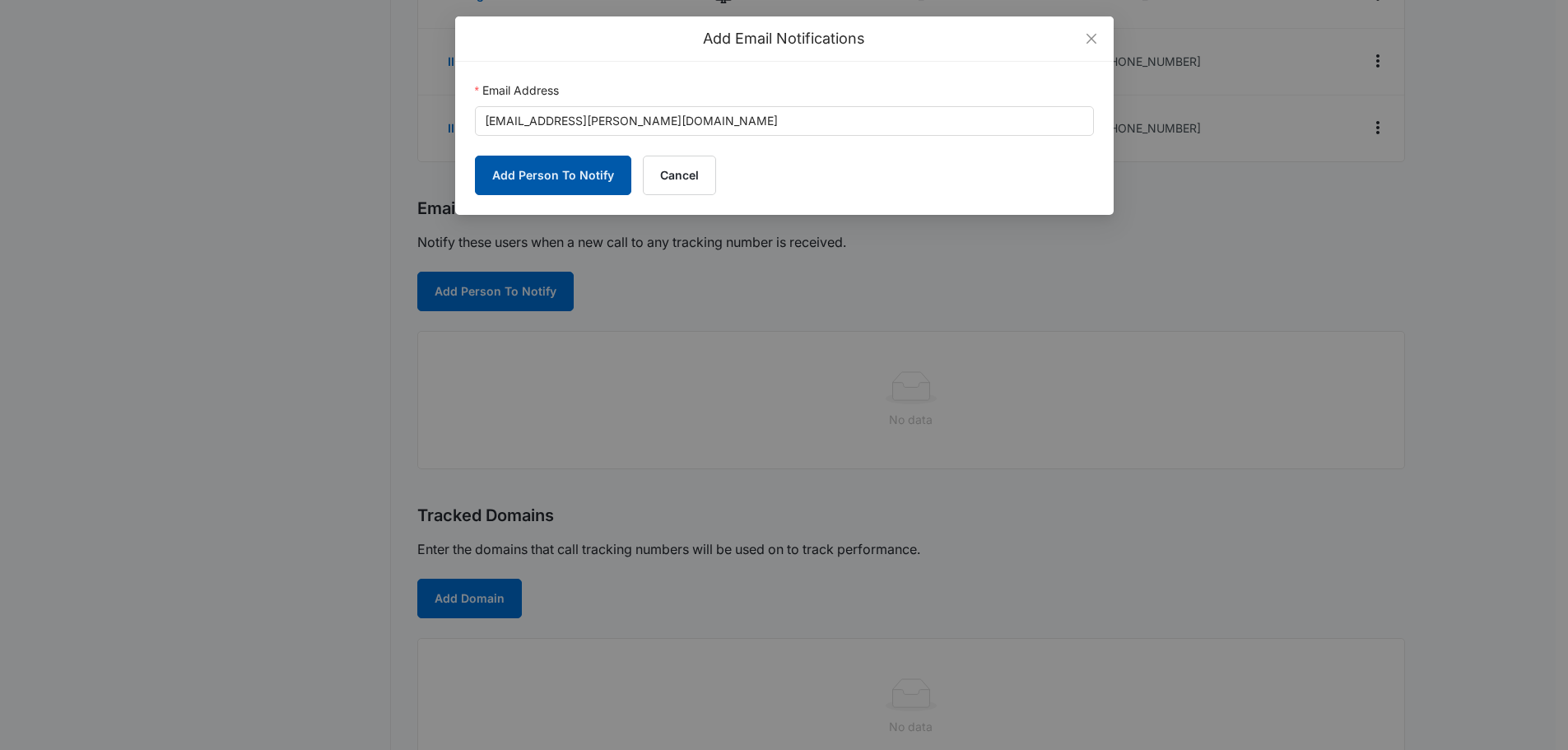
click at [521, 180] on button "Add Person To Notify" at bounding box center [553, 176] width 156 height 40
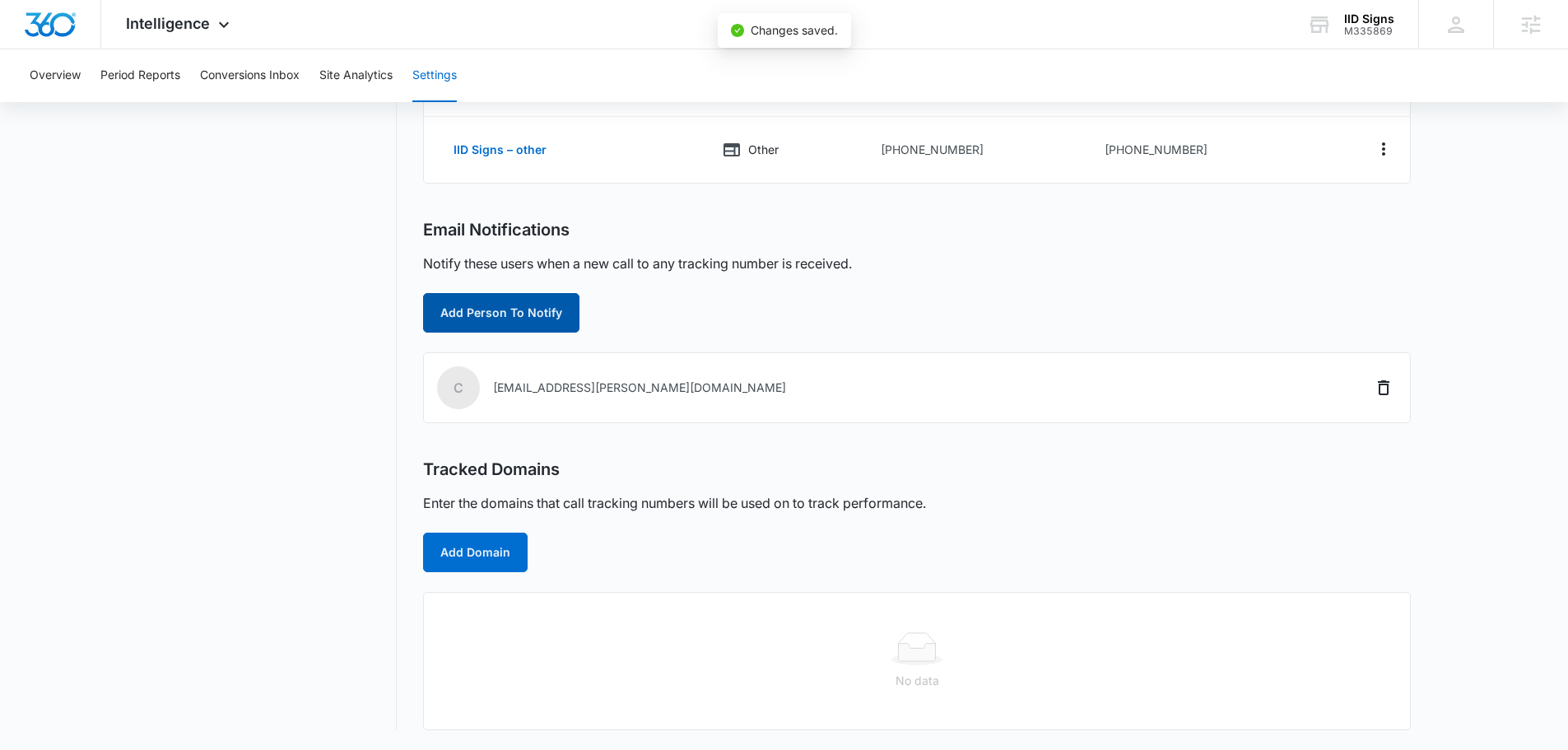
scroll to position [390, 0]
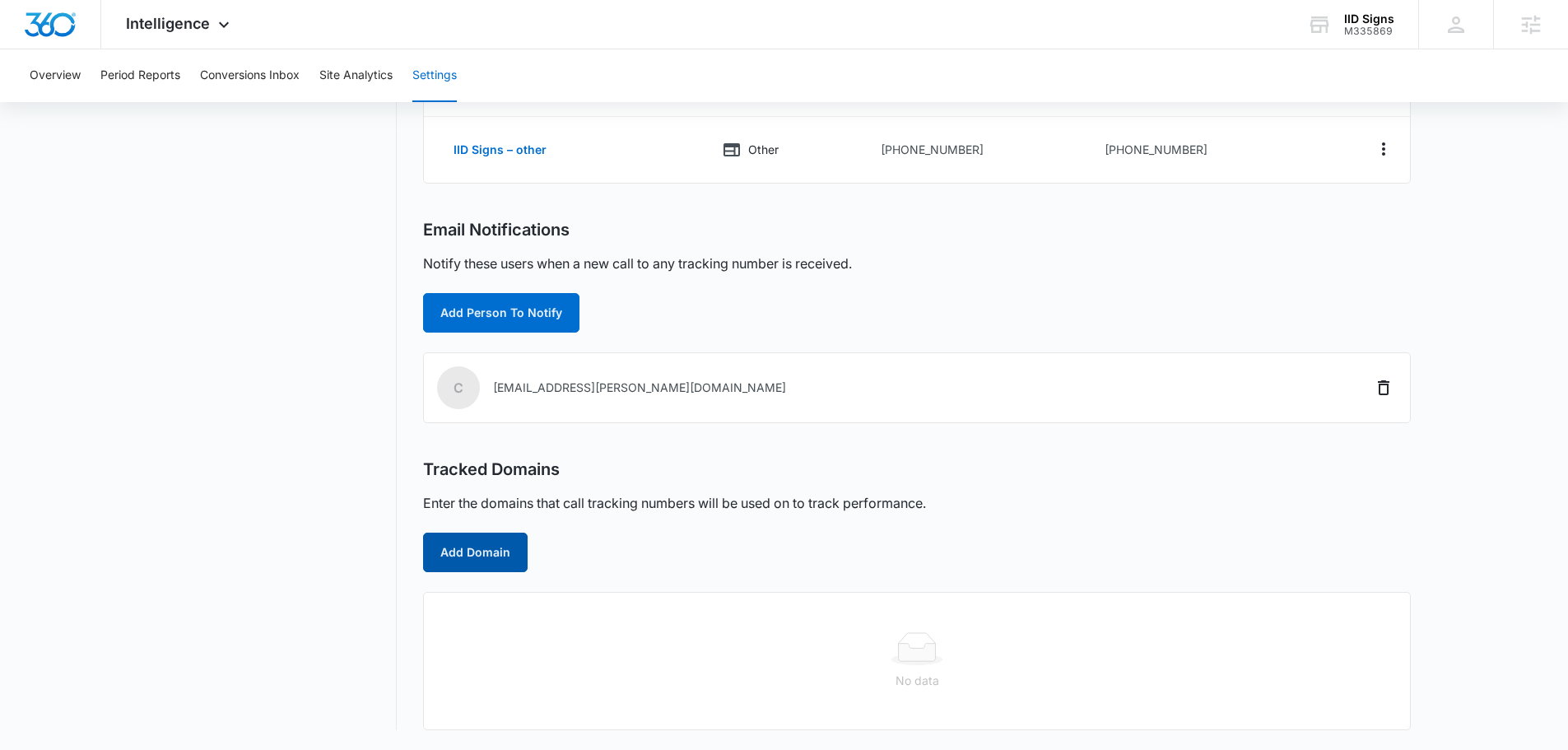
click at [502, 553] on button "Add Domain" at bounding box center [475, 553] width 105 height 40
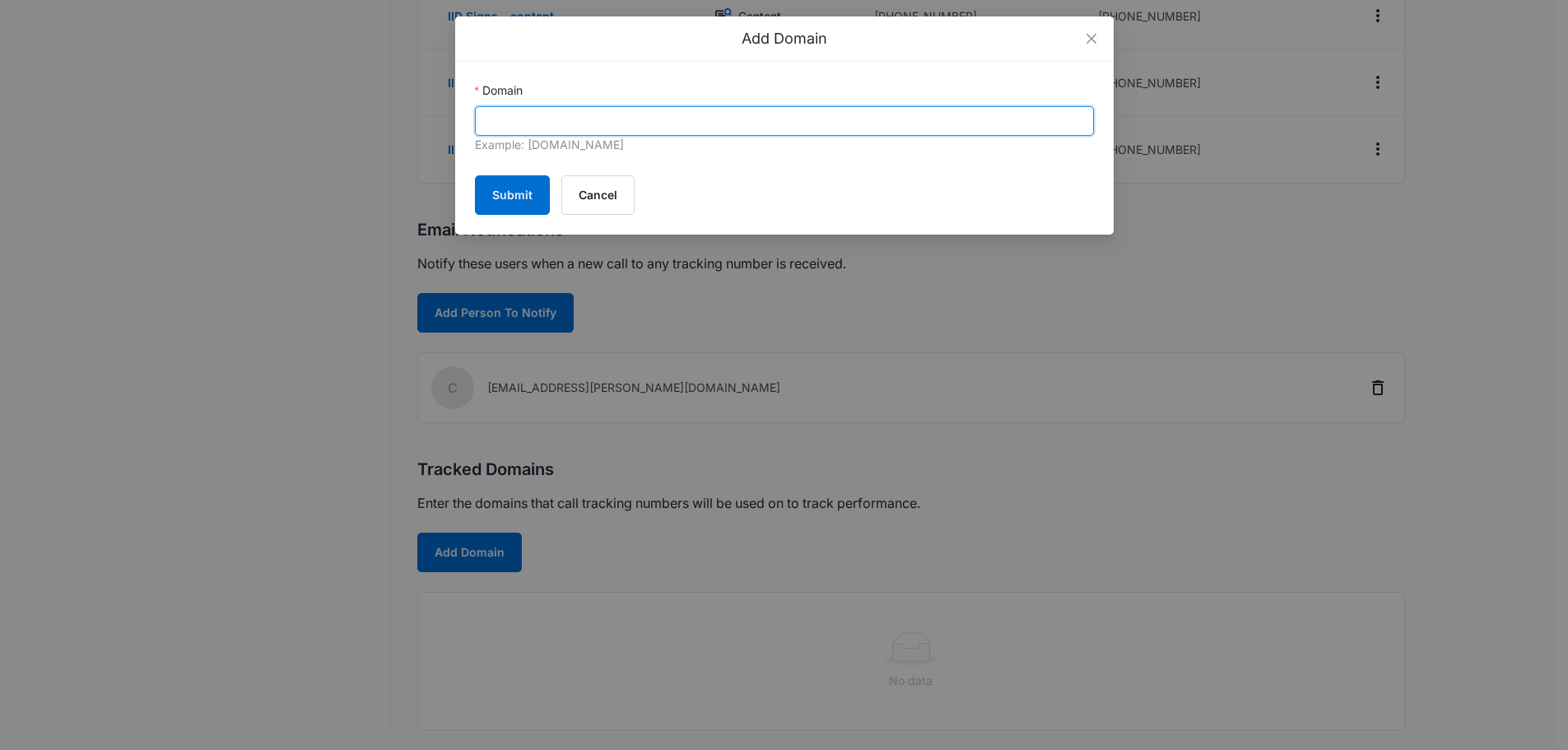
click at [822, 119] on input "Domain" at bounding box center [784, 121] width 619 height 30
paste input "[URL][DOMAIN_NAME]"
drag, startPoint x: 524, startPoint y: 124, endPoint x: 338, endPoint y: 144, distance: 187.1
click at [338, 144] on div "Add Domain Domain https://iidsigns.com/ Example: marketing360.com Submit Cancel" at bounding box center [784, 375] width 1568 height 750
click at [664, 122] on input "iidsigns.com/" at bounding box center [784, 121] width 619 height 30
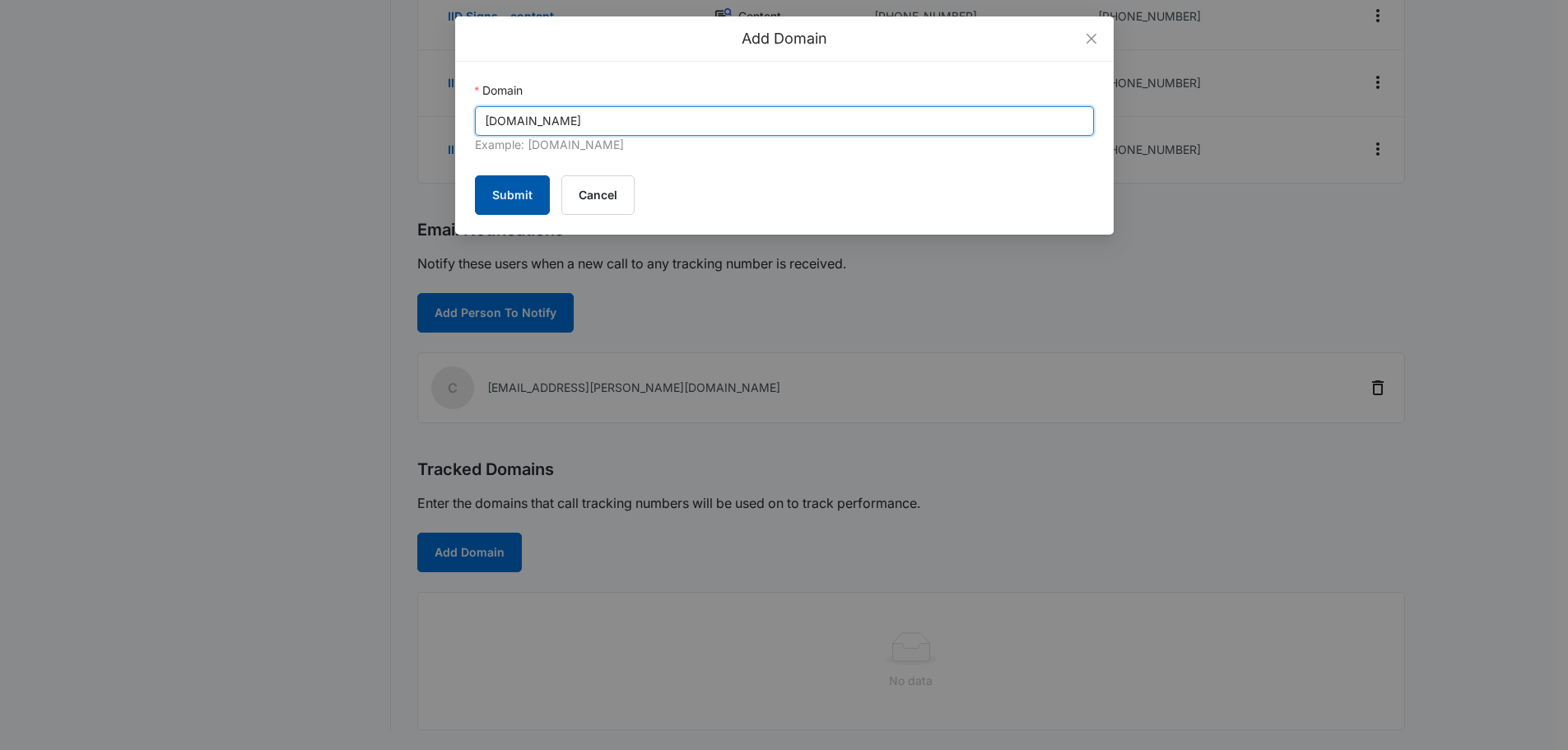
type input "iidsigns.com"
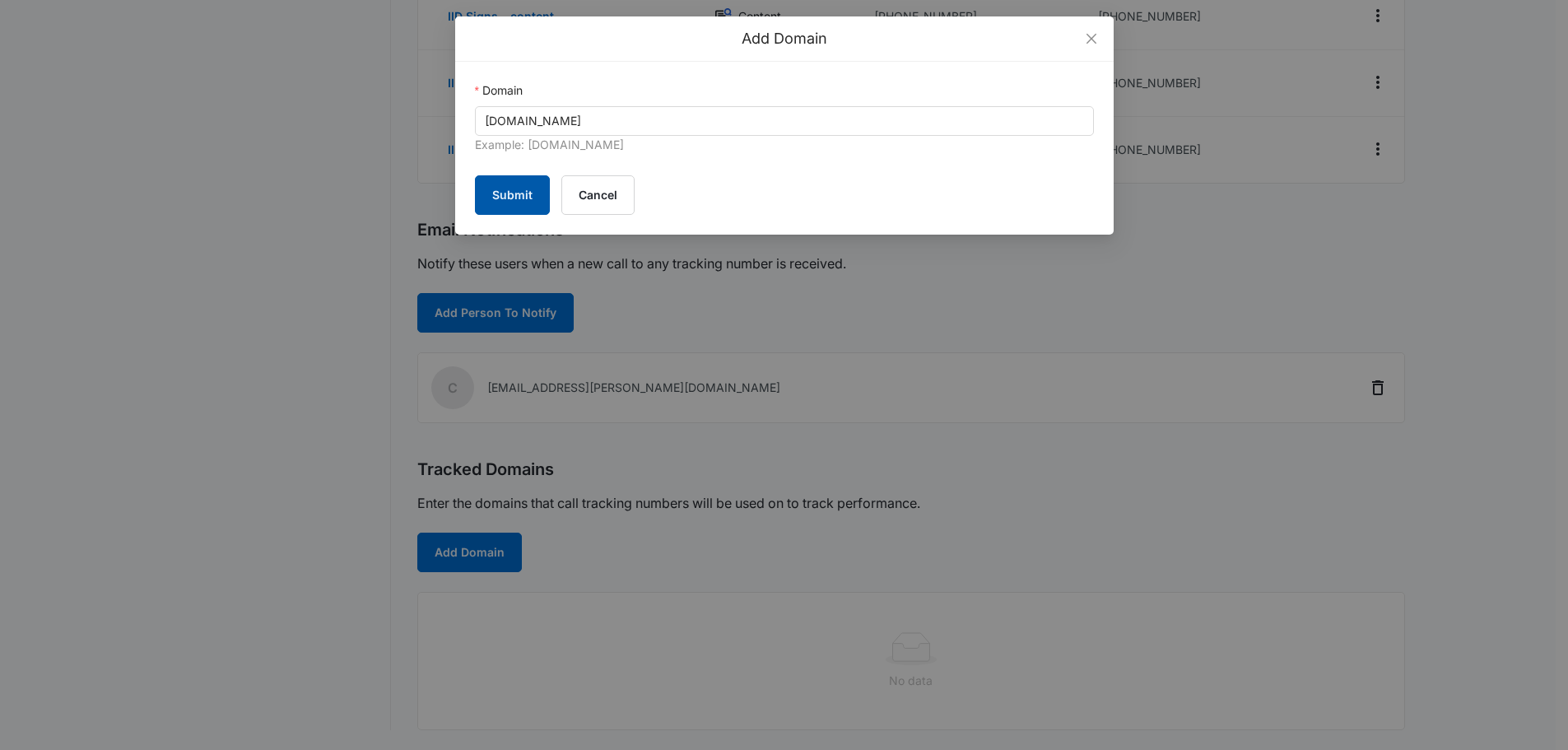
click at [534, 193] on button "Submit" at bounding box center [512, 195] width 75 height 40
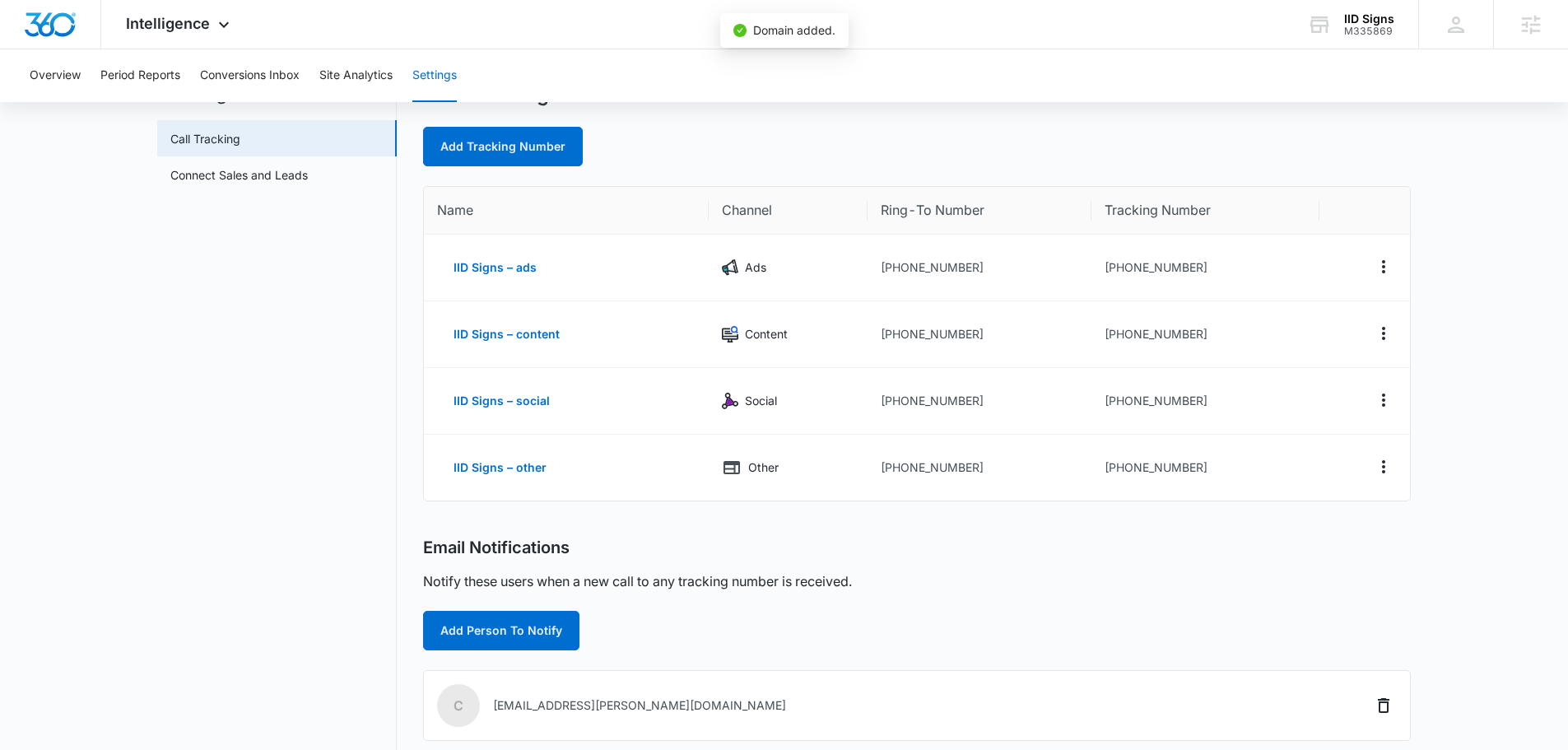
scroll to position [0, 0]
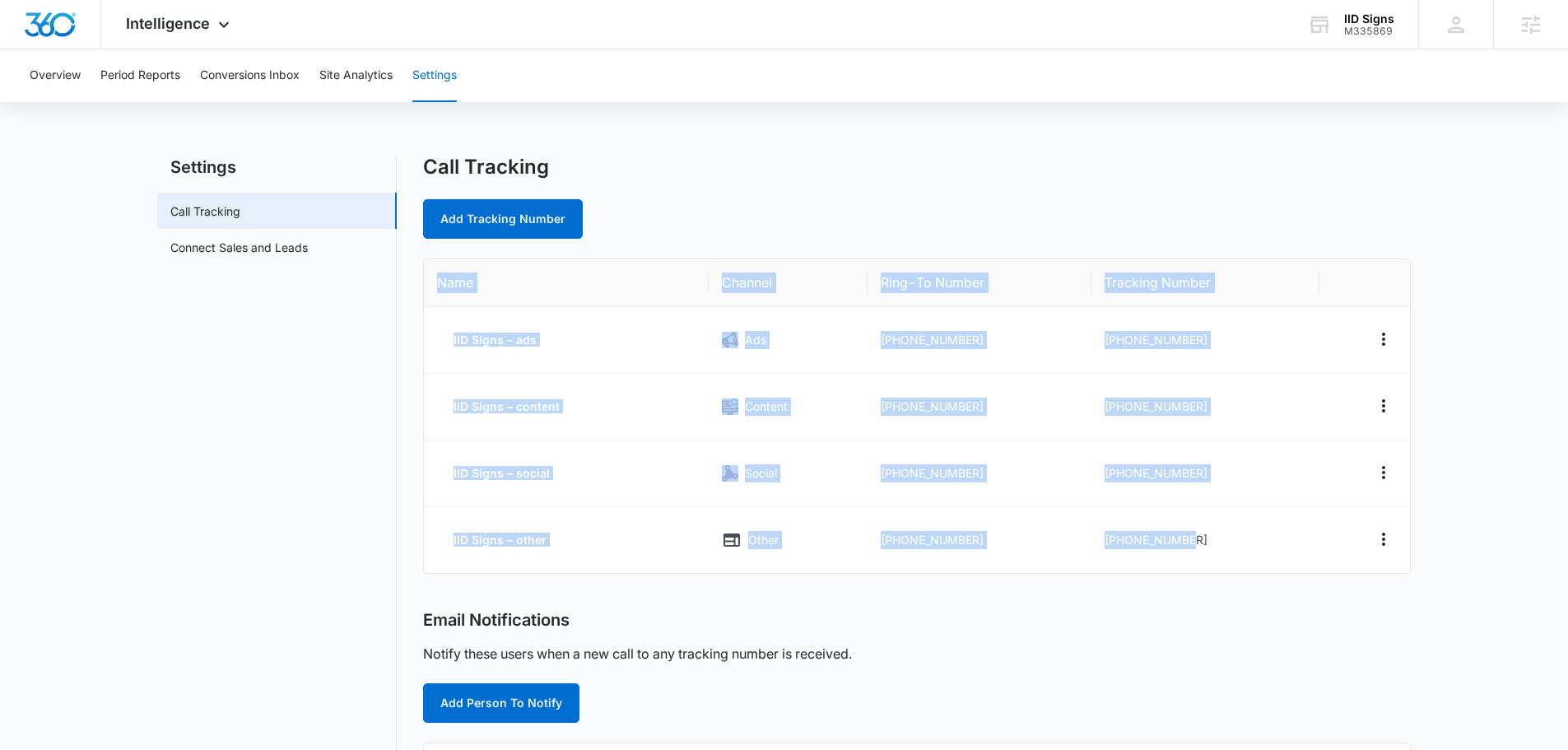
drag, startPoint x: 1242, startPoint y: 553, endPoint x: 431, endPoint y: 282, distance: 855.1
click at [431, 282] on table "Name Channel Ring-To Number Tracking Number IID Signs – ads Ads +16092306272 +1…" at bounding box center [916, 416] width 985 height 314
copy table "Name Channel Ring-To Number Tracking Number IID Signs – ads Ads +16092306272 +1…"
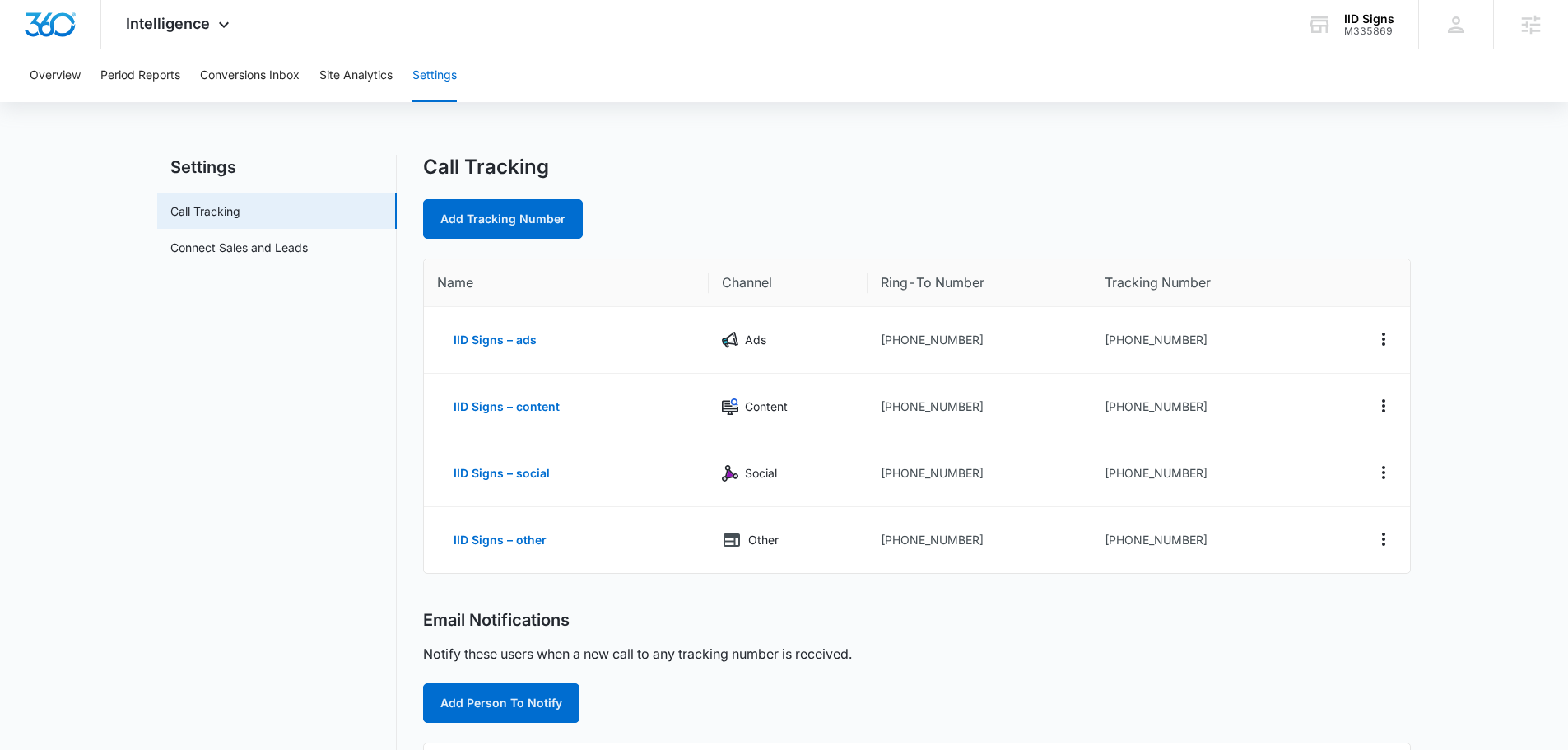
click at [681, 184] on div "Call Tracking Add Tracking Number" at bounding box center [916, 197] width 987 height 84
drag, startPoint x: 1214, startPoint y: 336, endPoint x: 1114, endPoint y: 343, distance: 100.2
click at [1114, 343] on td "+16092419397" at bounding box center [1205, 340] width 228 height 67
copy td "6092419397"
drag, startPoint x: 1191, startPoint y: 412, endPoint x: 1118, endPoint y: 417, distance: 73.2
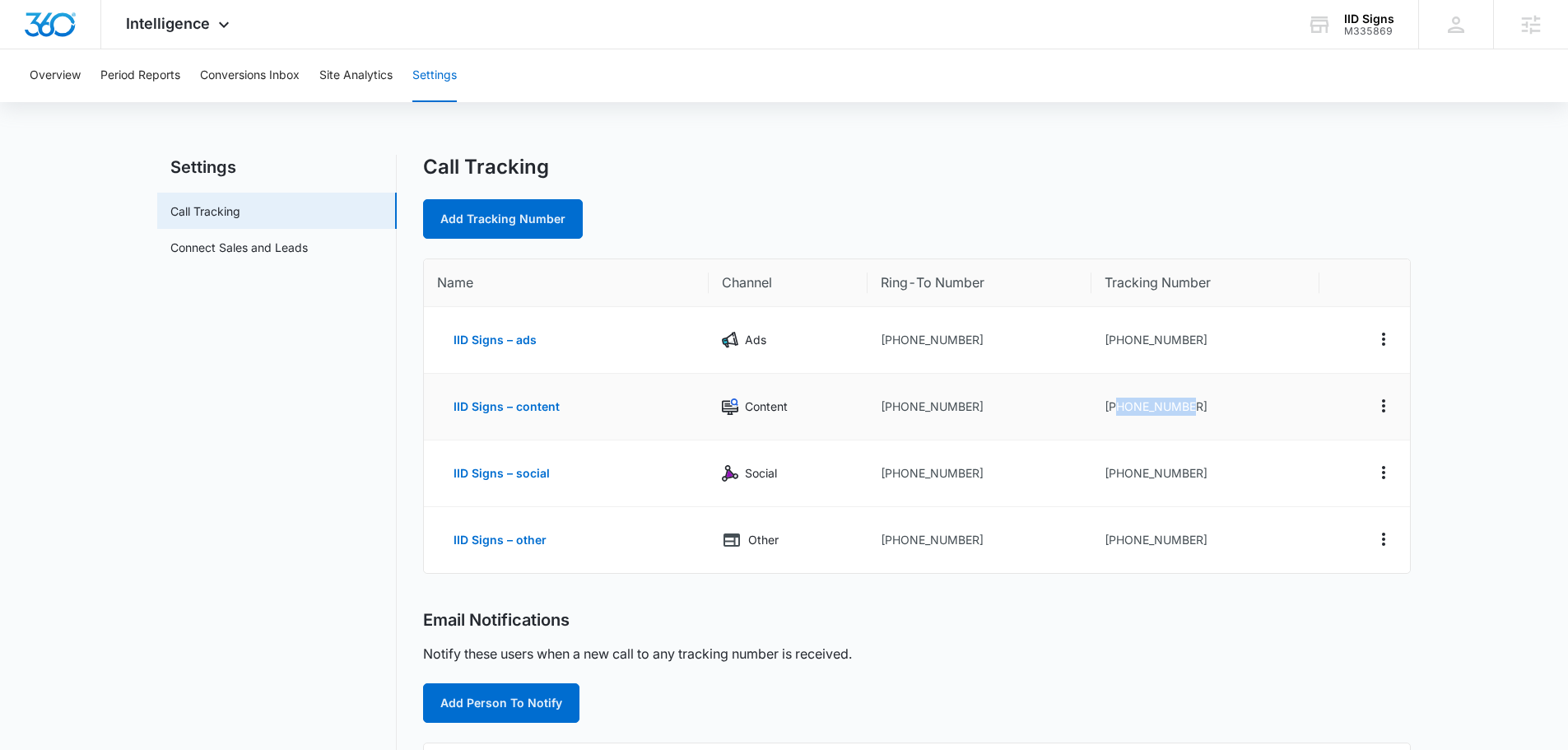
click at [1118, 417] on td "+16092419640" at bounding box center [1205, 407] width 228 height 67
copy td "6092419640"
drag, startPoint x: 1193, startPoint y: 471, endPoint x: 1116, endPoint y: 473, distance: 77.0
click at [1116, 473] on td "+16092460756" at bounding box center [1205, 474] width 228 height 67
copy td "6092460756"
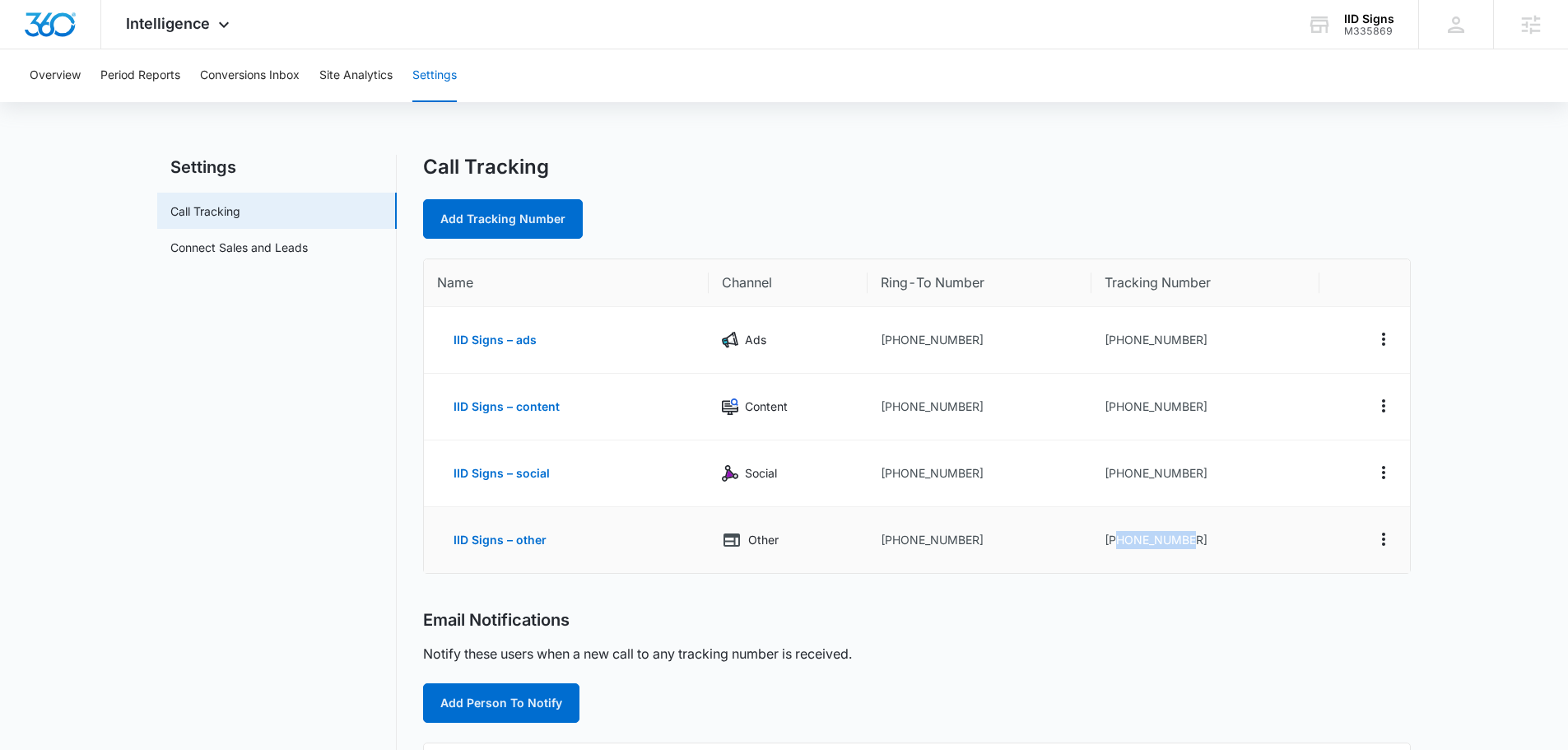
drag, startPoint x: 1195, startPoint y: 544, endPoint x: 1116, endPoint y: 544, distance: 79.0
click at [1116, 544] on td "+16092460863" at bounding box center [1205, 540] width 228 height 66
copy td "6092460863"
click at [178, 17] on span "Intelligence" at bounding box center [168, 23] width 84 height 17
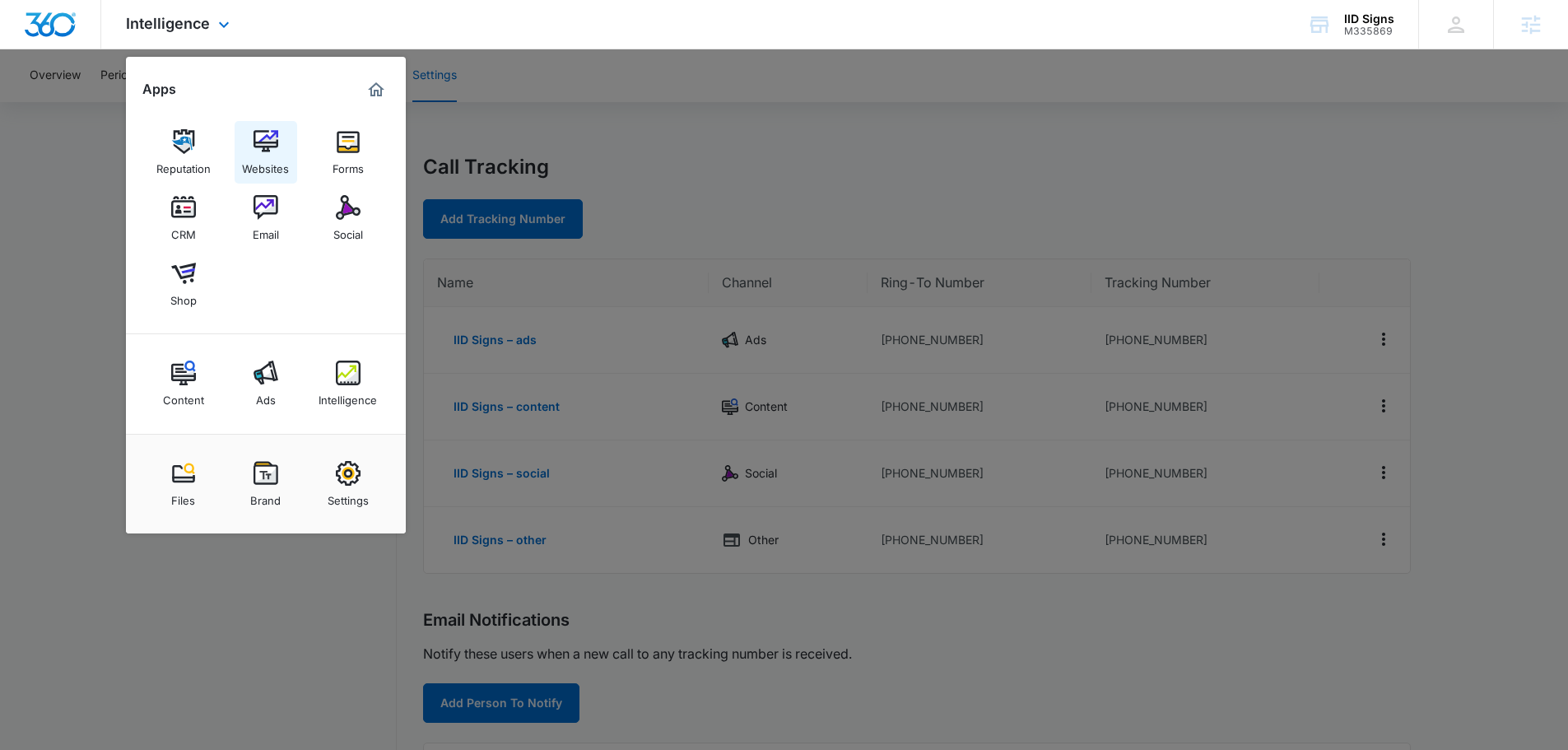
click at [260, 172] on div "Websites" at bounding box center [265, 164] width 47 height 21
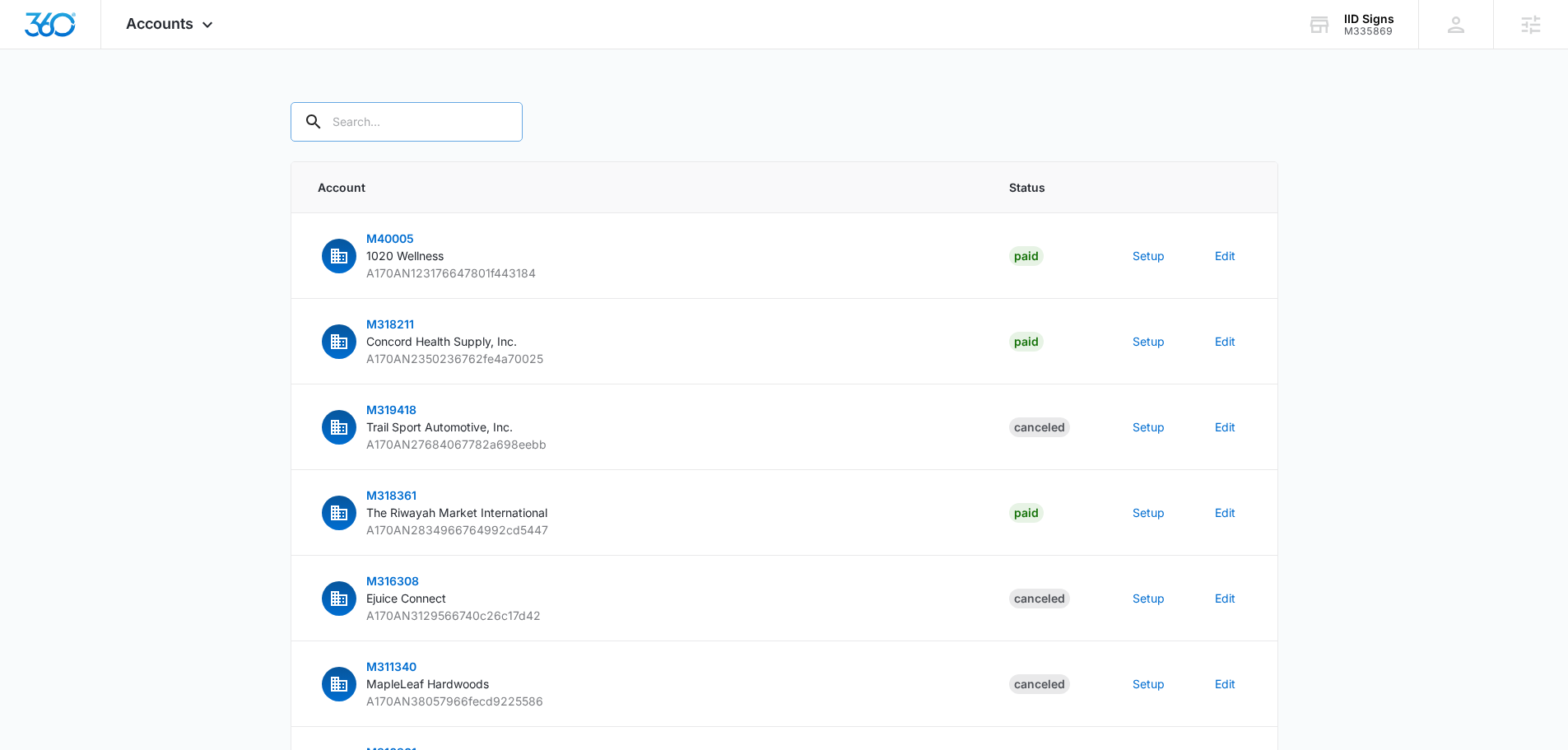
click at [399, 132] on input "text" at bounding box center [407, 122] width 232 height 40
type input "m335869"
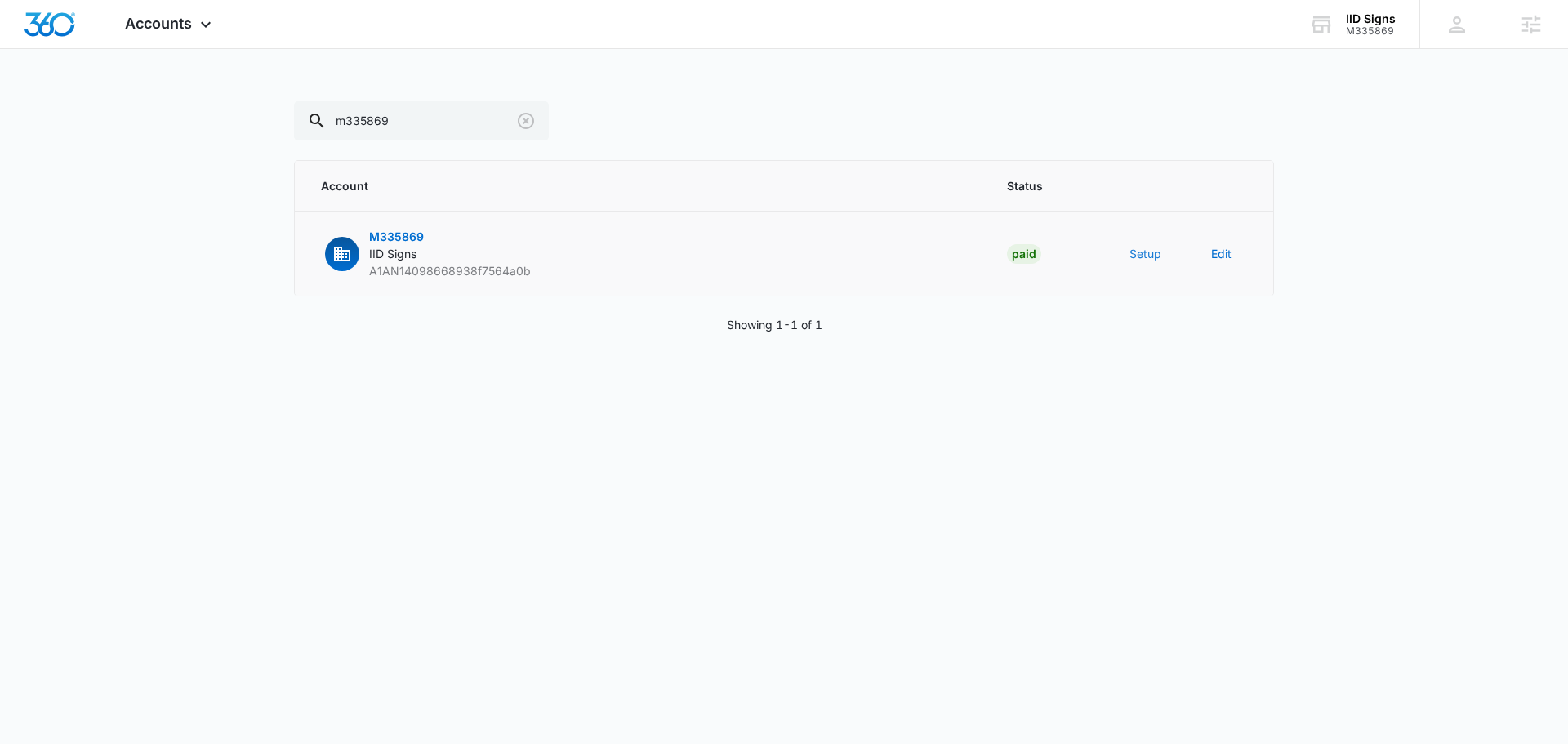
click at [1133, 261] on button "Setup" at bounding box center [1146, 253] width 32 height 17
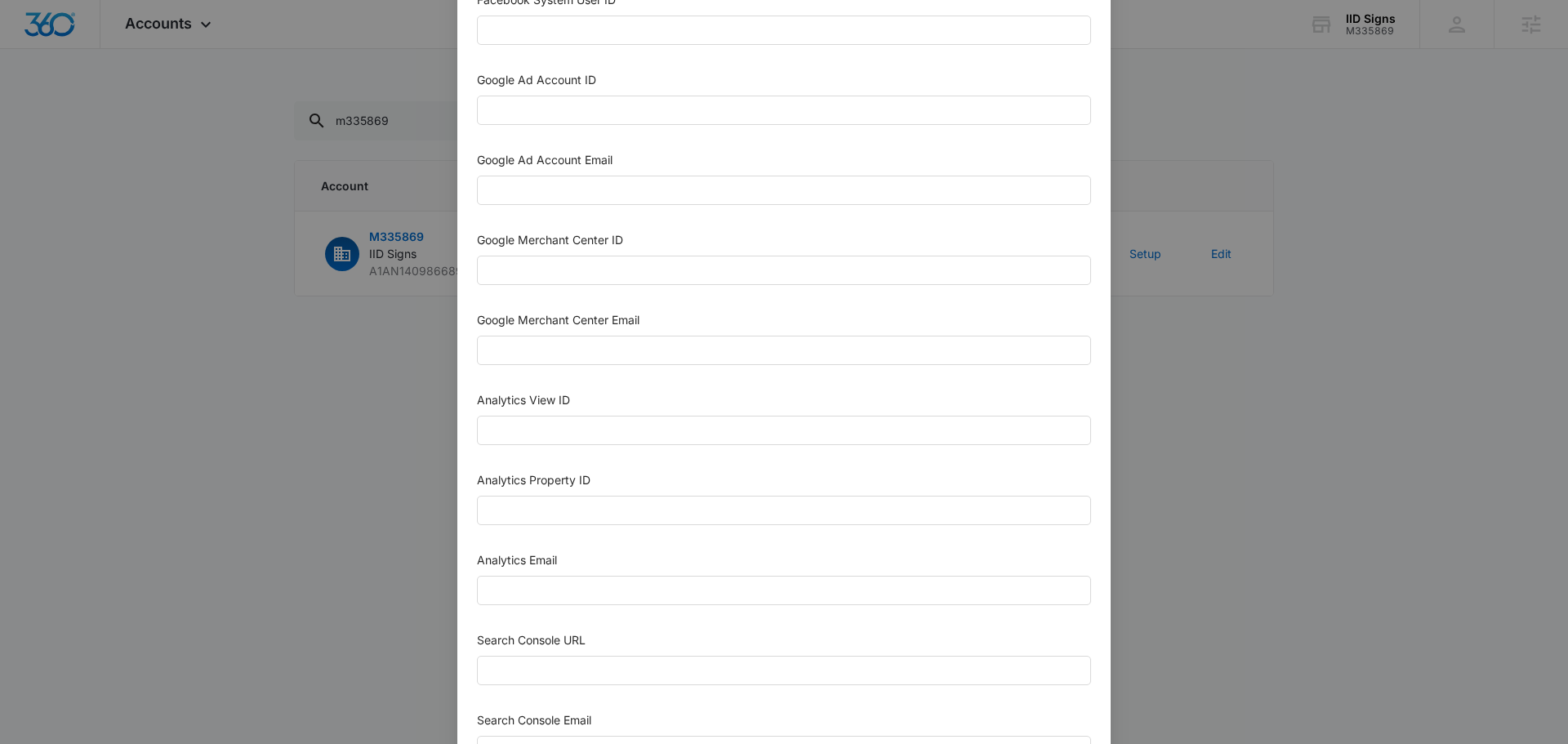
scroll to position [654, 0]
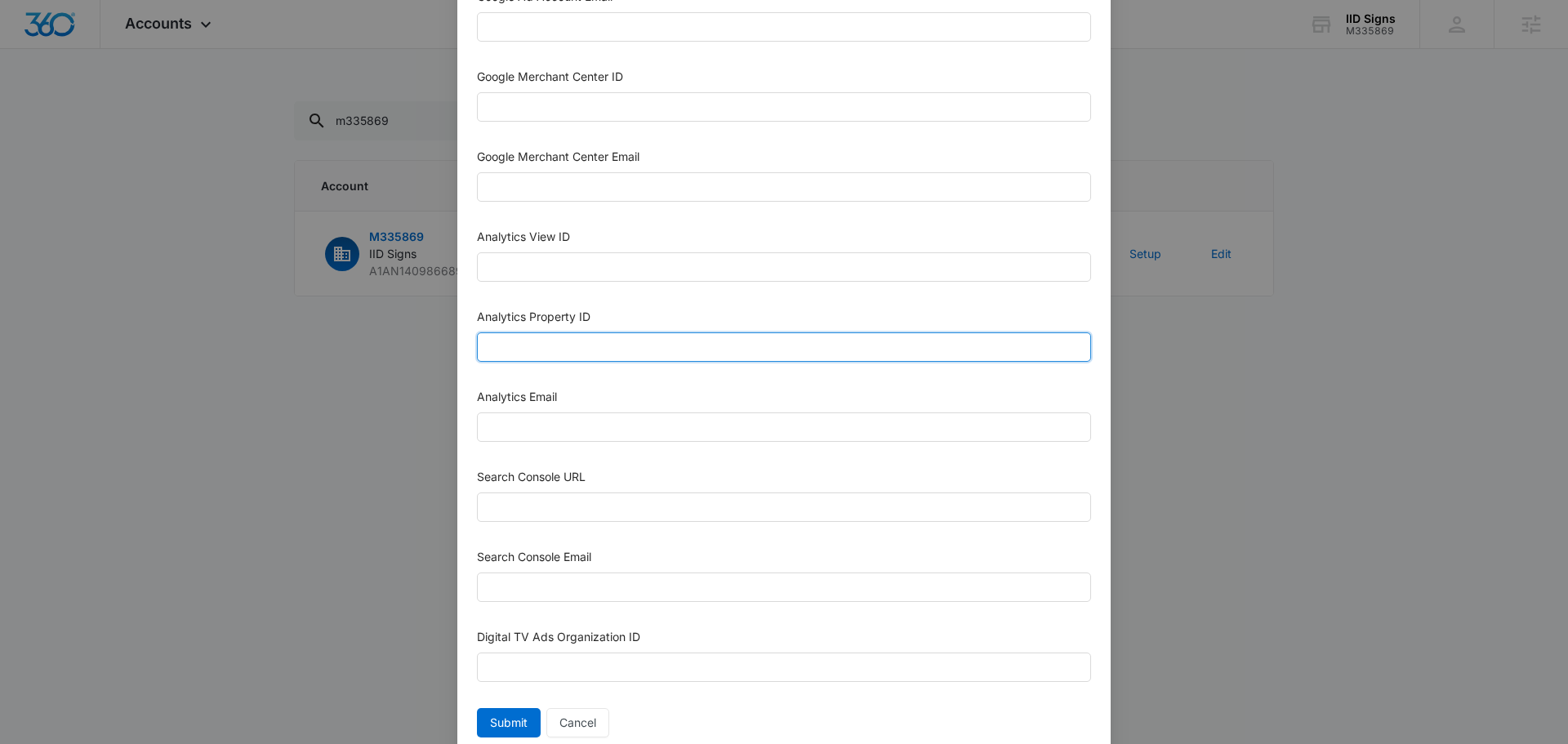
click at [594, 355] on input "Analytics Property ID" at bounding box center [784, 347] width 614 height 30
paste input "505238415"
type input "505238415"
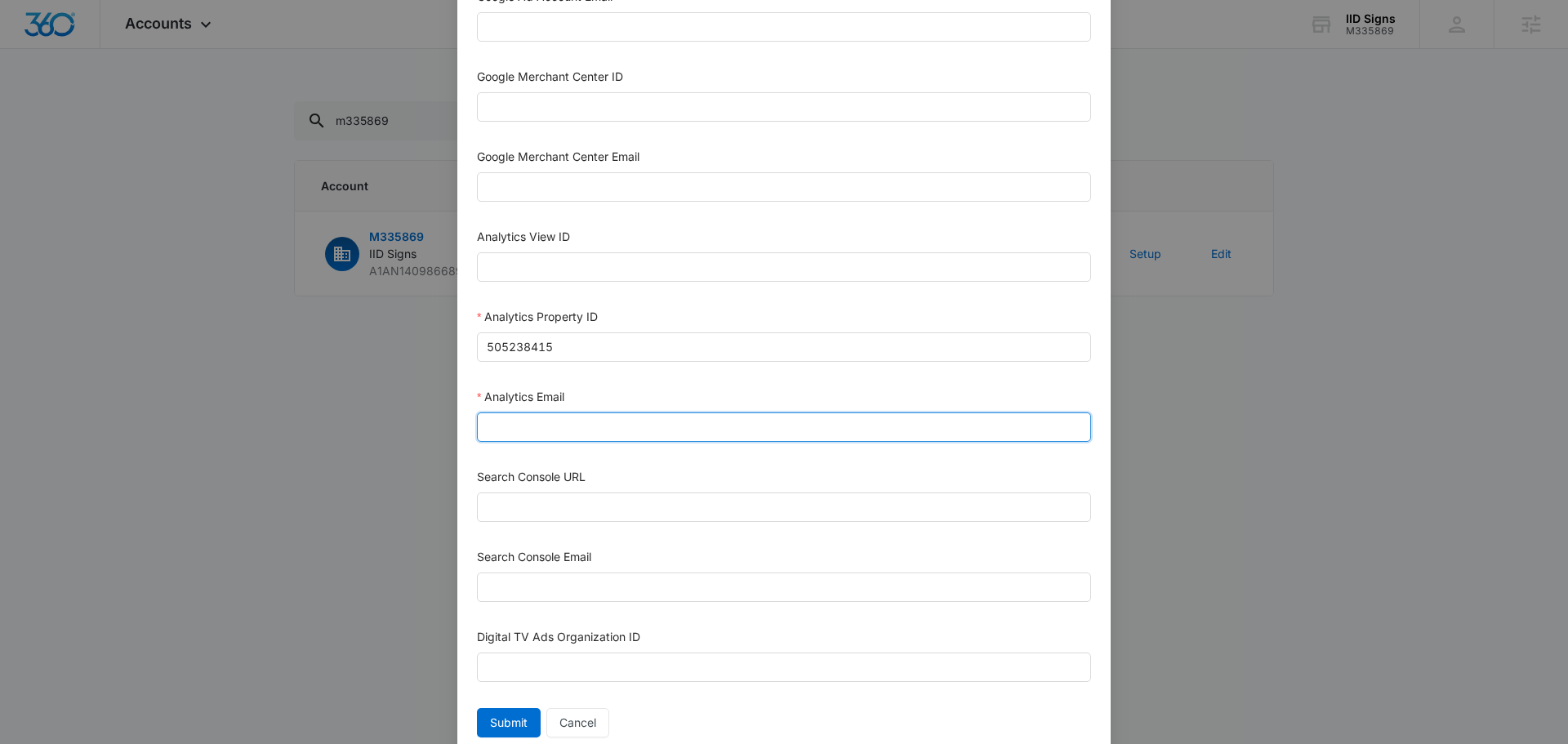
click at [579, 425] on input "Analytics Email" at bounding box center [784, 428] width 614 height 30
type input "[EMAIL_ADDRESS][DOMAIN_NAME]"
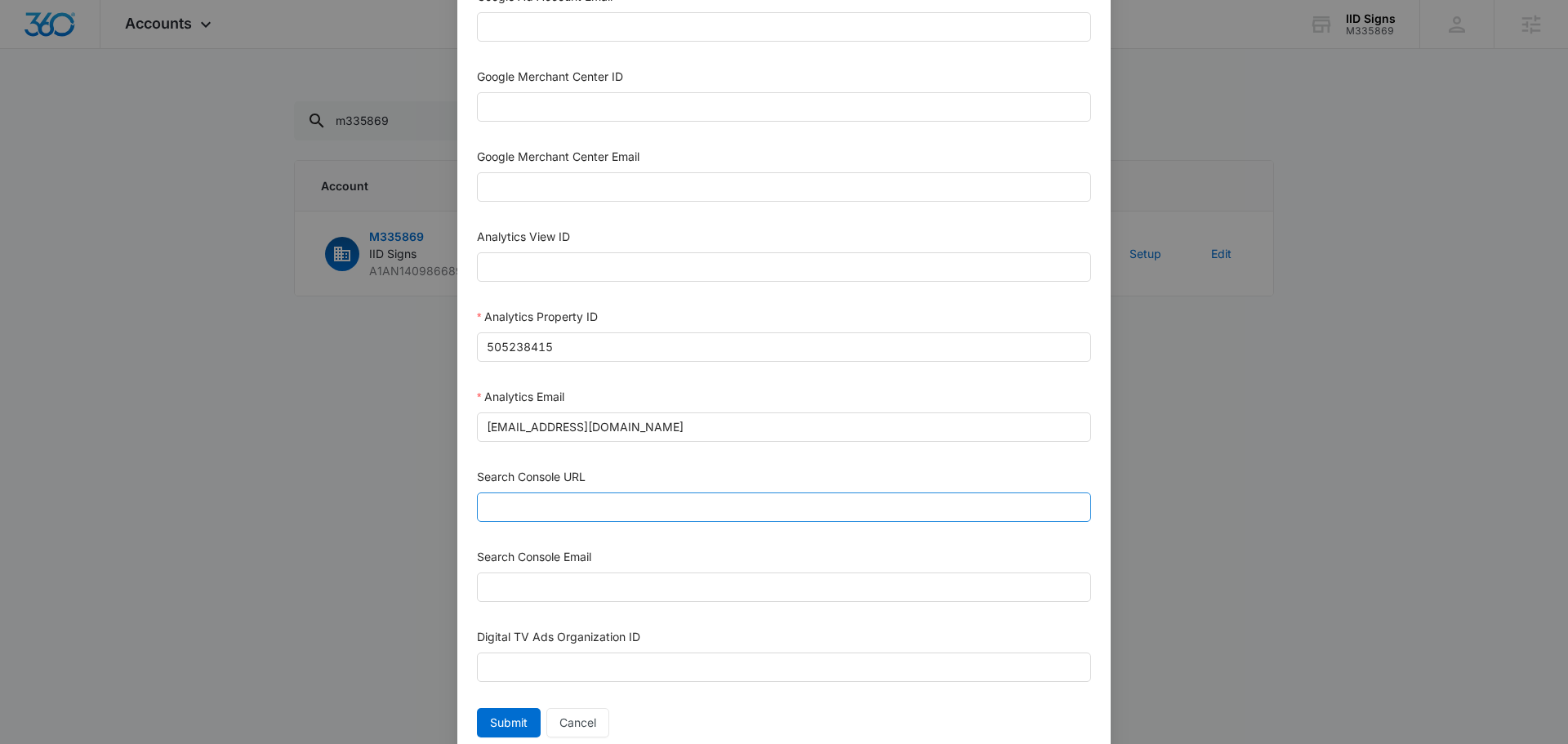
drag, startPoint x: 606, startPoint y: 525, endPoint x: 604, endPoint y: 514, distance: 11.2
click at [606, 521] on div "Search Console URL" at bounding box center [784, 498] width 614 height 61
click at [604, 514] on input "Search Console URL" at bounding box center [784, 508] width 614 height 30
paste input "[URL][DOMAIN_NAME]"
type input "[URL][DOMAIN_NAME]"
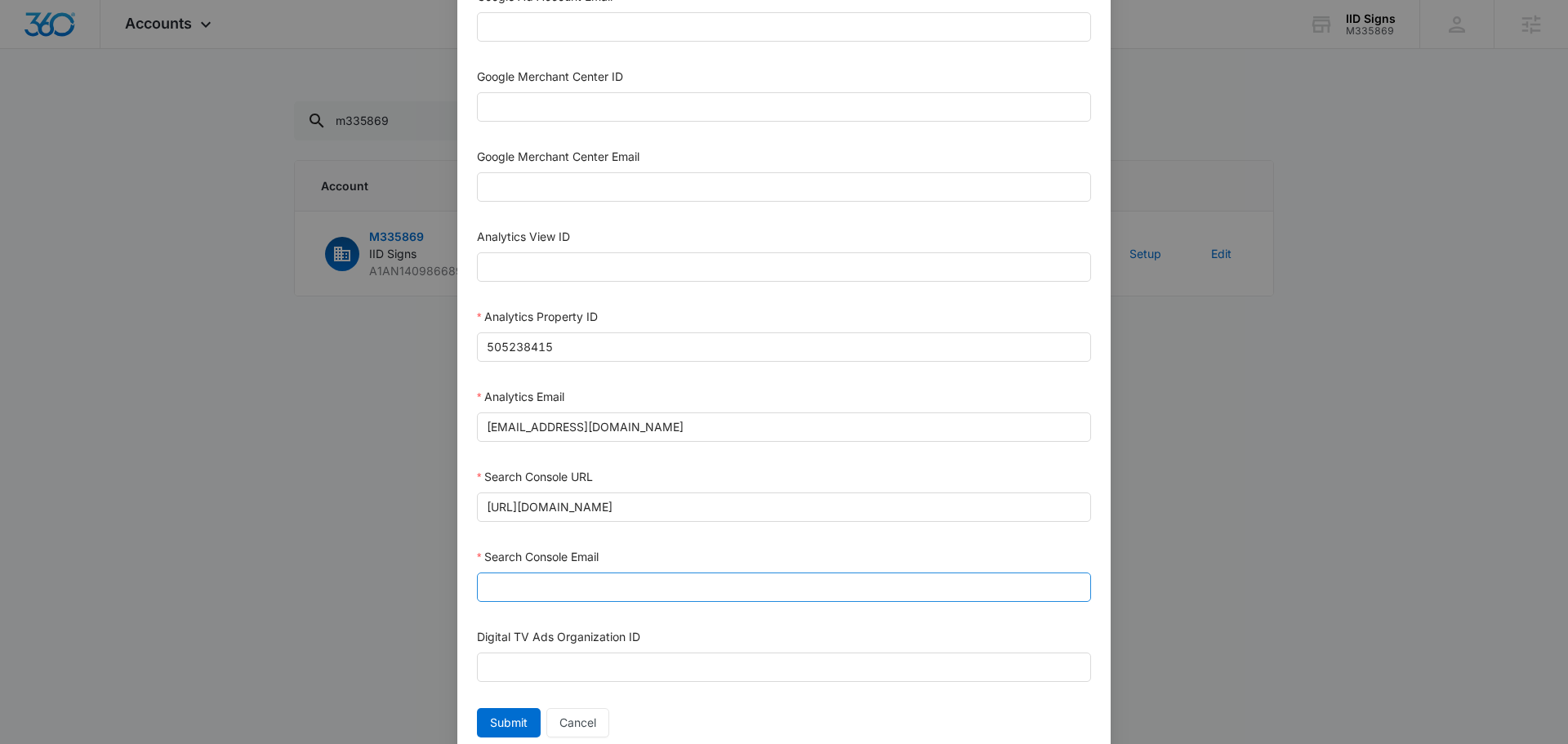
click at [600, 573] on div "Search Console Email" at bounding box center [784, 578] width 614 height 61
drag, startPoint x: 605, startPoint y: 583, endPoint x: 613, endPoint y: 589, distance: 10.0
click at [606, 584] on input "Search Console Email" at bounding box center [784, 587] width 614 height 30
type input "[EMAIL_ADDRESS][DOMAIN_NAME]"
click at [511, 732] on button "Submit" at bounding box center [509, 723] width 63 height 30
